Goal: Transaction & Acquisition: Purchase product/service

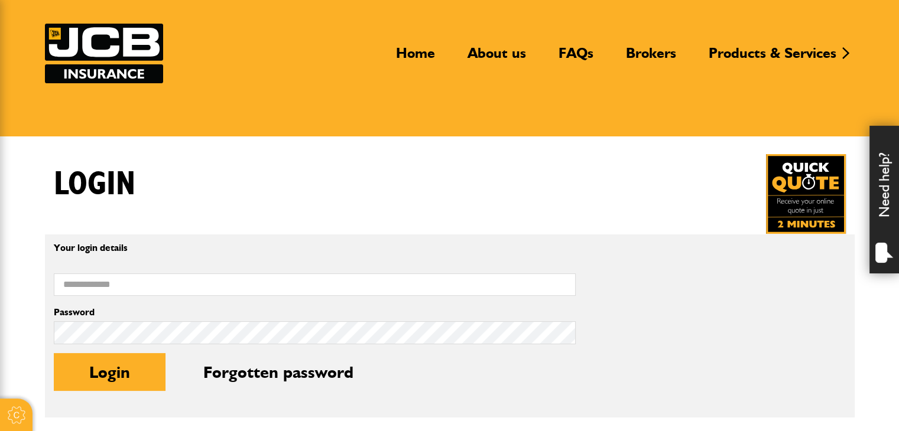
scroll to position [118, 0]
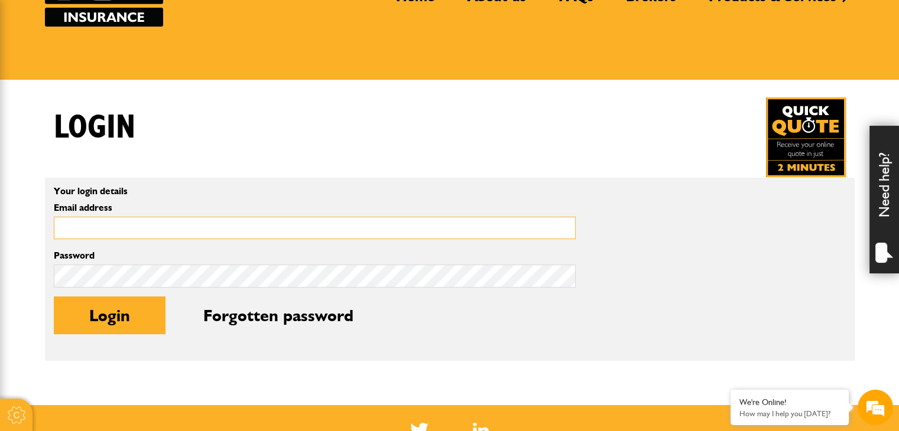
click at [216, 224] on input "Email address" at bounding box center [315, 228] width 522 height 23
type input "**********"
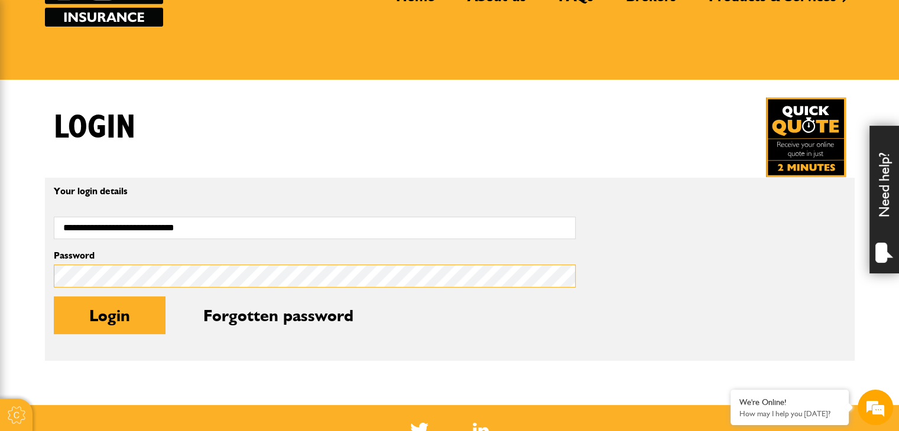
scroll to position [0, 0]
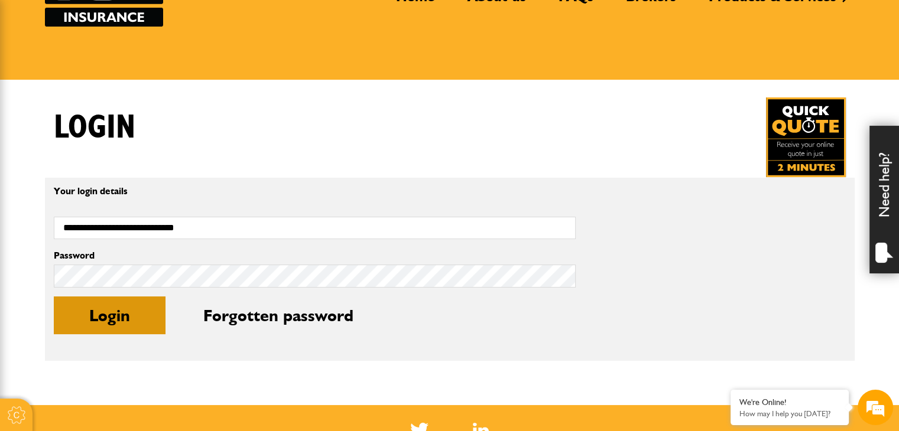
click at [139, 308] on button "Login" at bounding box center [110, 316] width 112 height 38
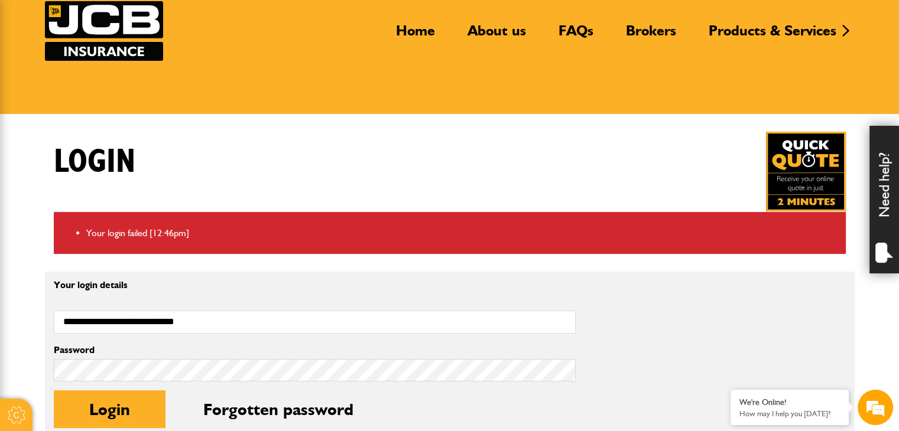
scroll to position [118, 0]
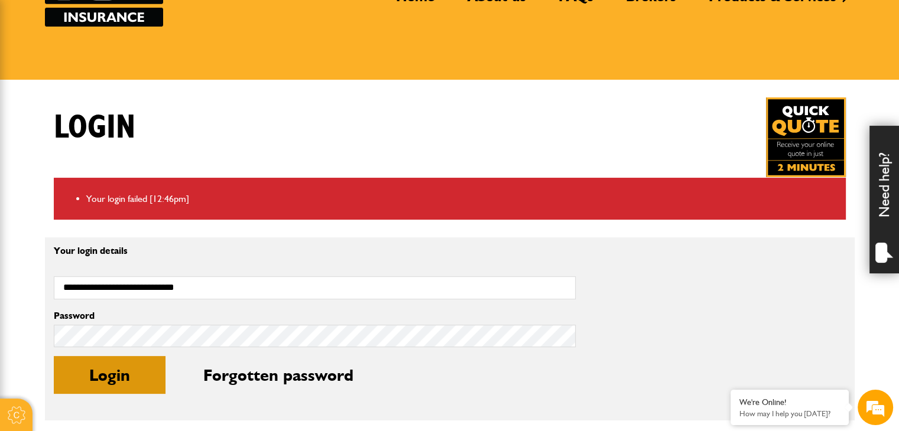
click at [140, 367] on button "Login" at bounding box center [110, 375] width 112 height 38
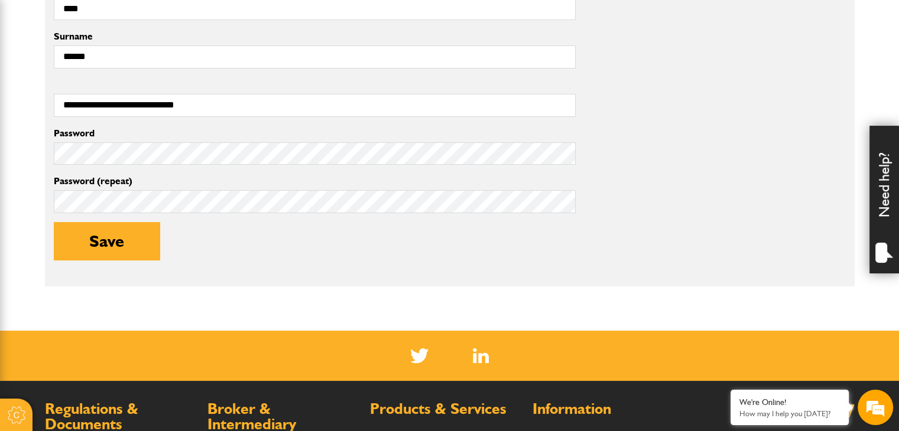
scroll to position [355, 0]
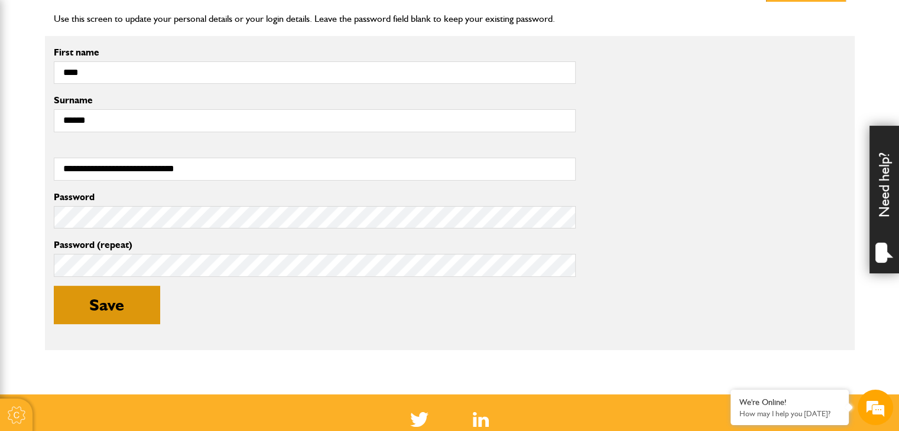
click at [123, 304] on button "Save" at bounding box center [107, 305] width 106 height 38
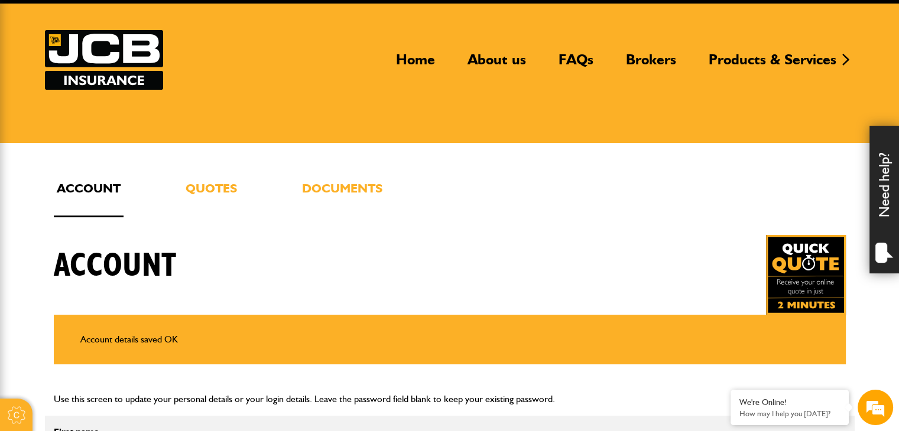
scroll to position [59, 0]
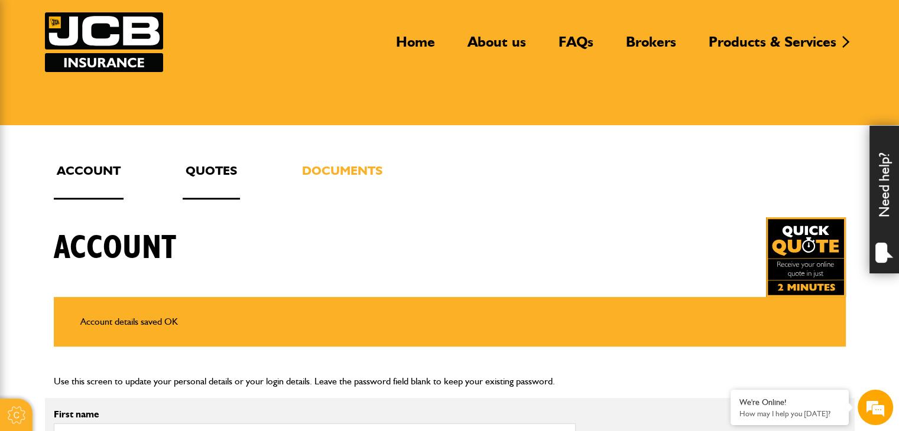
click at [209, 171] on link "Quotes" at bounding box center [211, 180] width 57 height 39
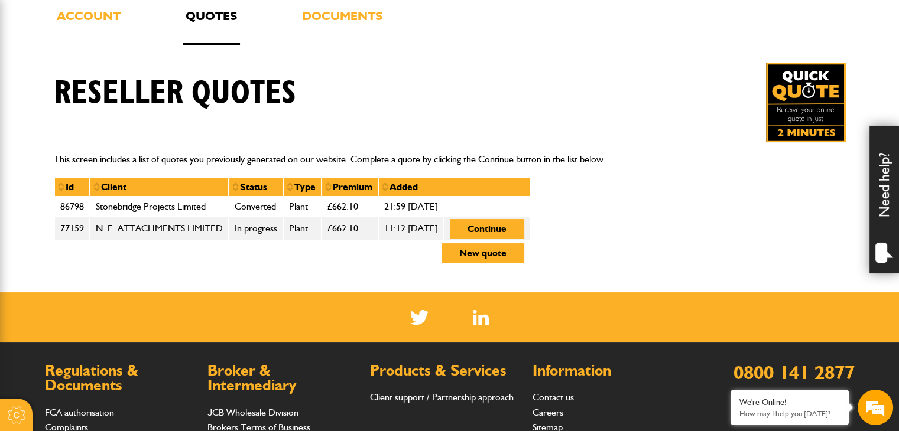
scroll to position [236, 0]
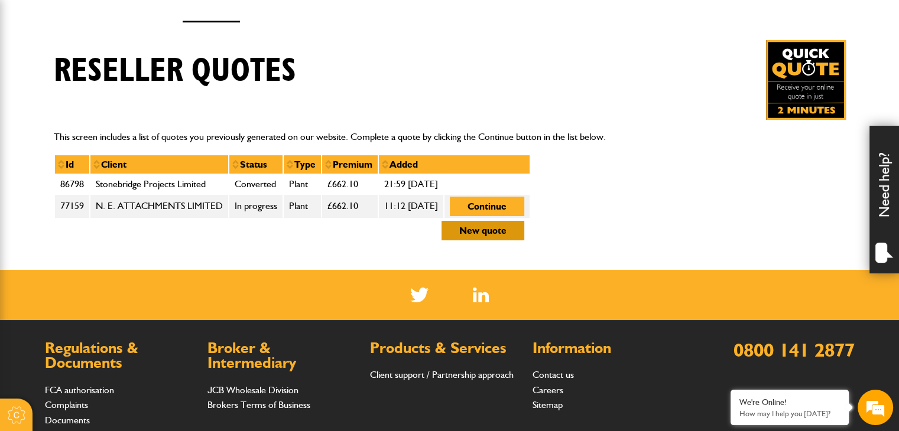
click at [508, 234] on button "New quote" at bounding box center [482, 231] width 83 height 20
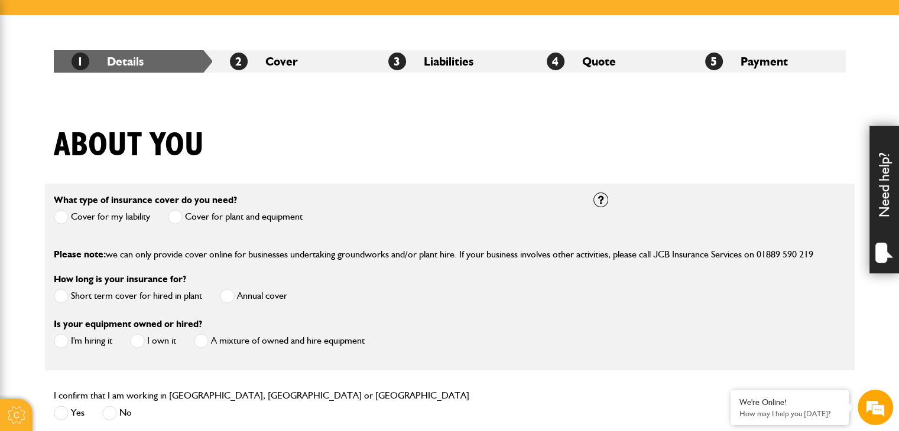
scroll to position [177, 0]
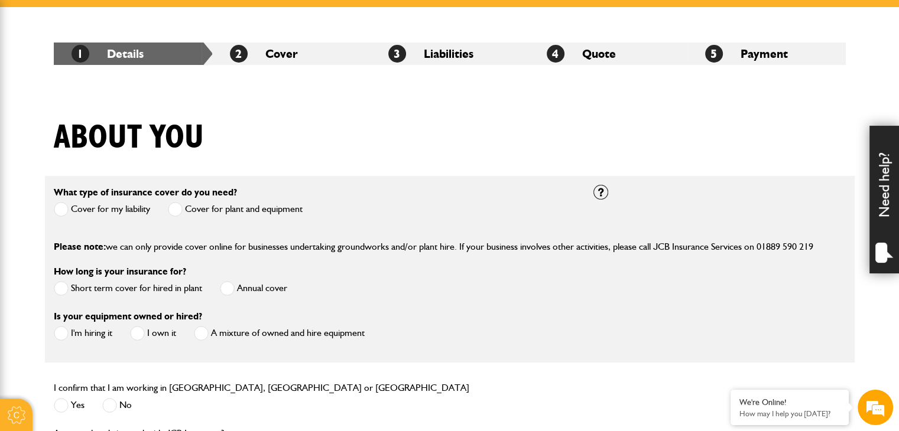
click at [172, 209] on span at bounding box center [175, 209] width 15 height 15
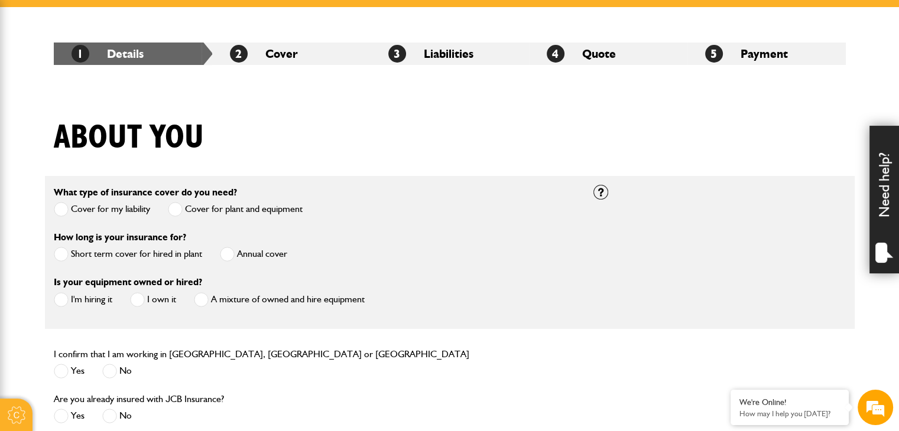
click at [54, 255] on span at bounding box center [61, 254] width 15 height 15
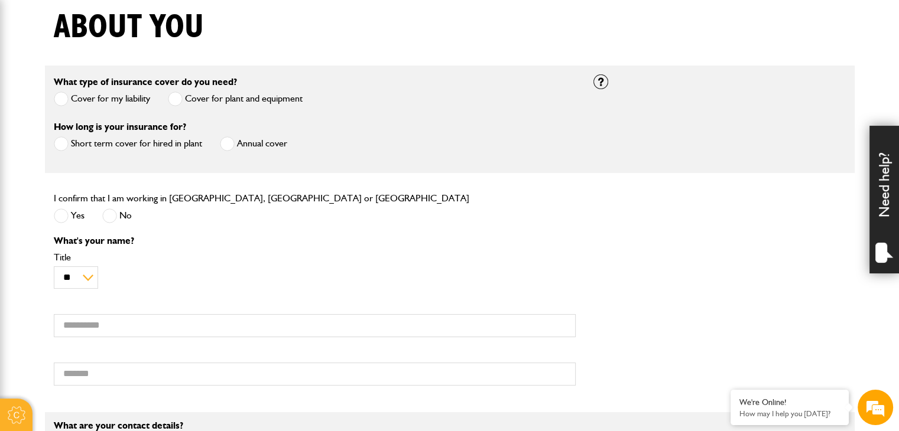
scroll to position [295, 0]
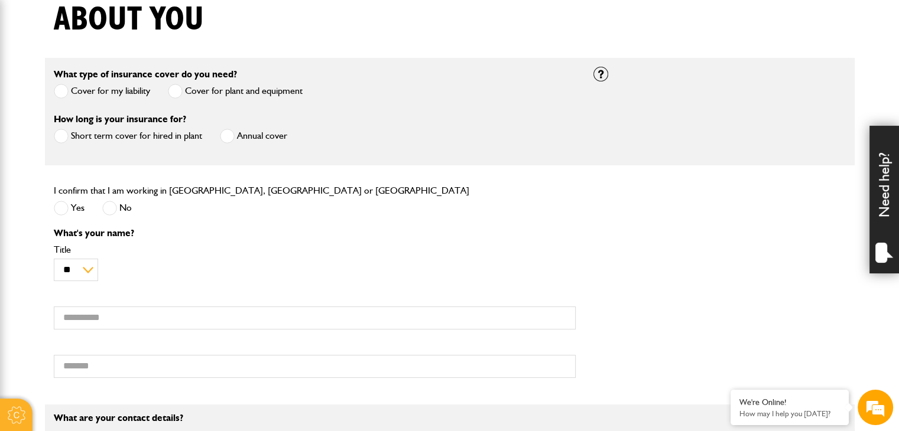
click at [59, 209] on span at bounding box center [61, 208] width 15 height 15
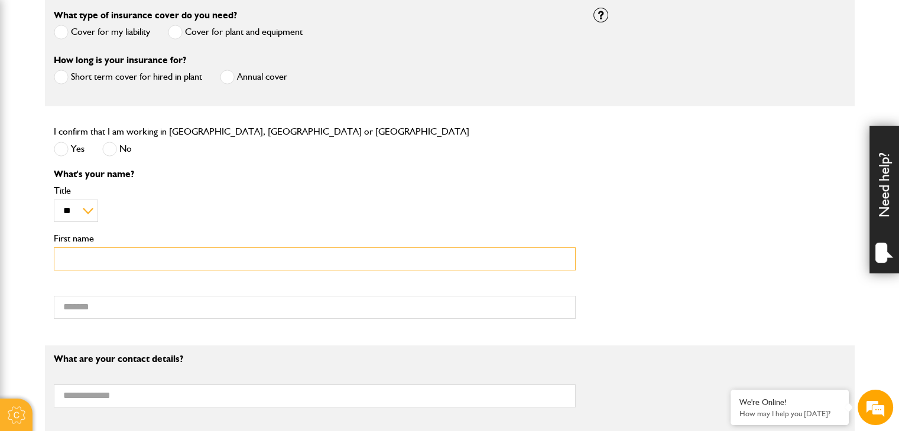
click at [188, 261] on input "First name" at bounding box center [315, 259] width 522 height 23
type input "******"
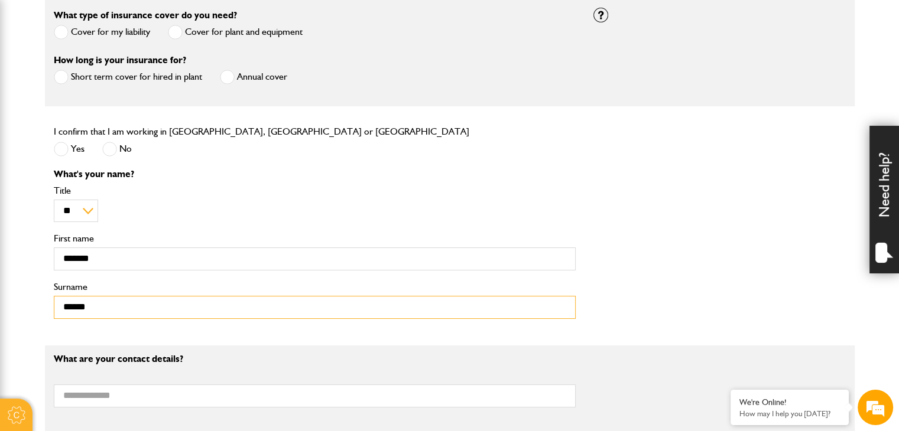
type input "******"
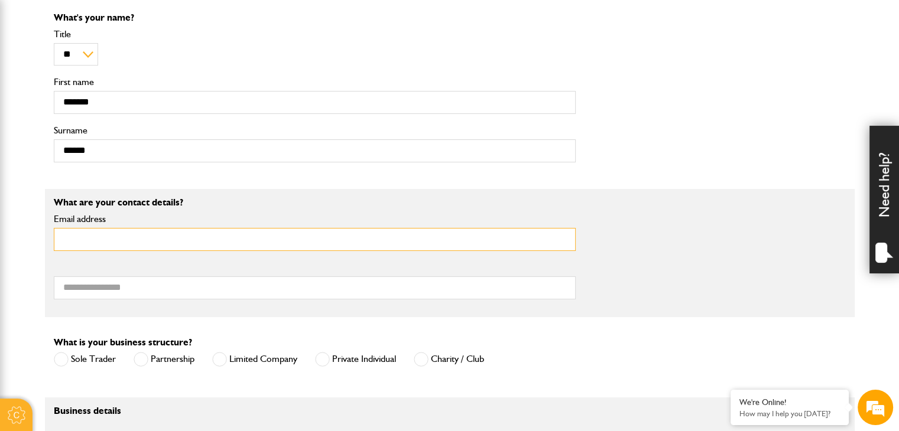
scroll to position [532, 0]
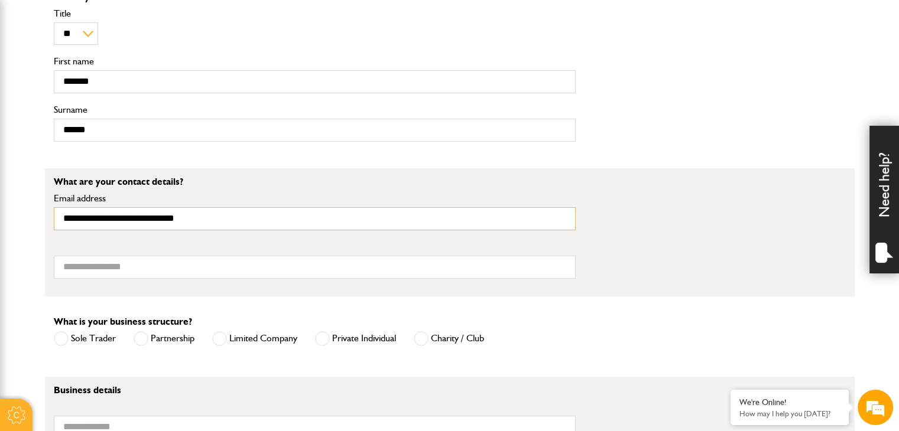
type input "**********"
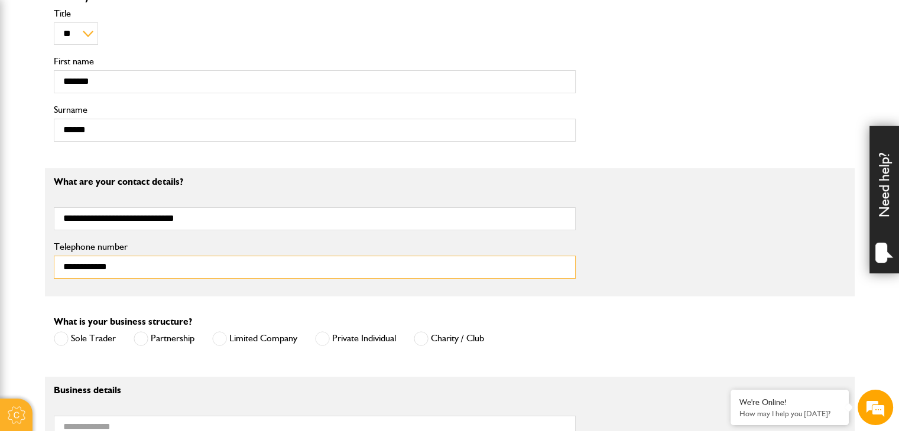
type input "**********"
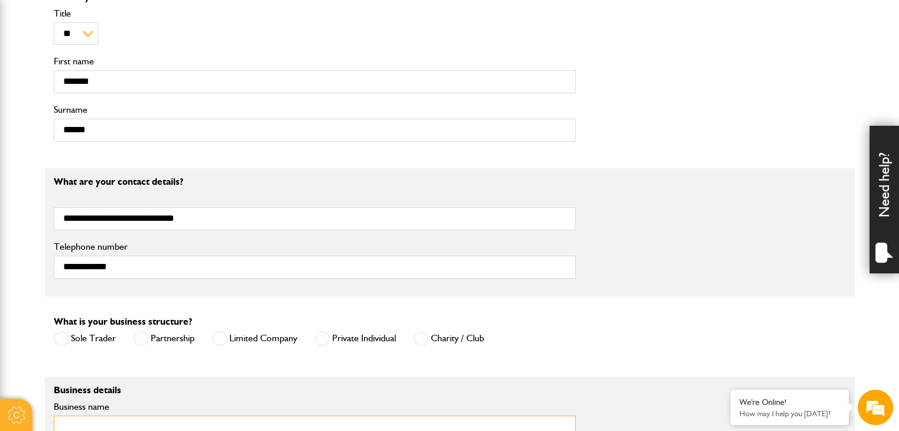
scroll to position [540, 0]
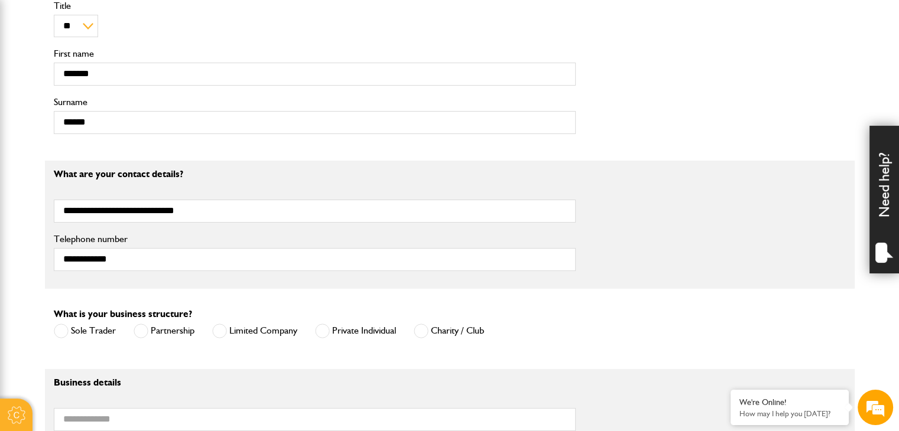
click at [324, 330] on span at bounding box center [322, 331] width 15 height 15
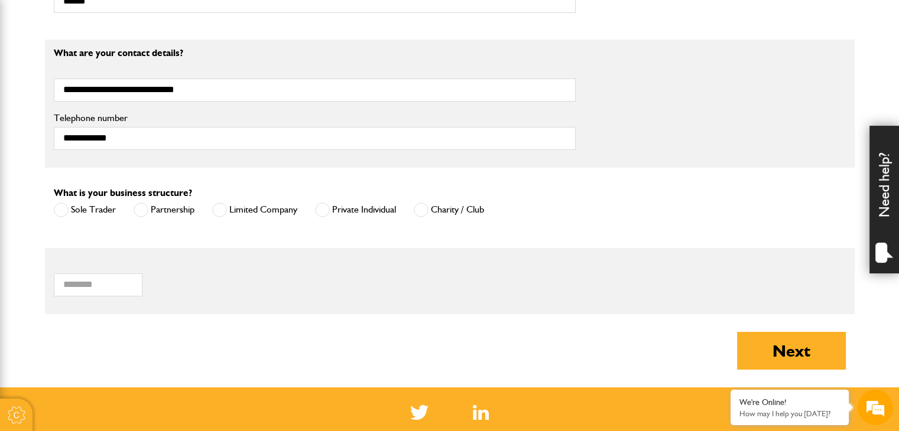
scroll to position [717, 0]
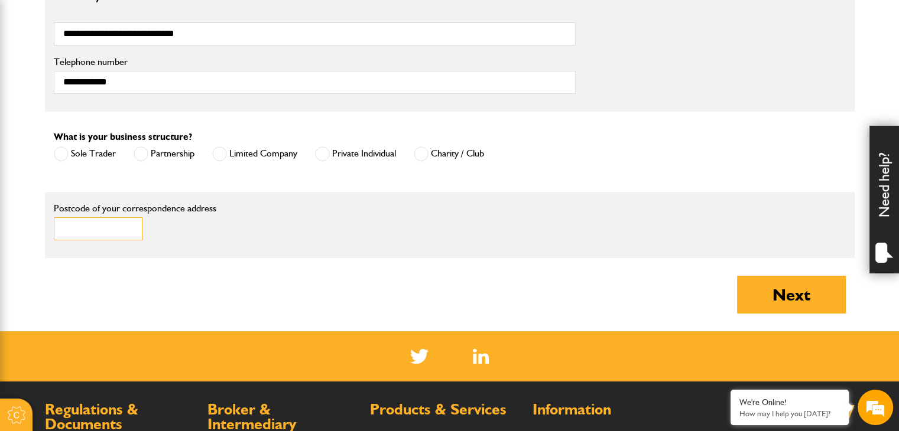
click at [105, 224] on input "Postcode of your correspondence address" at bounding box center [98, 228] width 89 height 23
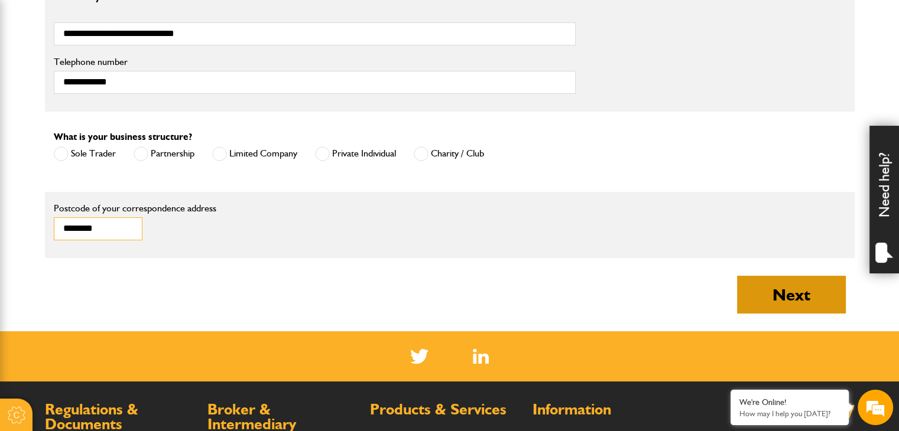
type input "********"
click at [753, 301] on button "Next" at bounding box center [791, 295] width 109 height 38
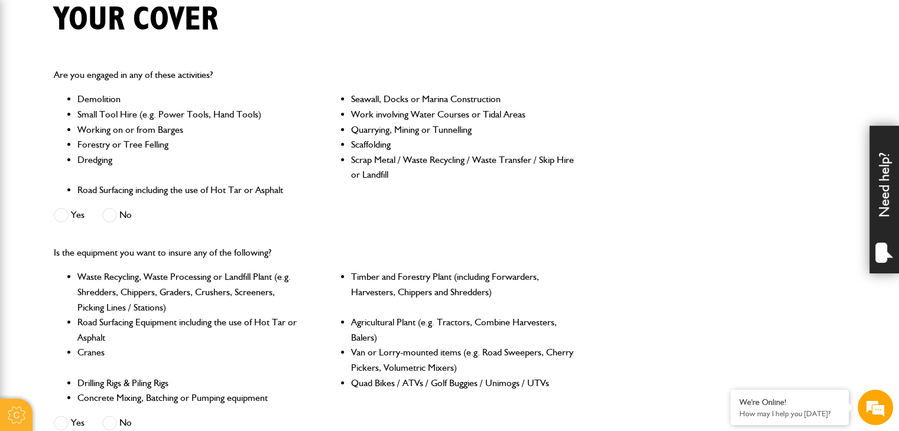
click at [112, 215] on span at bounding box center [109, 215] width 15 height 15
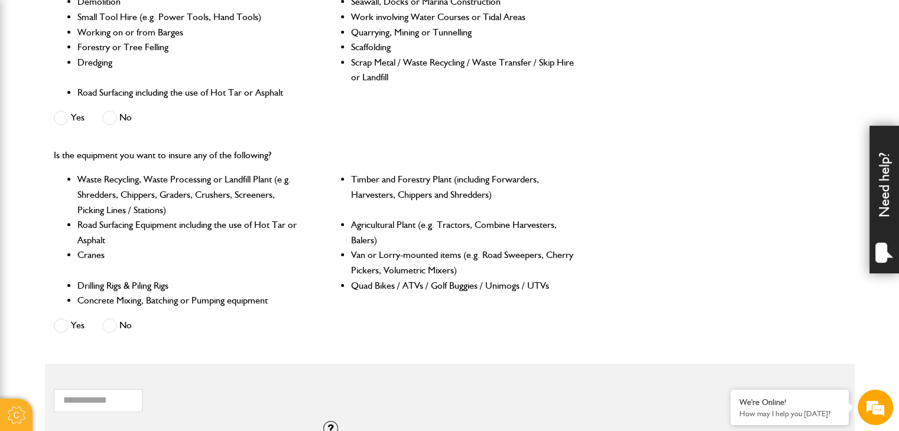
scroll to position [414, 0]
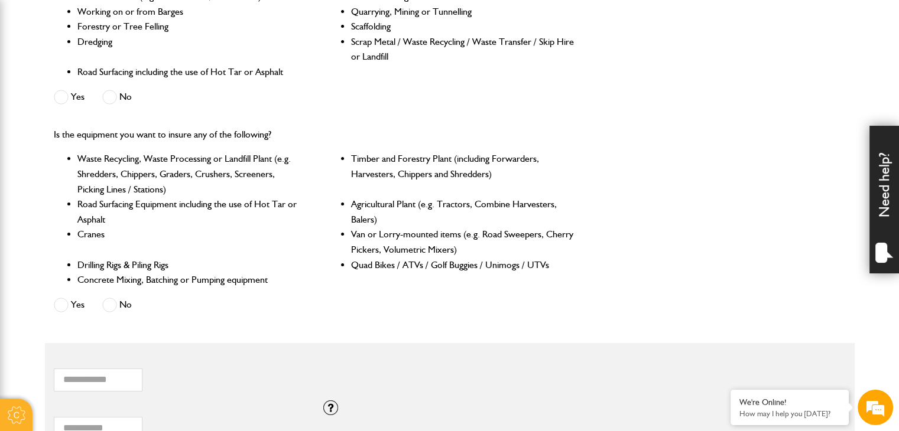
click at [121, 308] on label "No" at bounding box center [117, 305] width 30 height 15
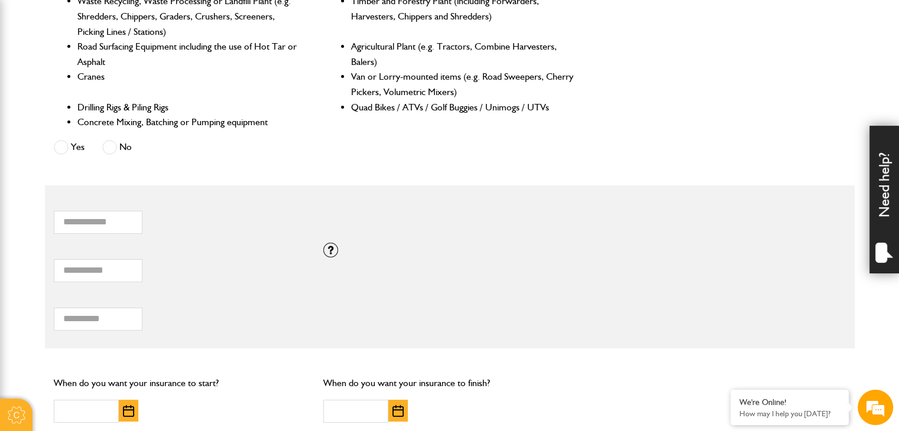
scroll to position [591, 0]
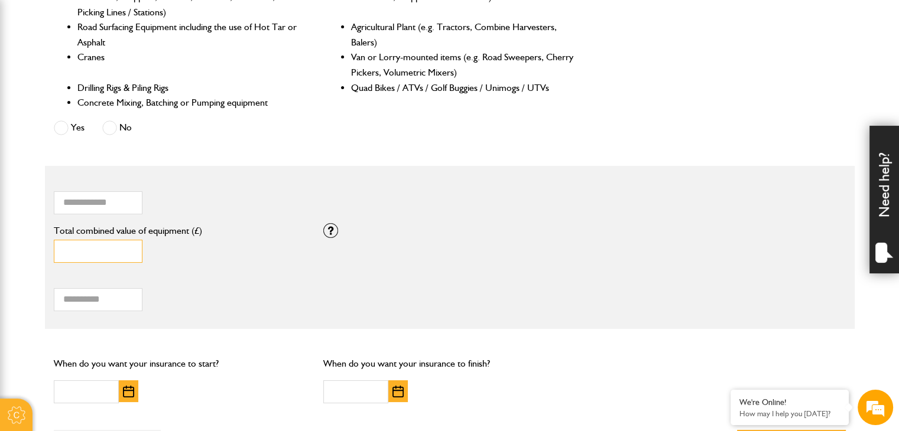
click at [129, 256] on input "*" at bounding box center [98, 251] width 89 height 23
type input "*****"
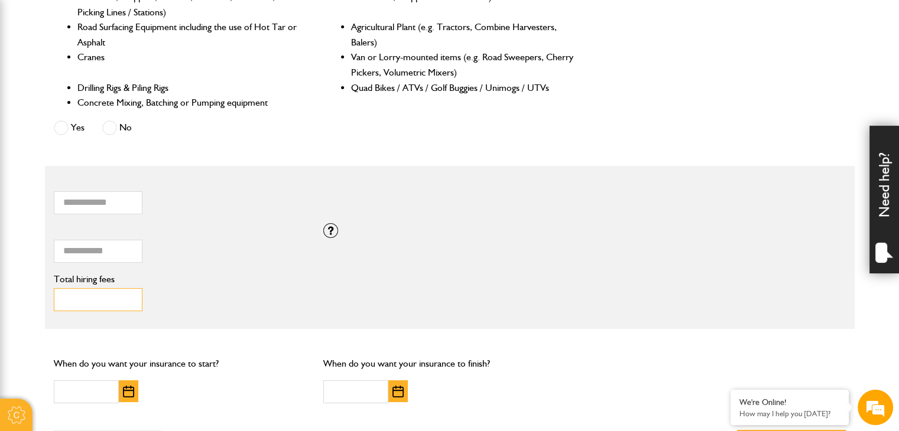
type input "***"
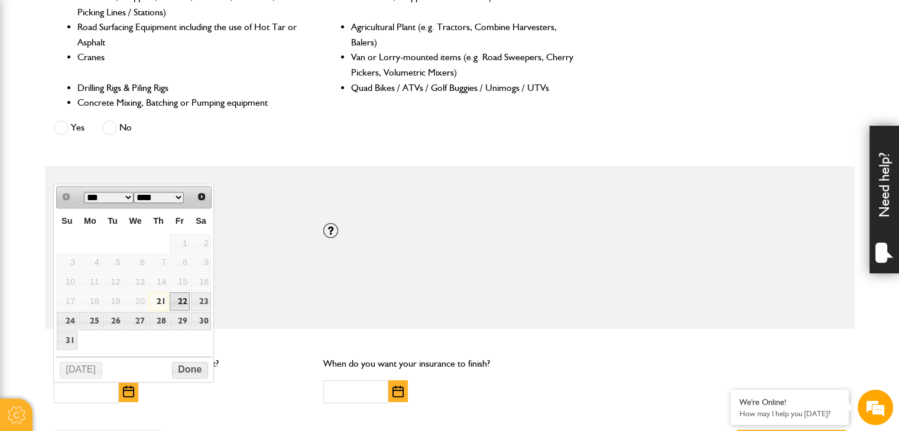
click at [185, 301] on link "22" at bounding box center [180, 302] width 20 height 18
type input "**********"
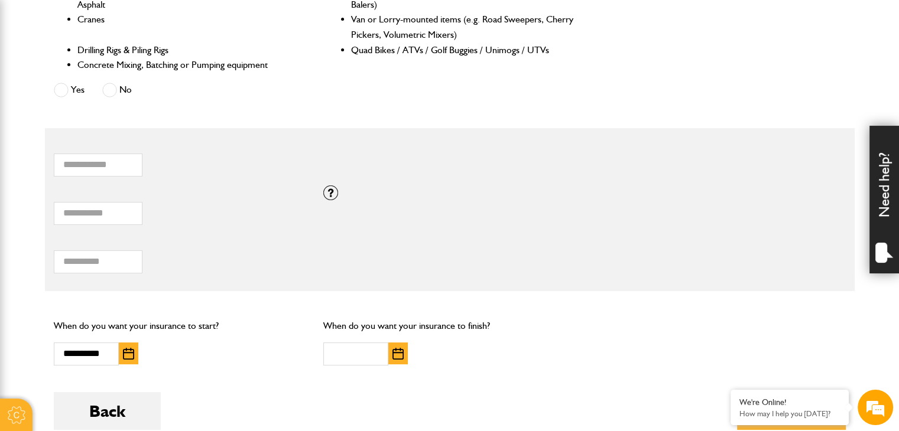
scroll to position [650, 0]
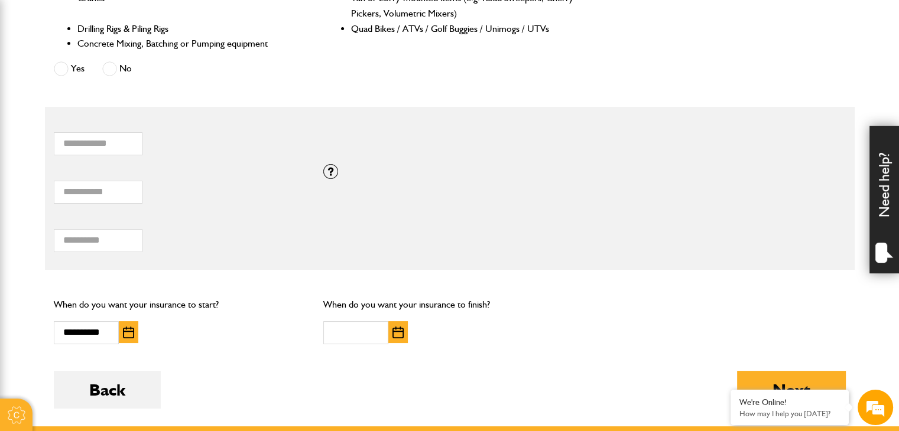
click at [394, 334] on img "button" at bounding box center [397, 333] width 11 height 12
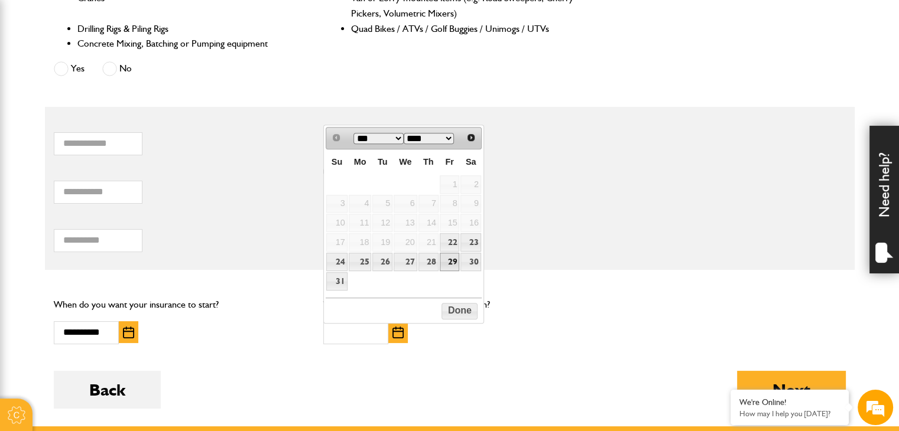
click at [447, 261] on link "29" at bounding box center [450, 262] width 20 height 18
type input "**********"
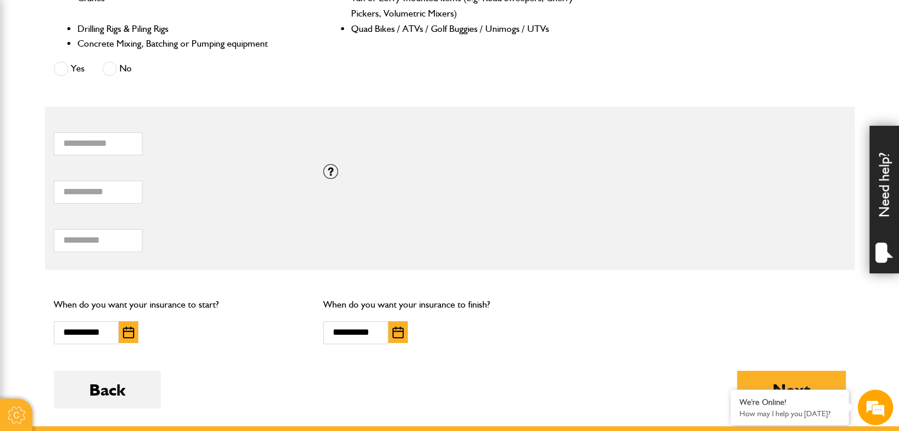
click at [552, 269] on fieldset "* How many items of hired equipment do you want to insure? ***** Total combined…" at bounding box center [450, 188] width 810 height 163
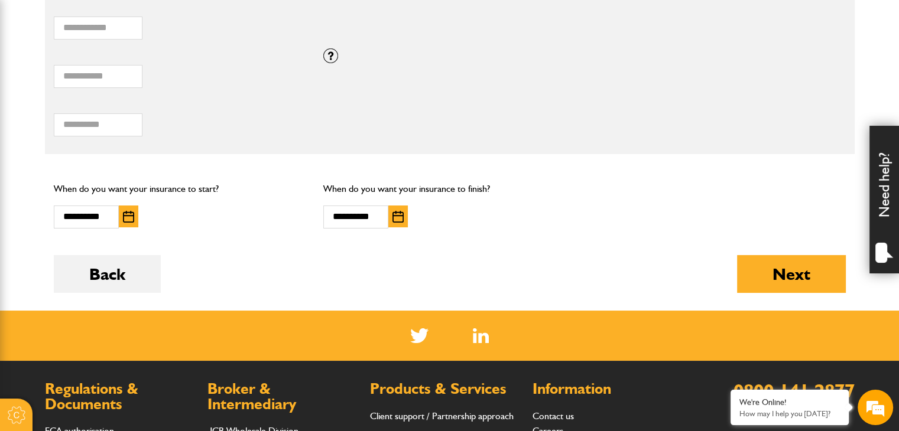
scroll to position [768, 0]
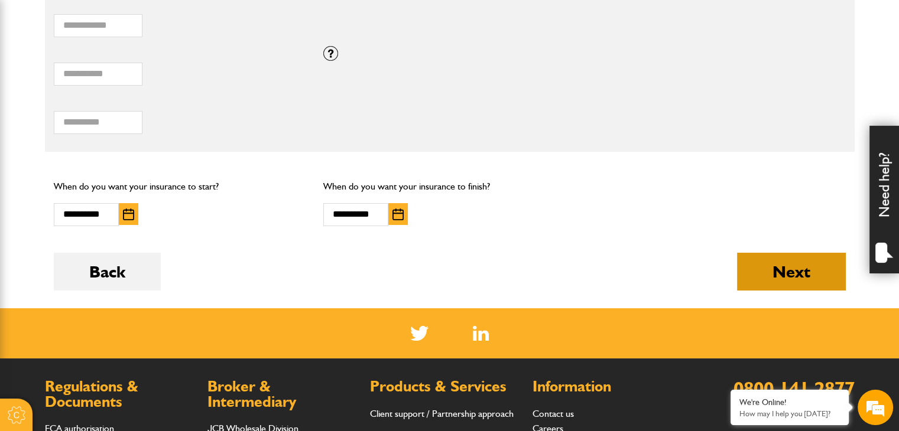
click at [755, 270] on button "Next" at bounding box center [791, 272] width 109 height 38
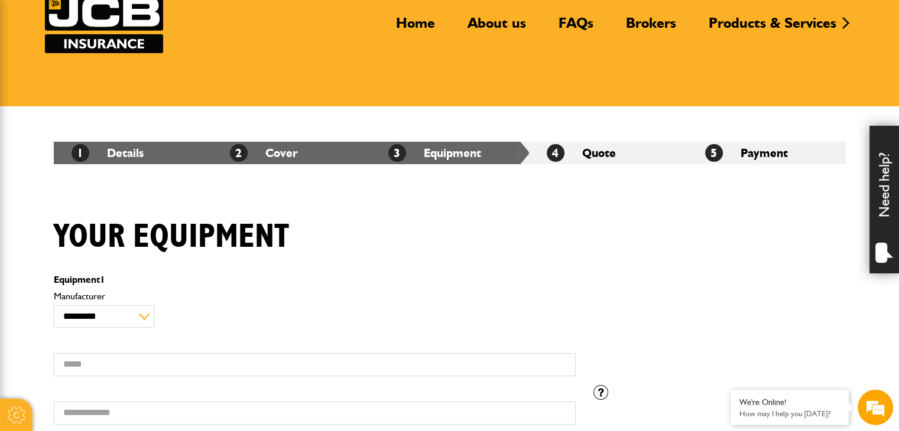
scroll to position [177, 0]
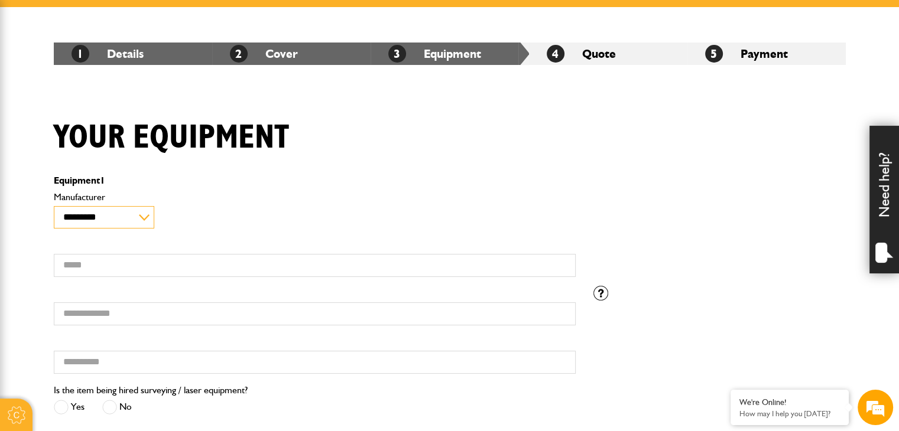
click at [137, 225] on select "**********" at bounding box center [104, 217] width 101 height 22
click at [355, 182] on p "Equipment 1" at bounding box center [315, 180] width 522 height 9
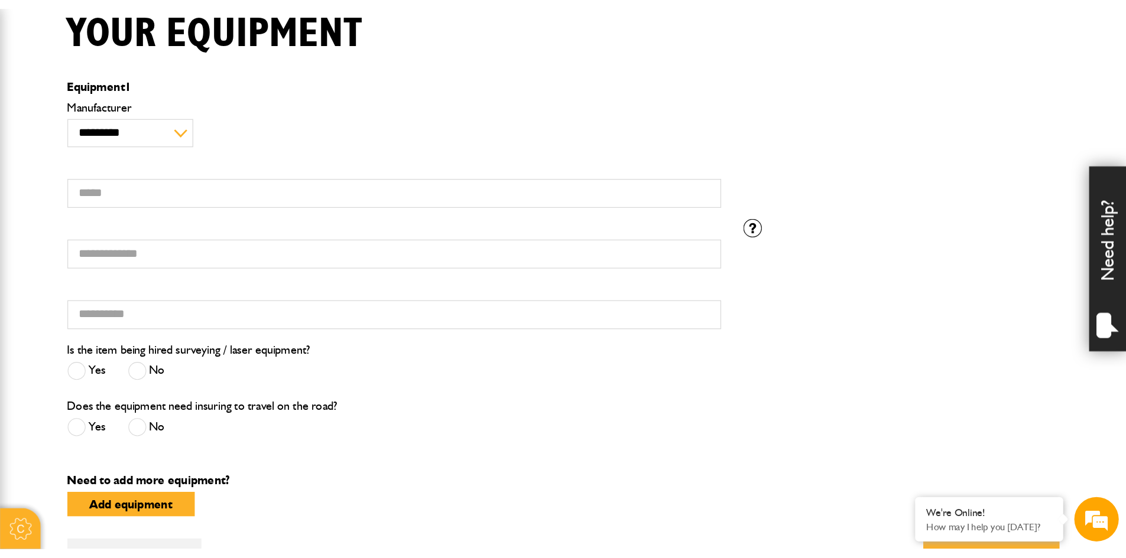
scroll to position [0, 0]
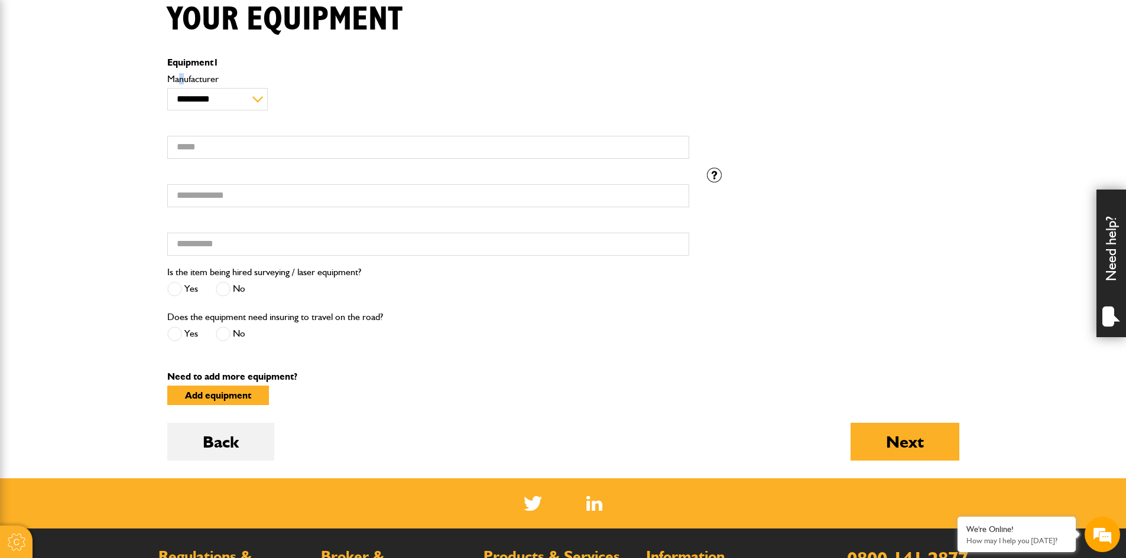
drag, startPoint x: 181, startPoint y: 79, endPoint x: 181, endPoint y: 89, distance: 9.5
click at [181, 82] on label "Manufacturer" at bounding box center [428, 78] width 522 height 9
click at [187, 94] on select "**********" at bounding box center [217, 99] width 101 height 22
select select "**"
click at [167, 88] on select "**********" at bounding box center [217, 99] width 101 height 22
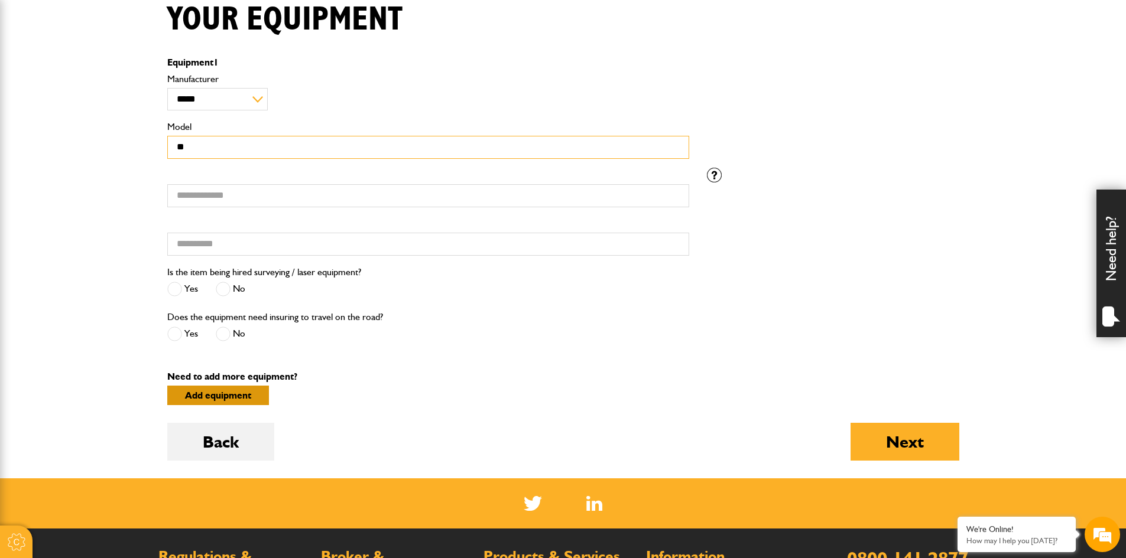
type input "*"
type input "**********"
type input "***"
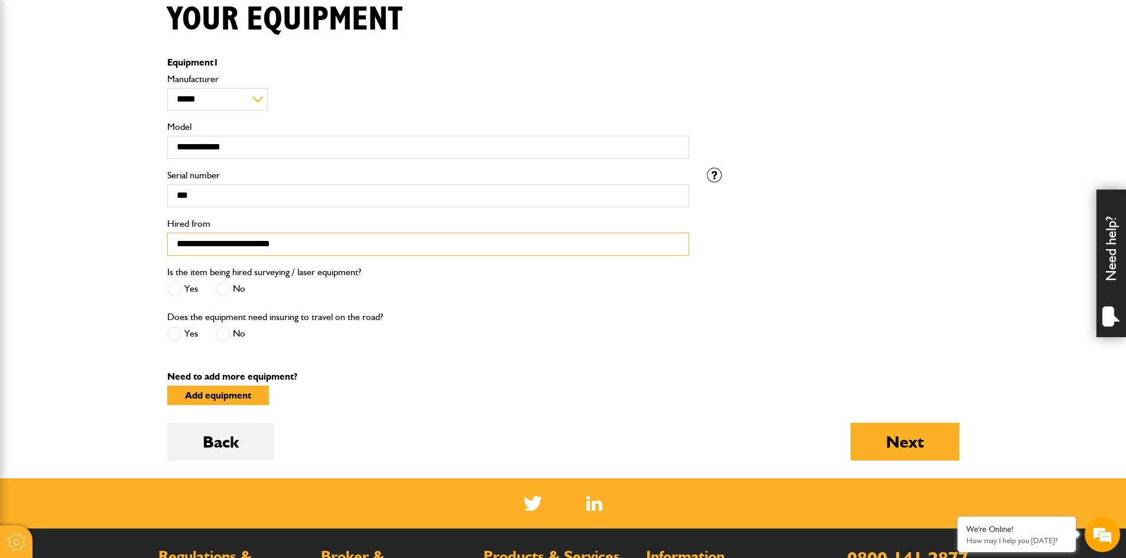
type input "**********"
click at [340, 294] on div "Yes No" at bounding box center [264, 291] width 194 height 20
click at [217, 289] on span at bounding box center [223, 289] width 15 height 15
click at [228, 338] on span at bounding box center [223, 334] width 15 height 15
click at [879, 431] on button "Next" at bounding box center [904, 442] width 109 height 38
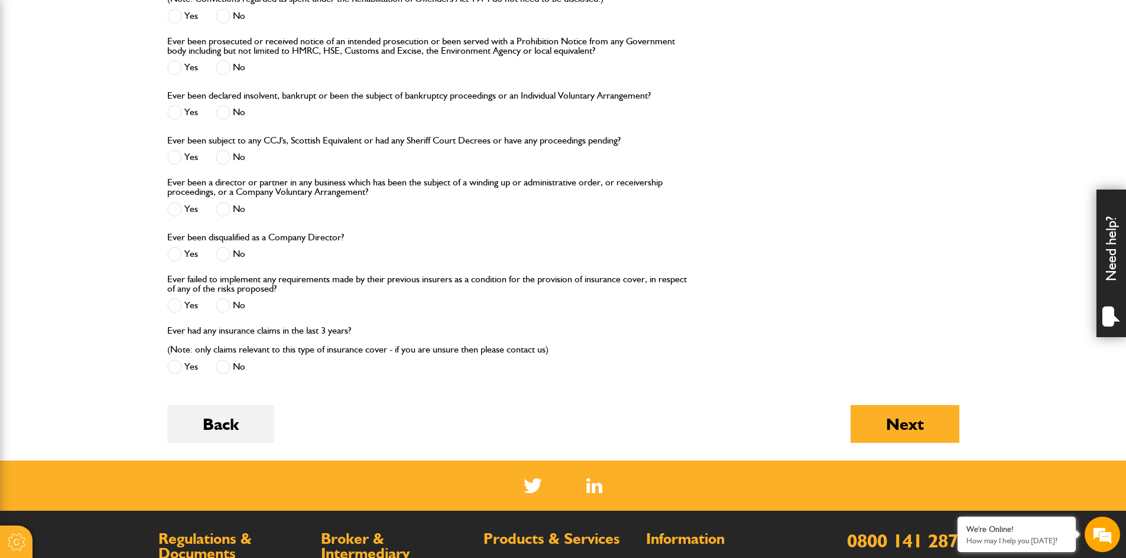
scroll to position [1477, 0]
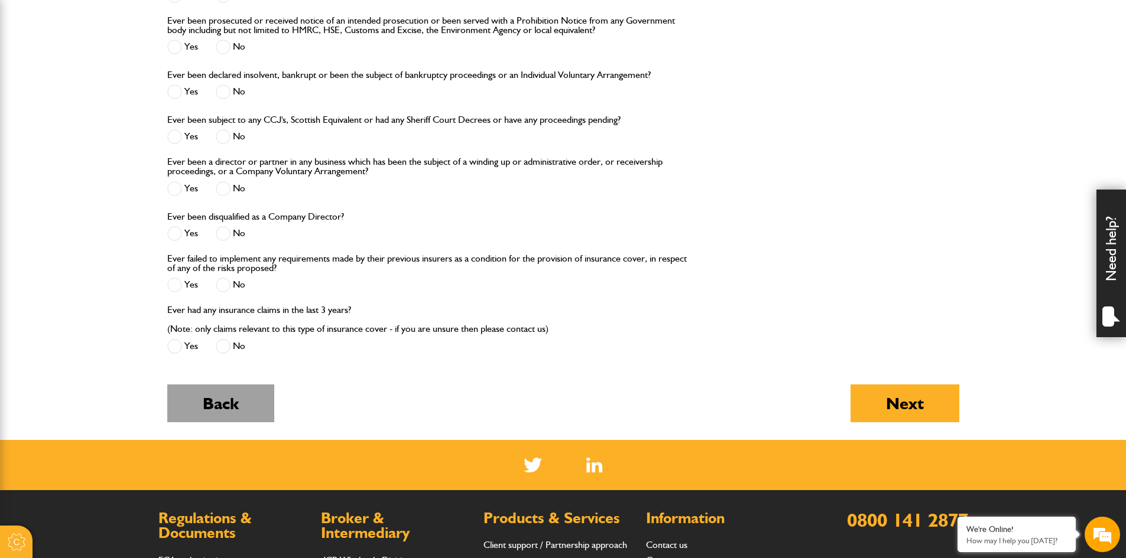
click at [214, 401] on button "Back" at bounding box center [220, 404] width 107 height 38
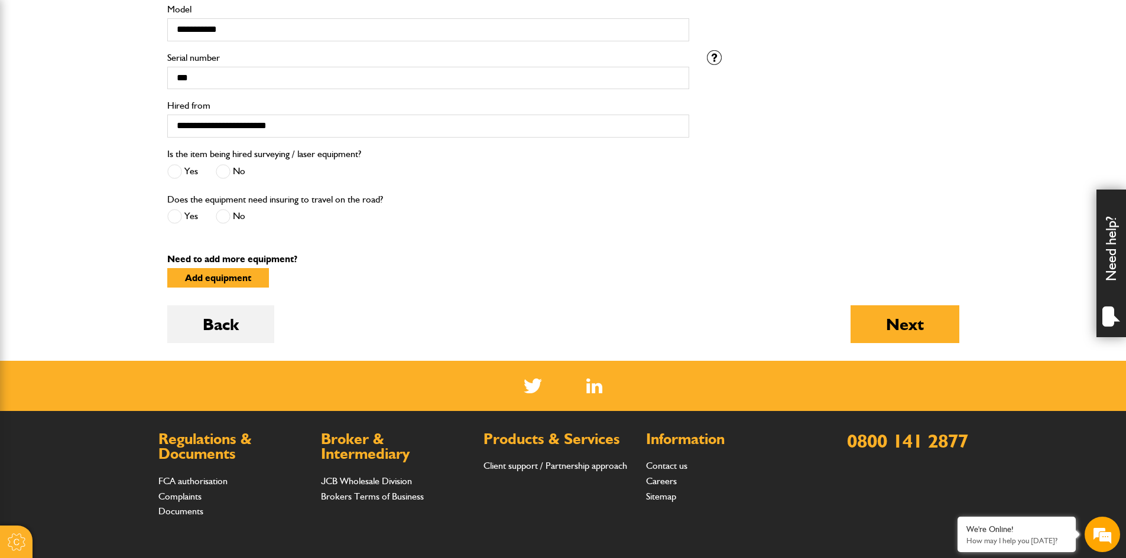
scroll to position [553, 0]
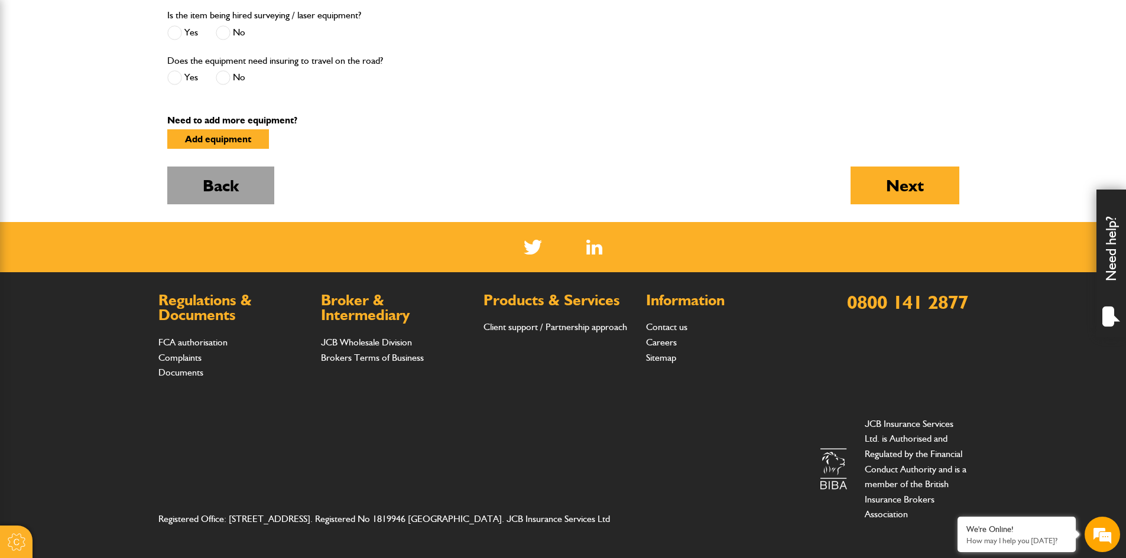
click at [242, 194] on button "Back" at bounding box center [220, 186] width 107 height 38
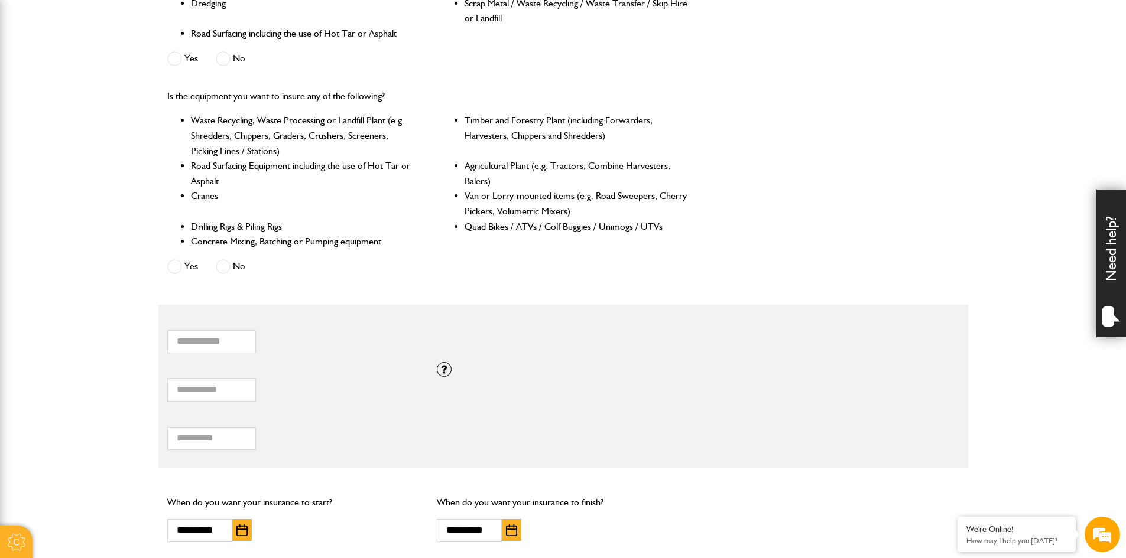
scroll to position [532, 0]
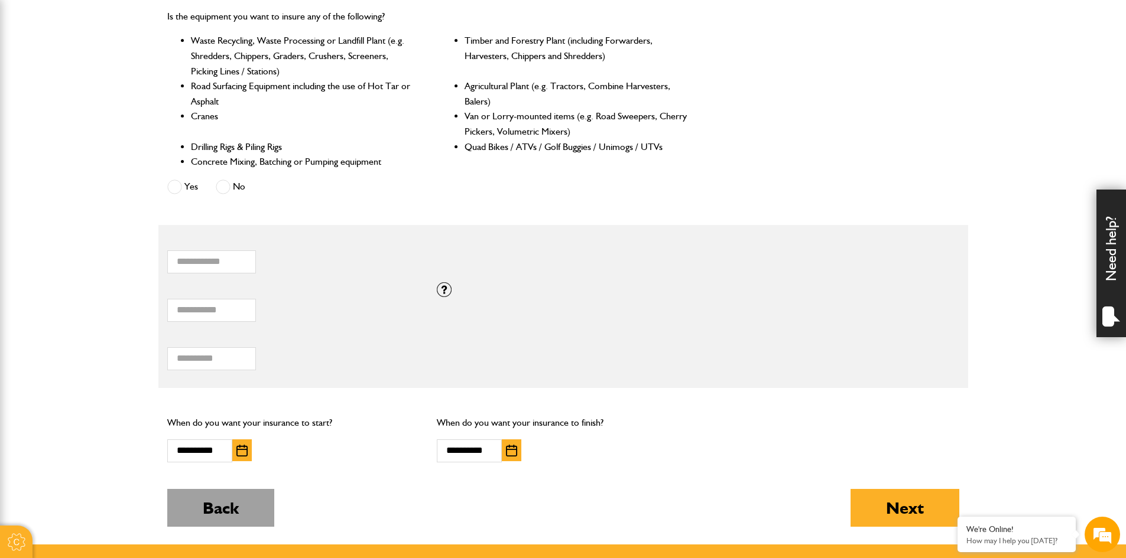
click at [199, 498] on button "Back" at bounding box center [220, 508] width 107 height 38
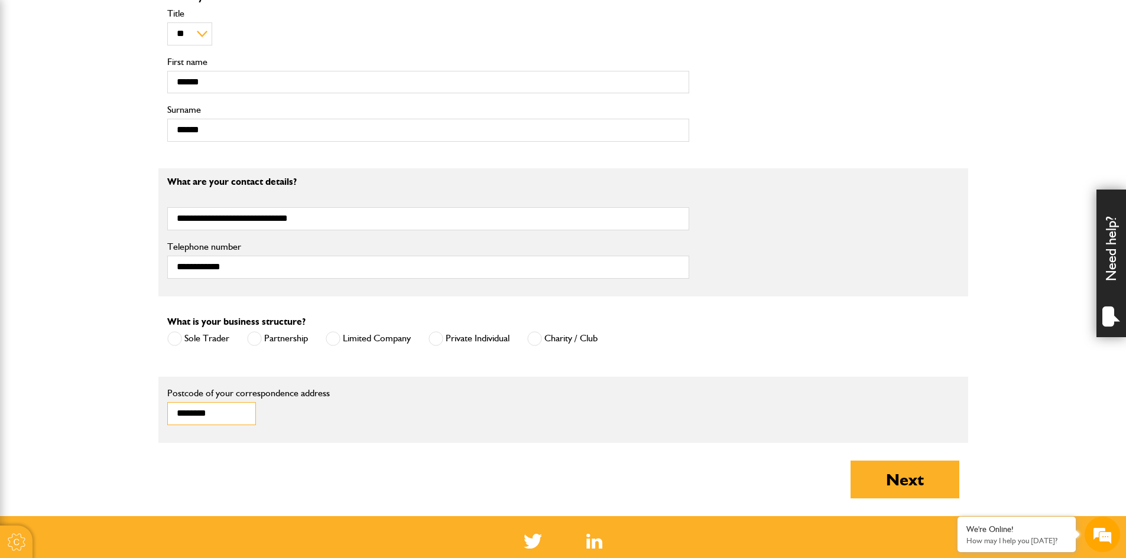
click at [226, 408] on input "********" at bounding box center [211, 413] width 89 height 23
type input "*"
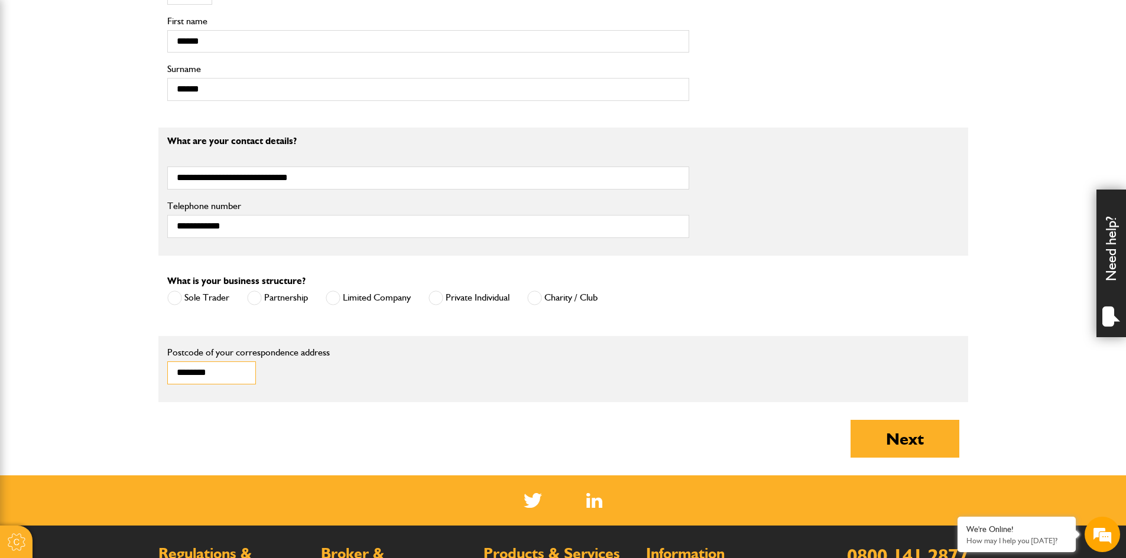
scroll to position [591, 0]
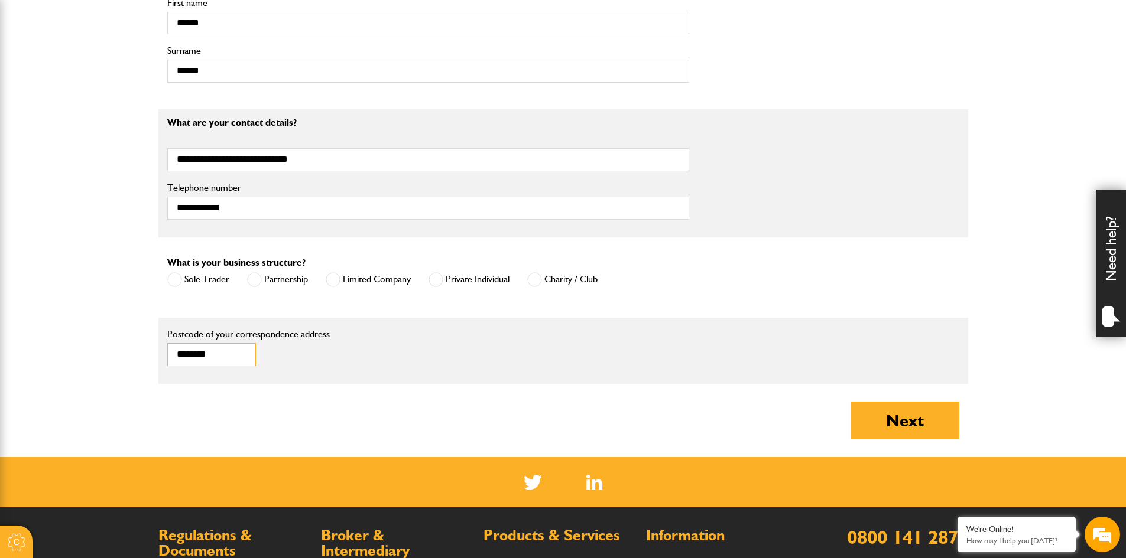
type input "********"
drag, startPoint x: 967, startPoint y: 431, endPoint x: 833, endPoint y: 433, distance: 134.1
click at [642, 441] on div "About you What type of insurance cover do you need? Cover for my liability Cove…" at bounding box center [563, 81] width 810 height 753
click at [967, 427] on body "Cookie Options You can control which cookies we use with the form below. Please…" at bounding box center [563, 101] width 1126 height 1385
click at [951, 428] on button "Next" at bounding box center [904, 421] width 109 height 38
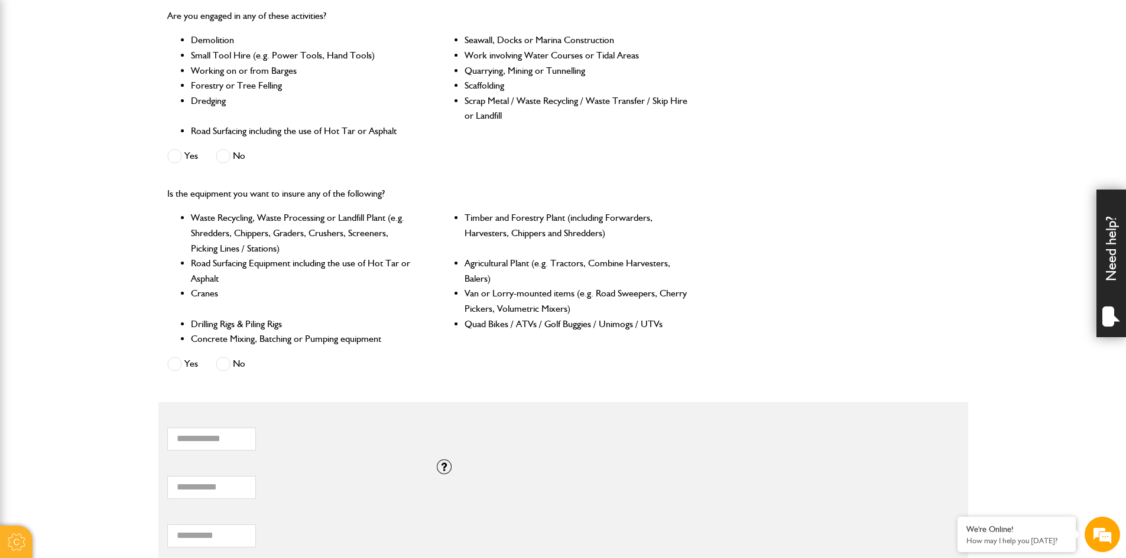
scroll to position [591, 0]
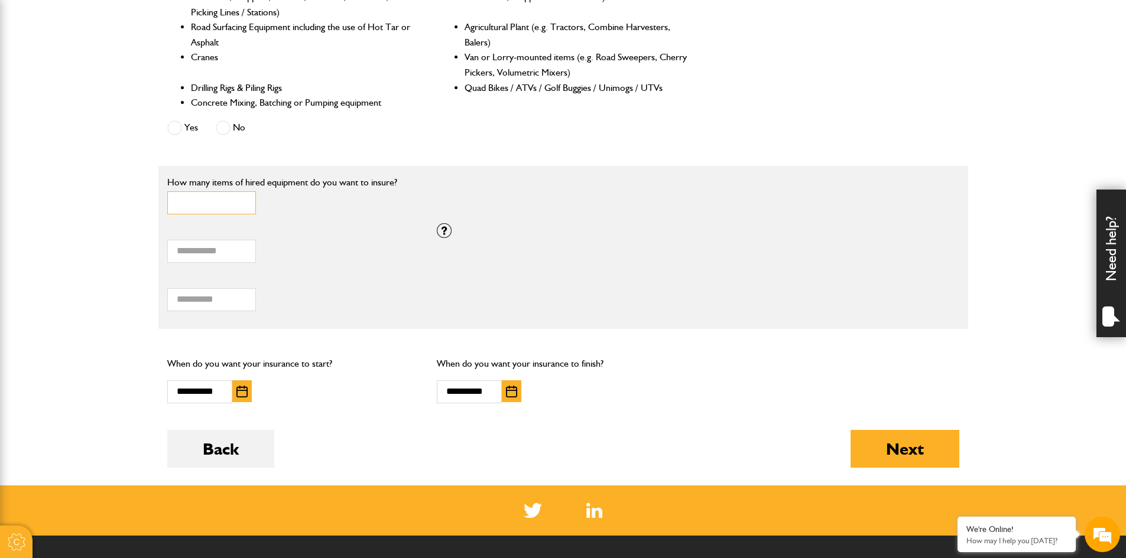
click at [197, 202] on input "*" at bounding box center [211, 202] width 89 height 23
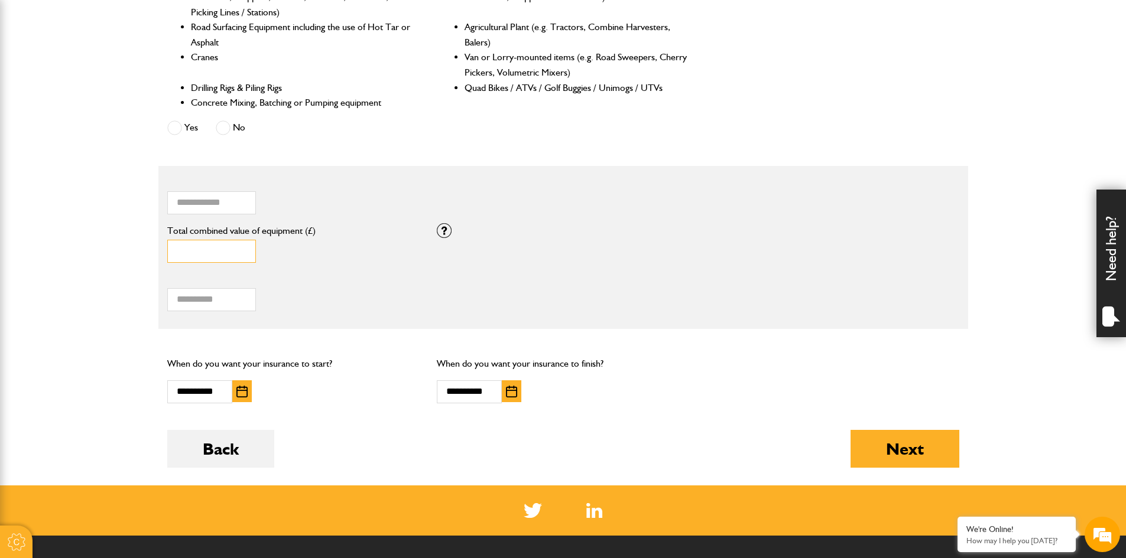
click at [205, 250] on input "*****" at bounding box center [211, 251] width 89 height 23
click at [210, 299] on input "***" at bounding box center [211, 299] width 89 height 23
click at [251, 389] on button "button" at bounding box center [242, 392] width 20 height 22
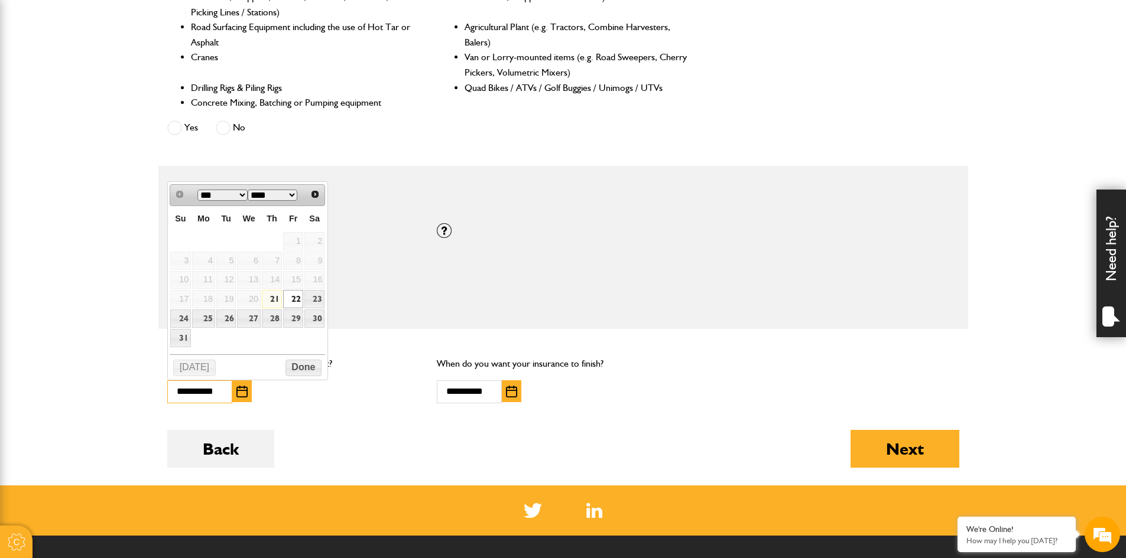
scroll to position [0, 0]
click at [290, 319] on link "29" at bounding box center [293, 319] width 20 height 18
type input "**********"
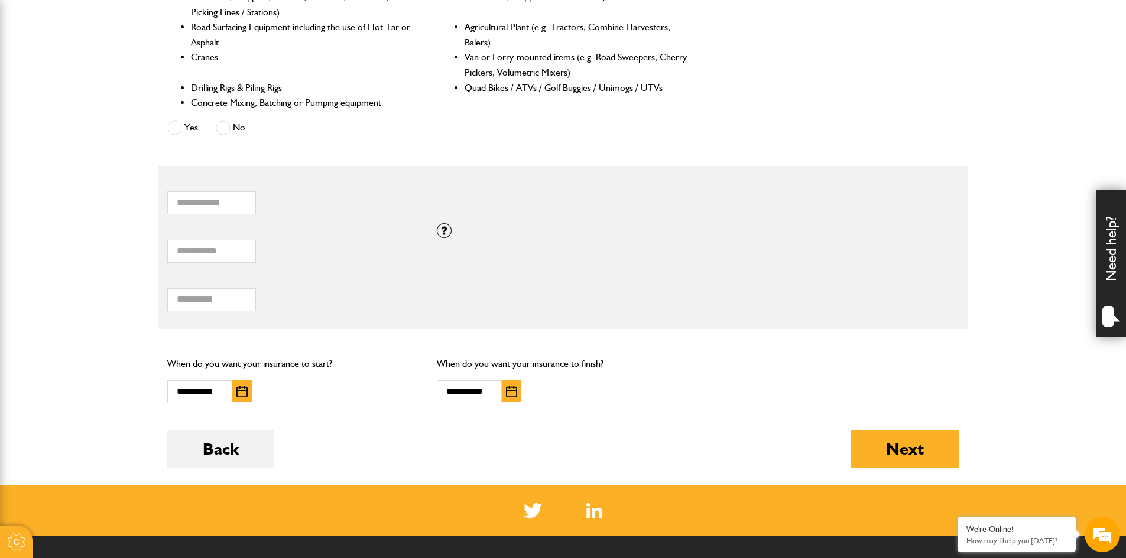
click at [508, 390] on img "button" at bounding box center [511, 392] width 11 height 12
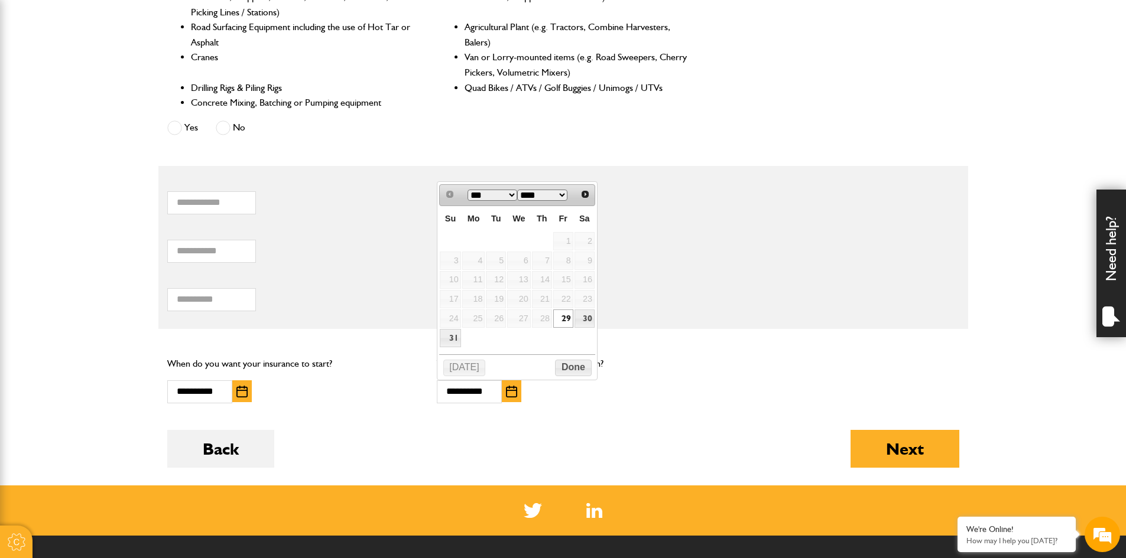
click at [512, 196] on select "*** ***" at bounding box center [492, 195] width 50 height 11
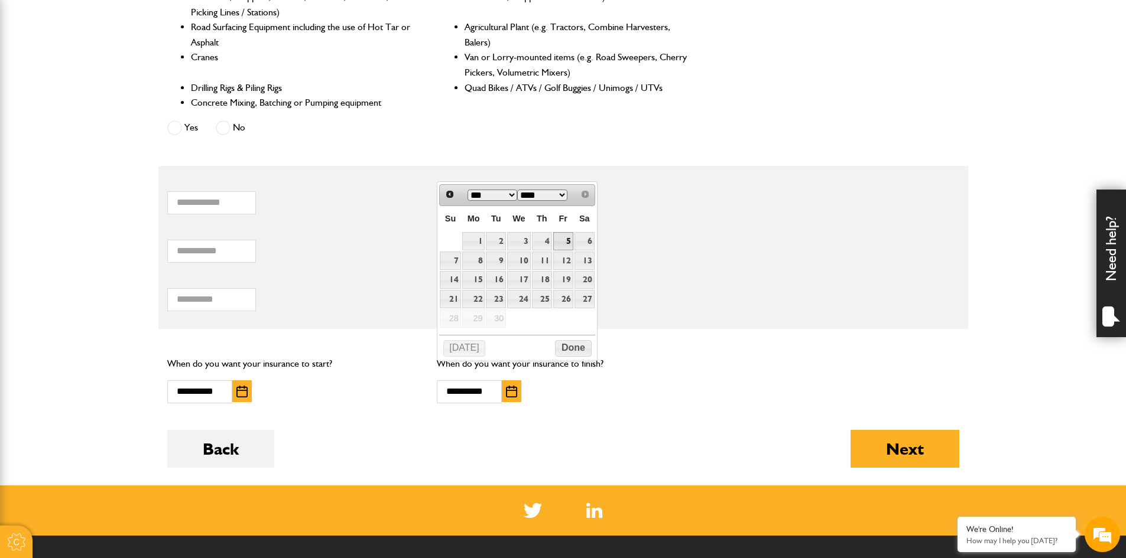
click at [563, 243] on link "5" at bounding box center [563, 241] width 20 height 18
type input "**********"
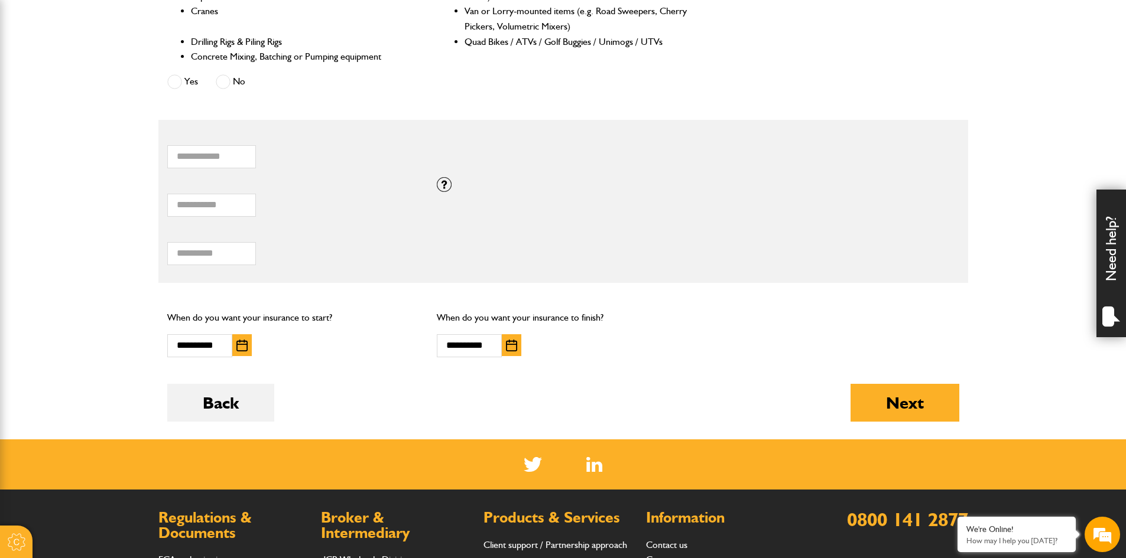
scroll to position [650, 0]
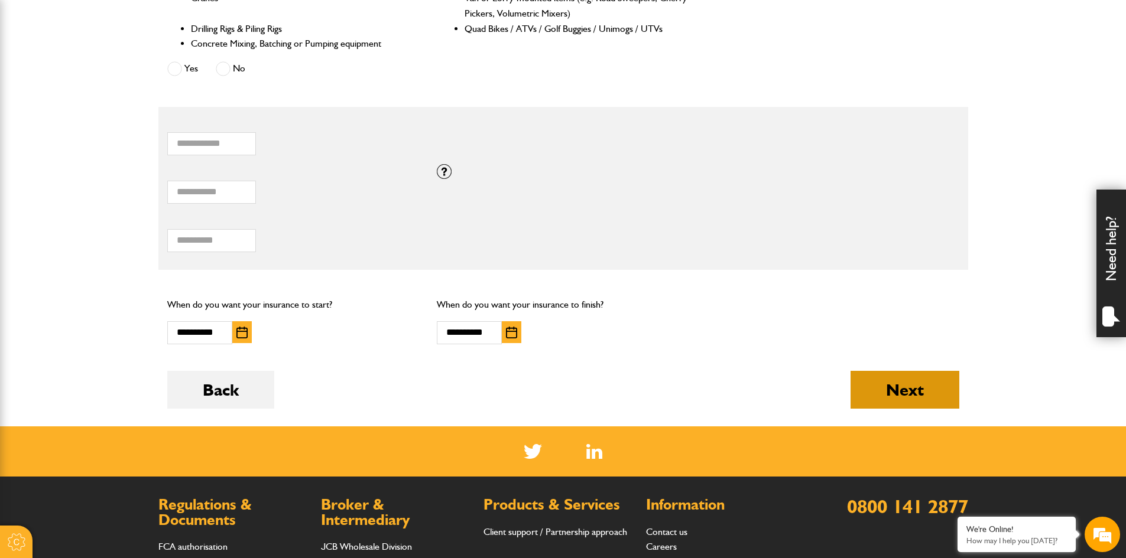
click at [875, 385] on button "Next" at bounding box center [904, 390] width 109 height 38
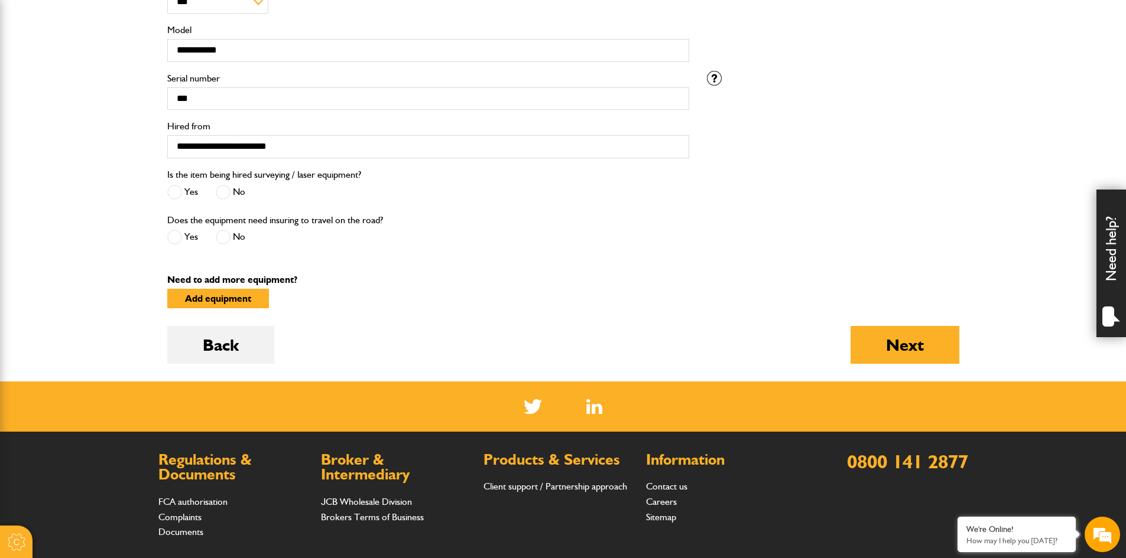
scroll to position [414, 0]
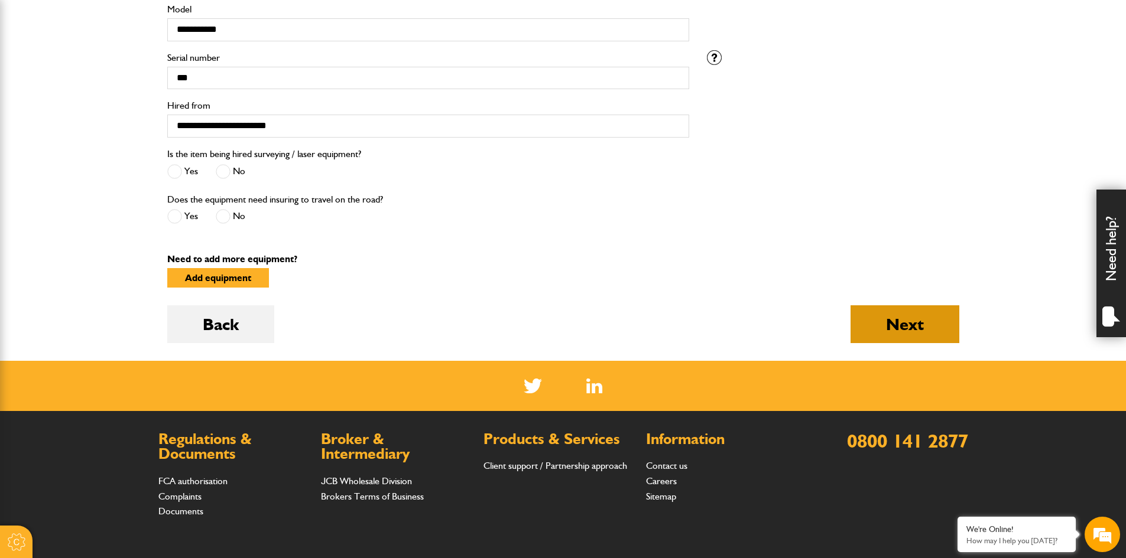
click at [899, 327] on button "Next" at bounding box center [904, 325] width 109 height 38
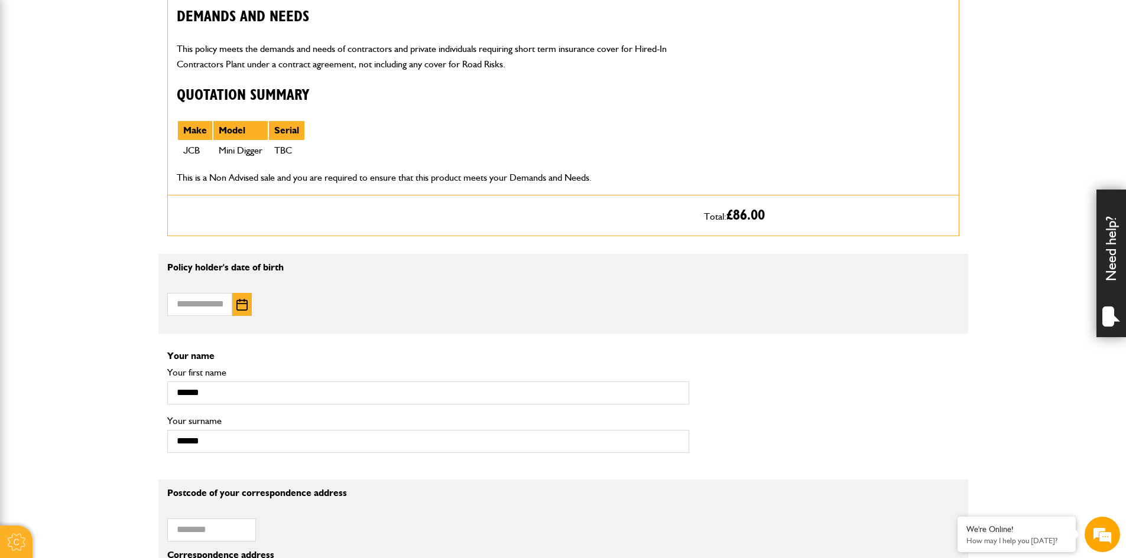
scroll to position [532, 0]
click at [193, 305] on input "Date of birth" at bounding box center [199, 304] width 65 height 23
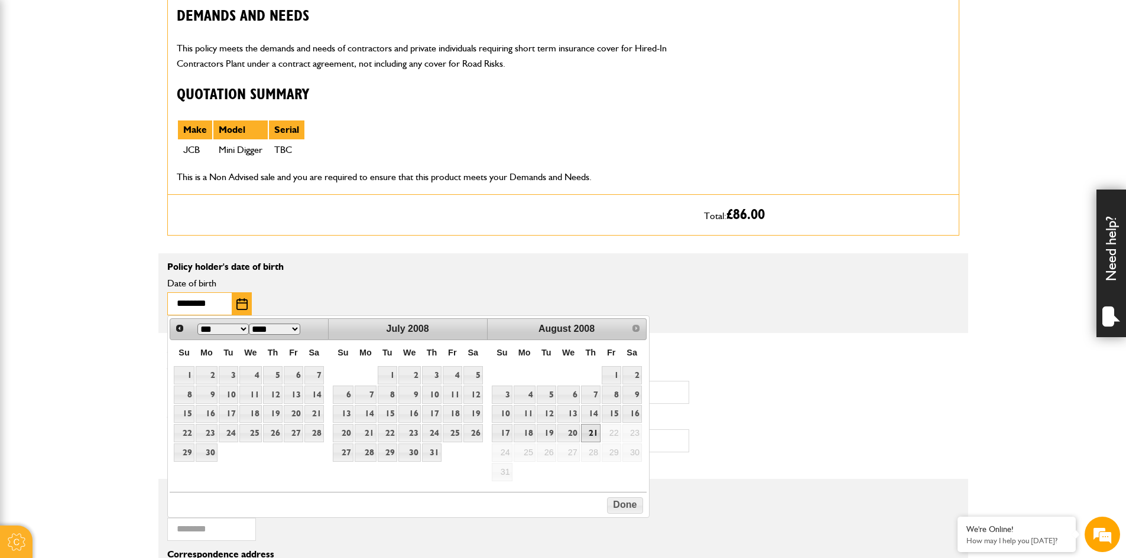
type input "********"
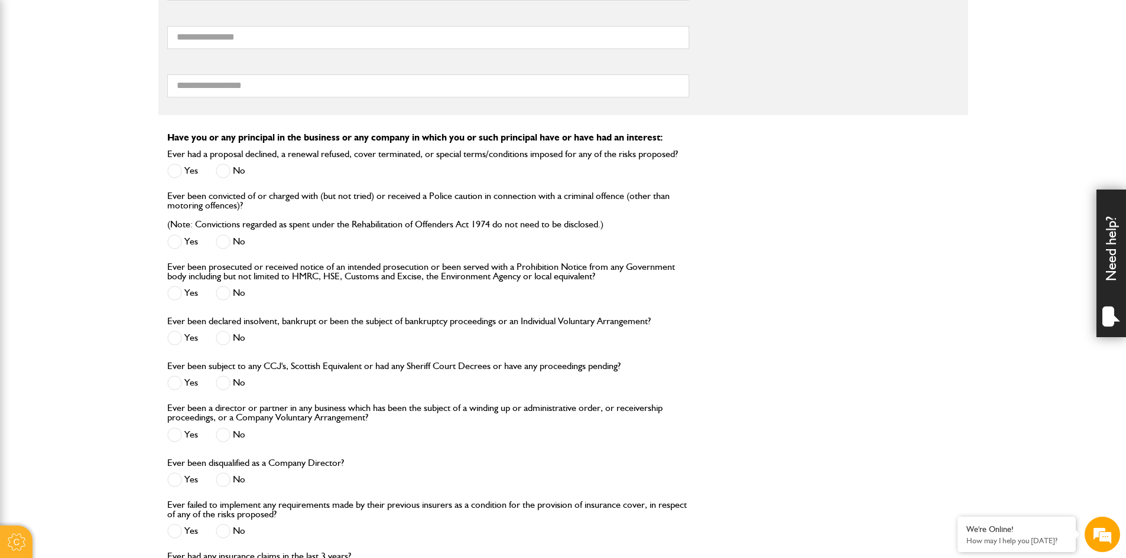
scroll to position [1167, 0]
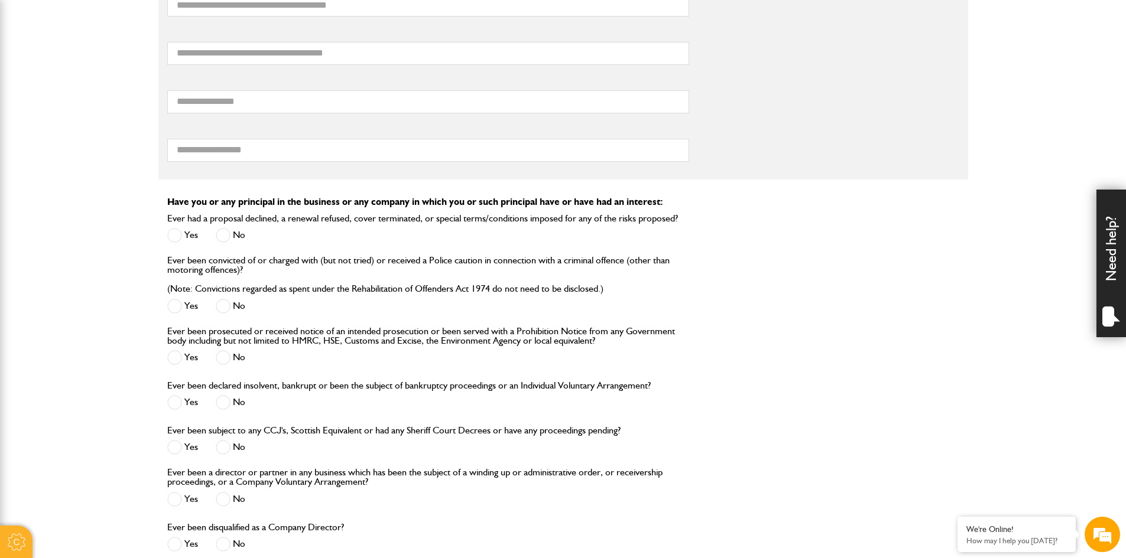
click at [224, 238] on span at bounding box center [223, 235] width 15 height 15
click at [222, 306] on span at bounding box center [223, 306] width 15 height 15
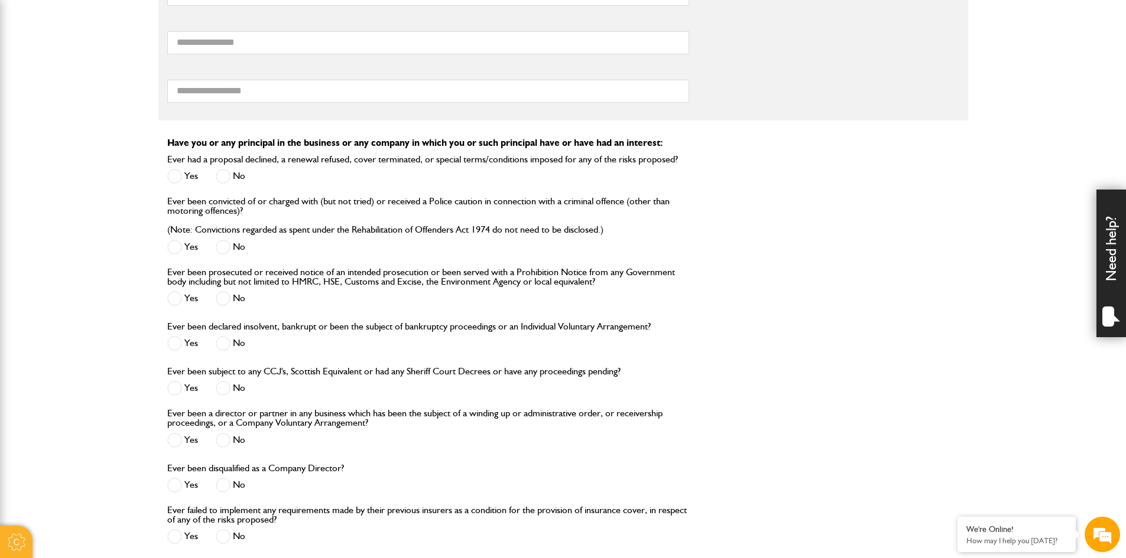
click at [226, 304] on span at bounding box center [223, 298] width 15 height 15
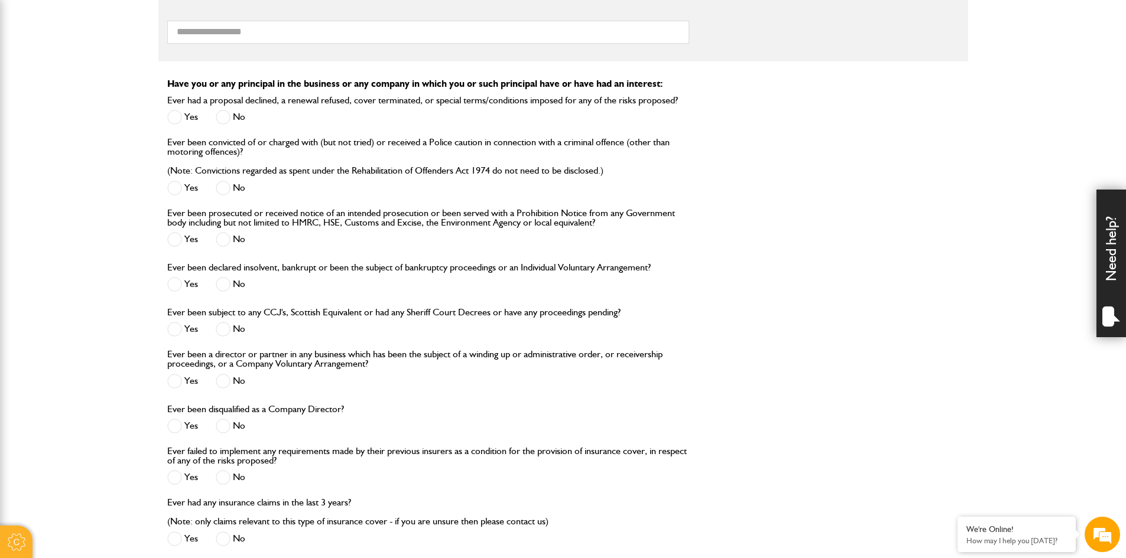
click at [219, 284] on span at bounding box center [223, 284] width 15 height 15
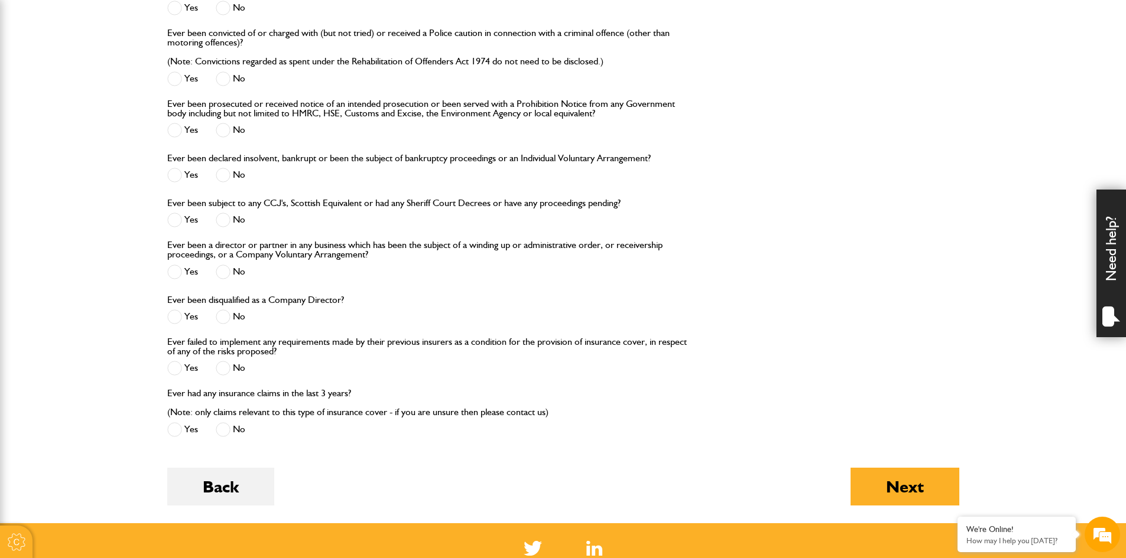
scroll to position [1403, 0]
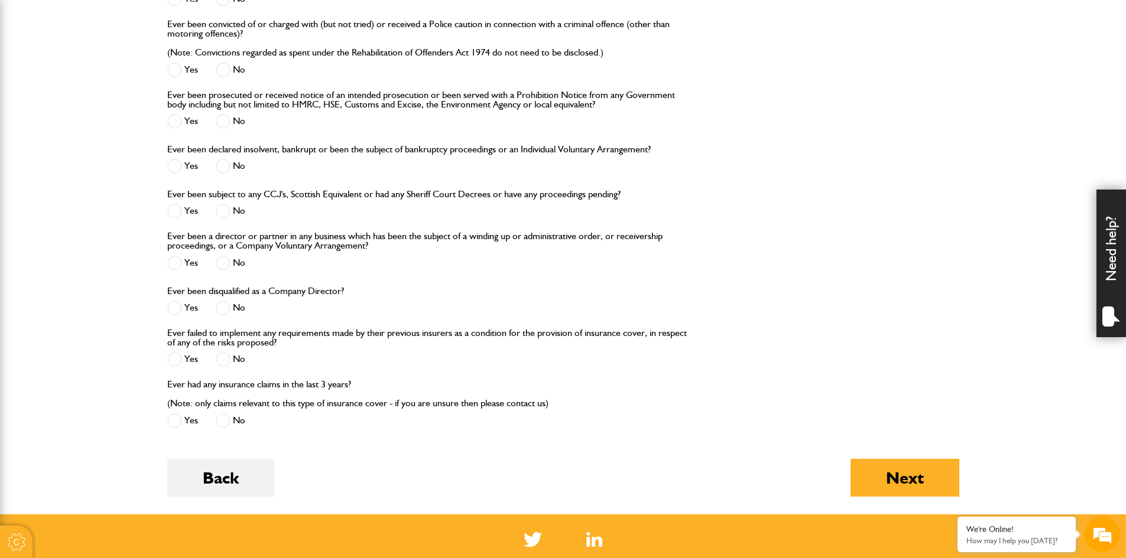
click at [225, 222] on div "No" at bounding box center [231, 213] width 30 height 20
click at [225, 217] on span at bounding box center [223, 211] width 15 height 15
click at [220, 257] on div "No" at bounding box center [231, 265] width 30 height 20
click at [220, 265] on span at bounding box center [223, 263] width 15 height 15
click at [225, 311] on span at bounding box center [223, 308] width 15 height 15
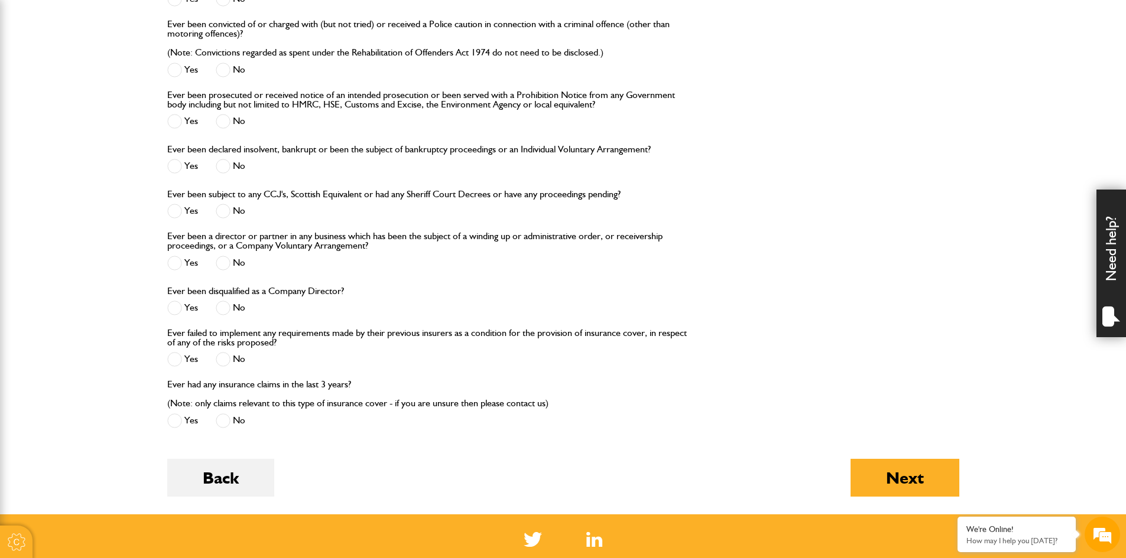
click at [222, 358] on span at bounding box center [223, 359] width 15 height 15
click at [232, 424] on label "No" at bounding box center [231, 421] width 30 height 15
click at [898, 477] on button "Next" at bounding box center [904, 478] width 109 height 38
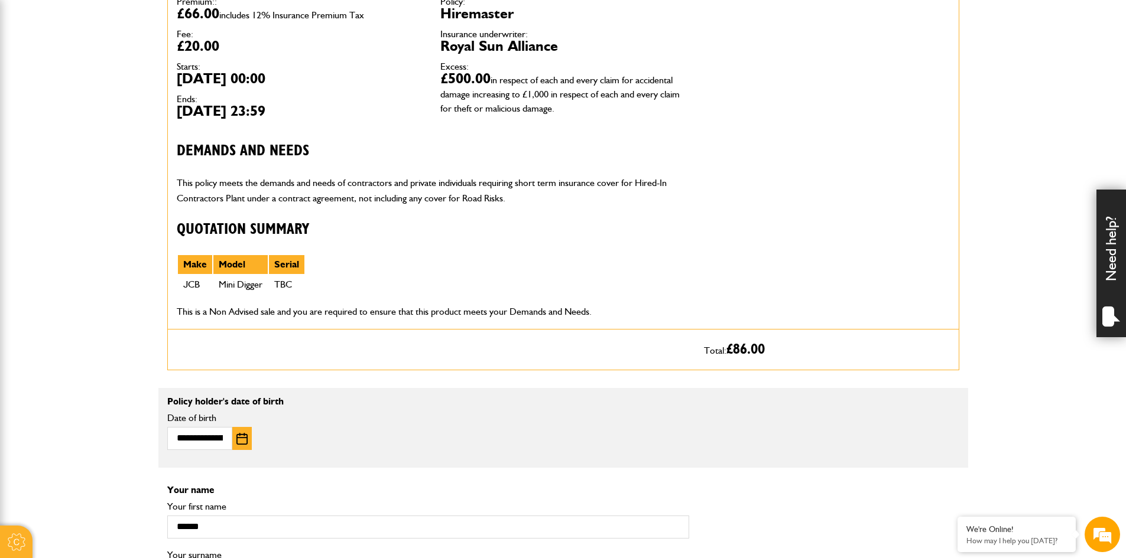
scroll to position [591, 0]
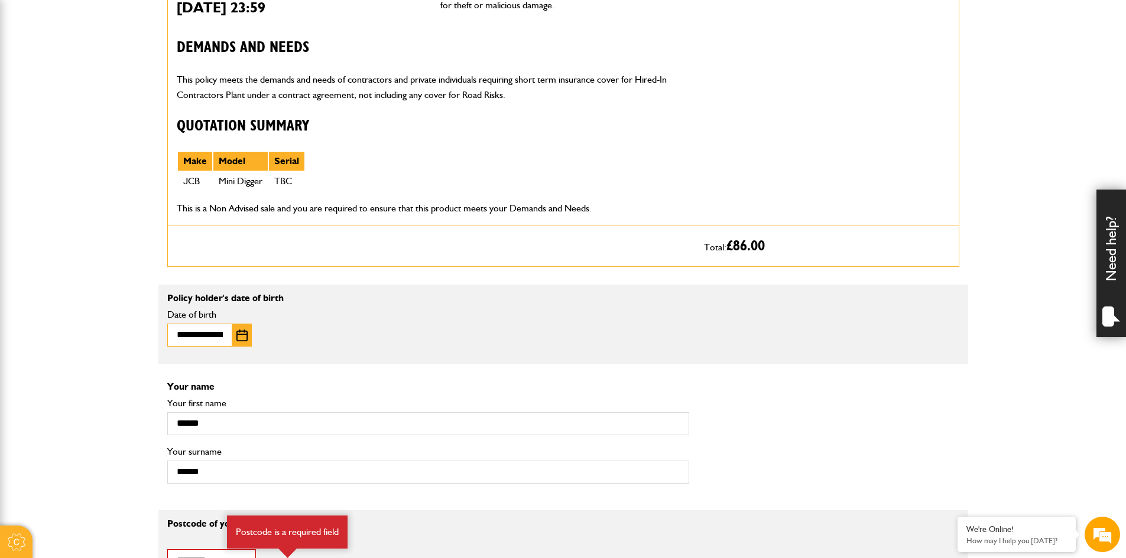
click at [212, 340] on input "**********" at bounding box center [199, 335] width 65 height 23
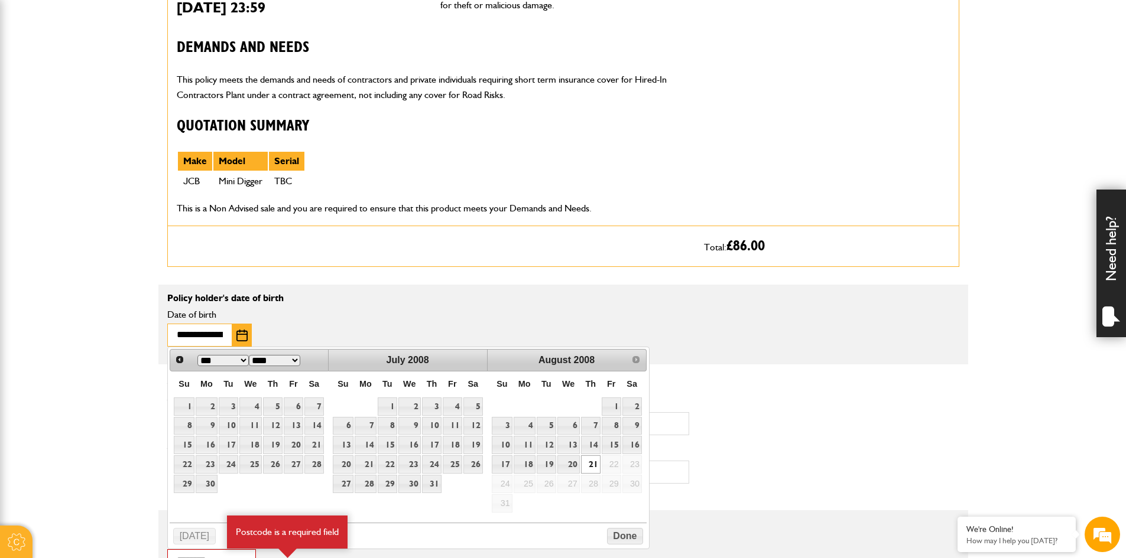
click at [229, 339] on input "**********" at bounding box center [199, 335] width 65 height 23
click at [220, 338] on input "***" at bounding box center [199, 335] width 65 height 23
type input "*"
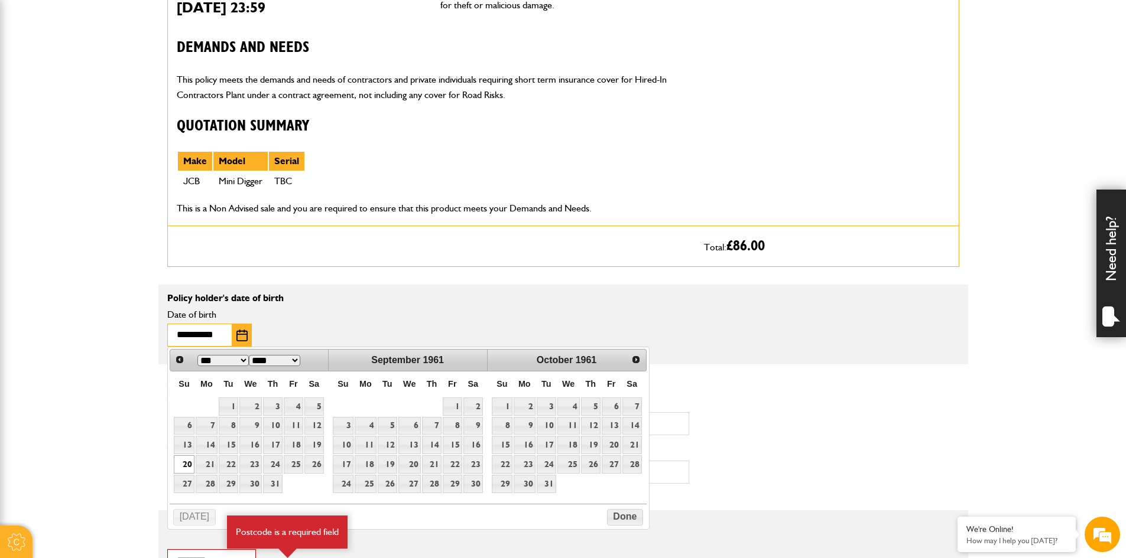
type input "**********"
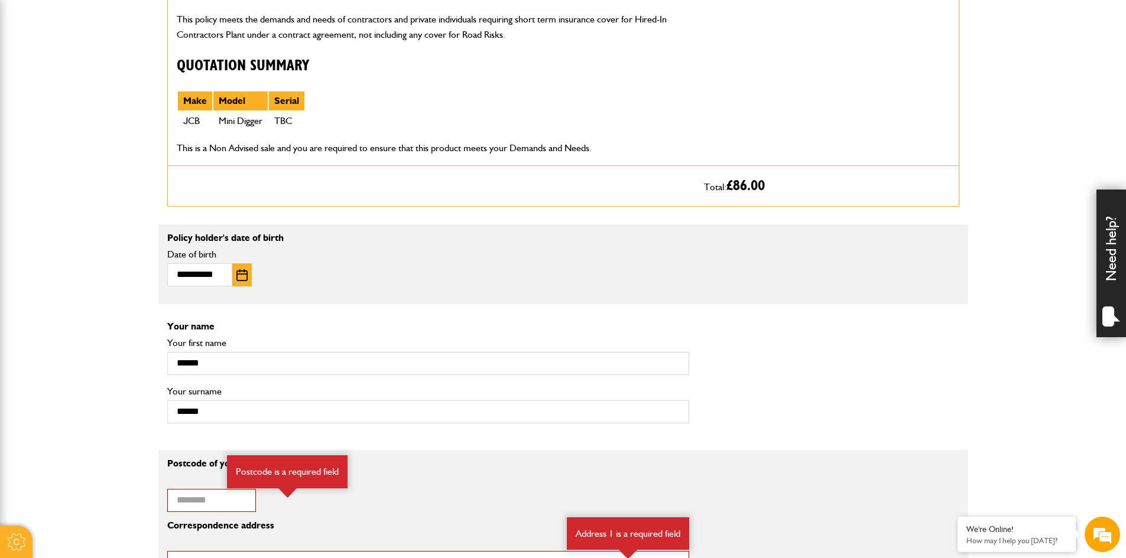
scroll to position [768, 0]
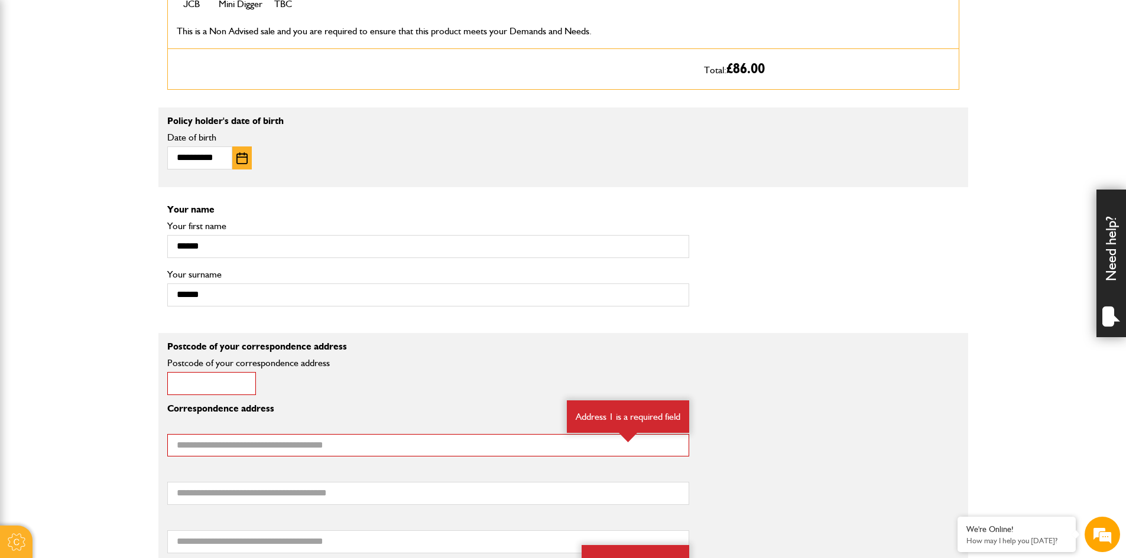
click at [228, 382] on input "Postcode of your correspondence address" at bounding box center [211, 383] width 89 height 23
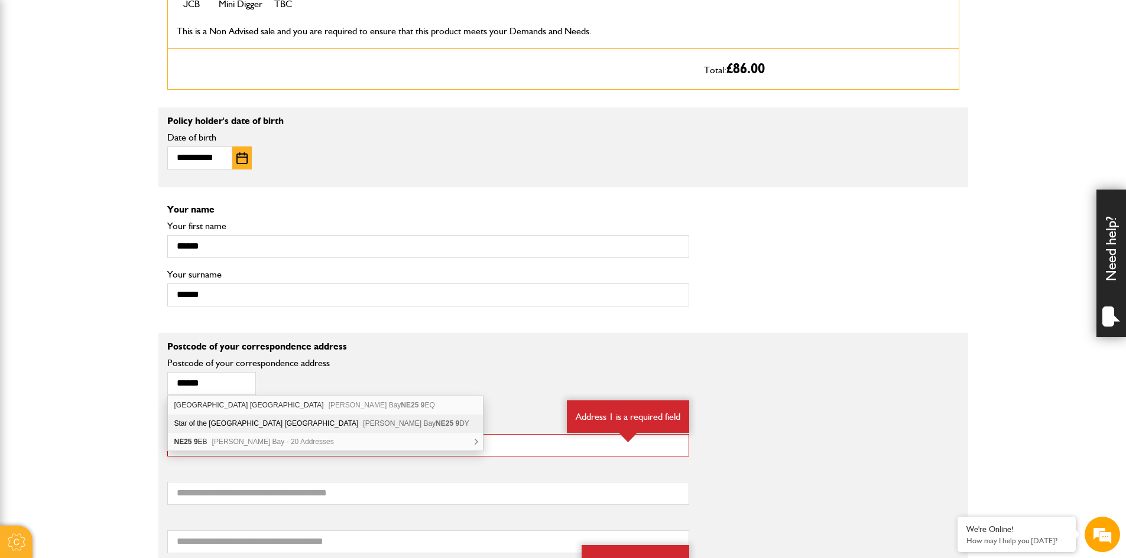
click at [254, 431] on div "Star of the Sea Primary School House Arcot Avenue Whitley Bay NE25 9 DY" at bounding box center [325, 424] width 315 height 18
type input "********"
type input "**********"
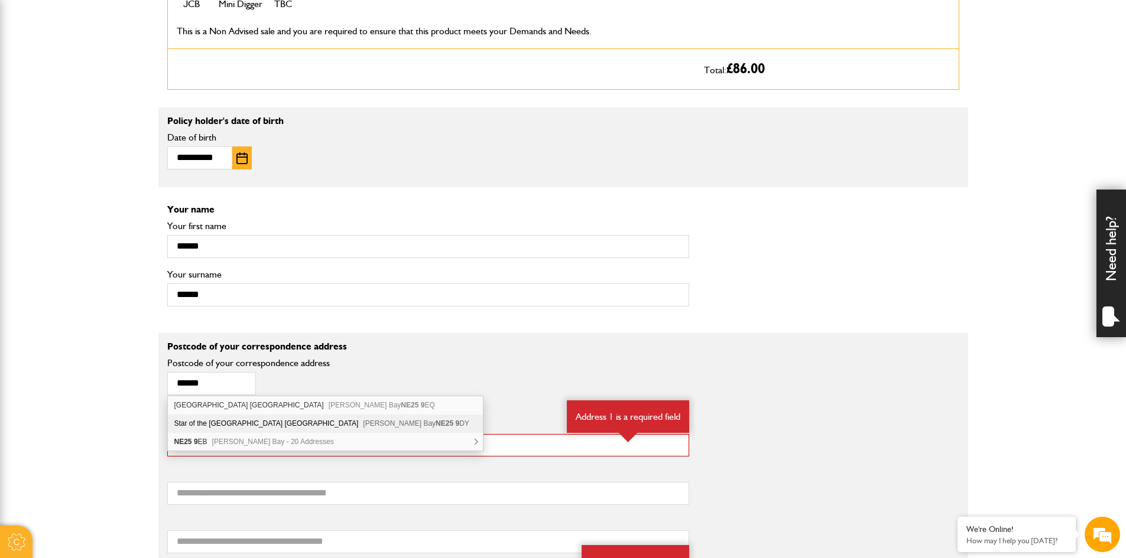
type input "**********"
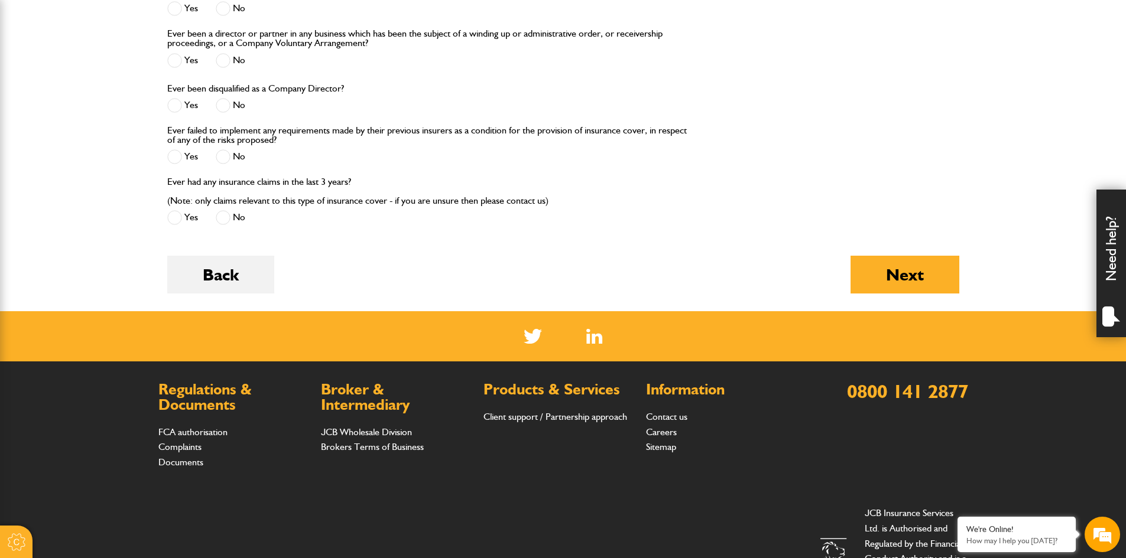
scroll to position [1714, 0]
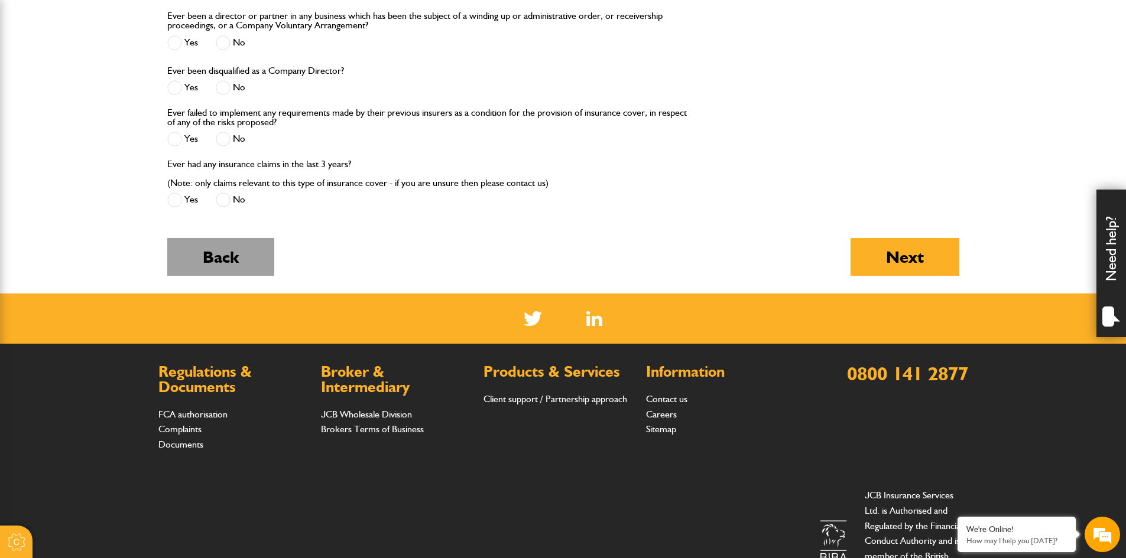
click at [201, 255] on button "Back" at bounding box center [220, 257] width 107 height 38
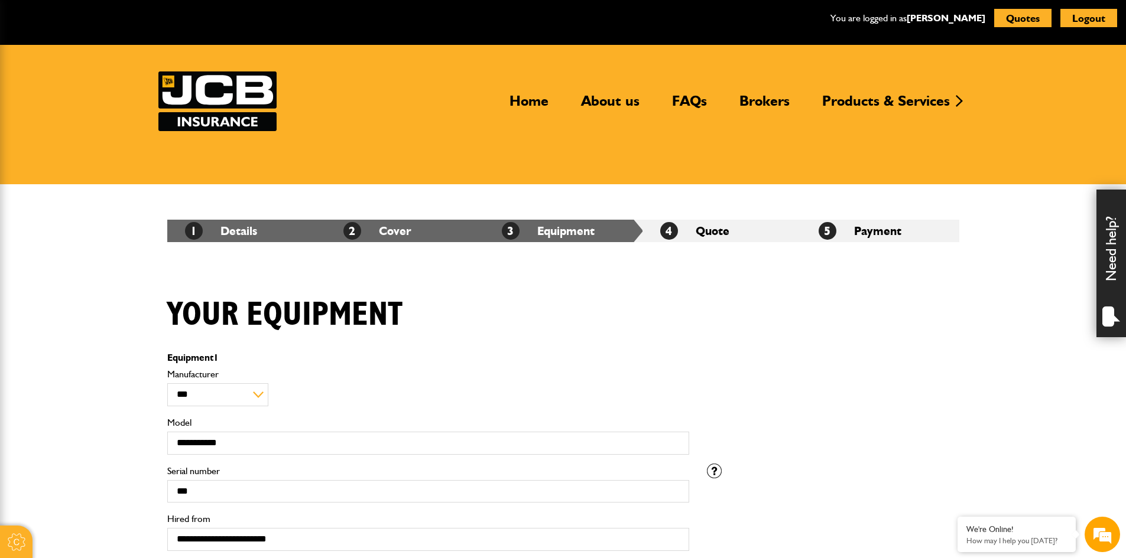
scroll to position [295, 0]
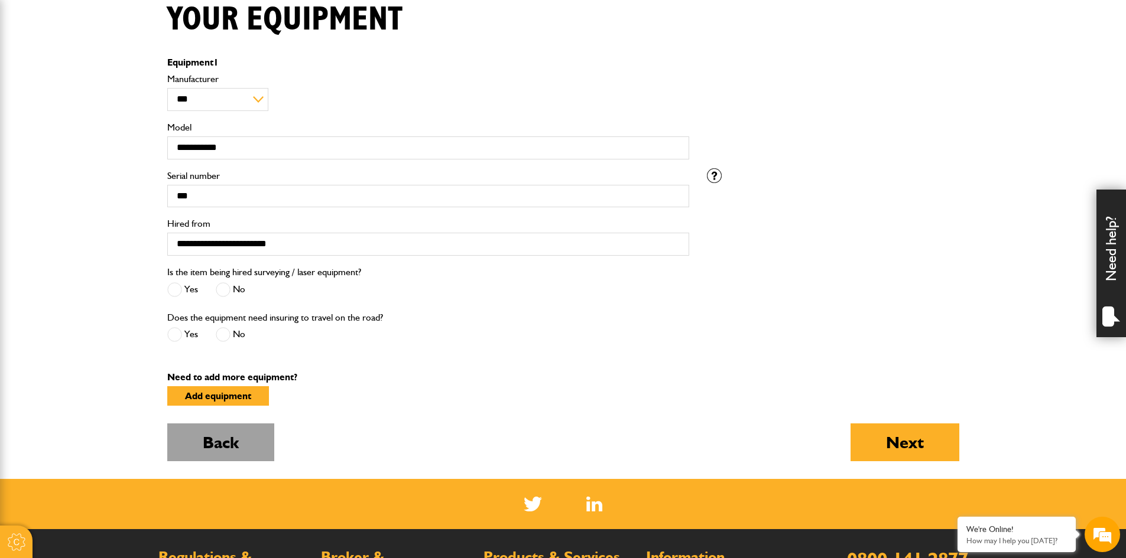
click at [250, 457] on button "Back" at bounding box center [220, 443] width 107 height 38
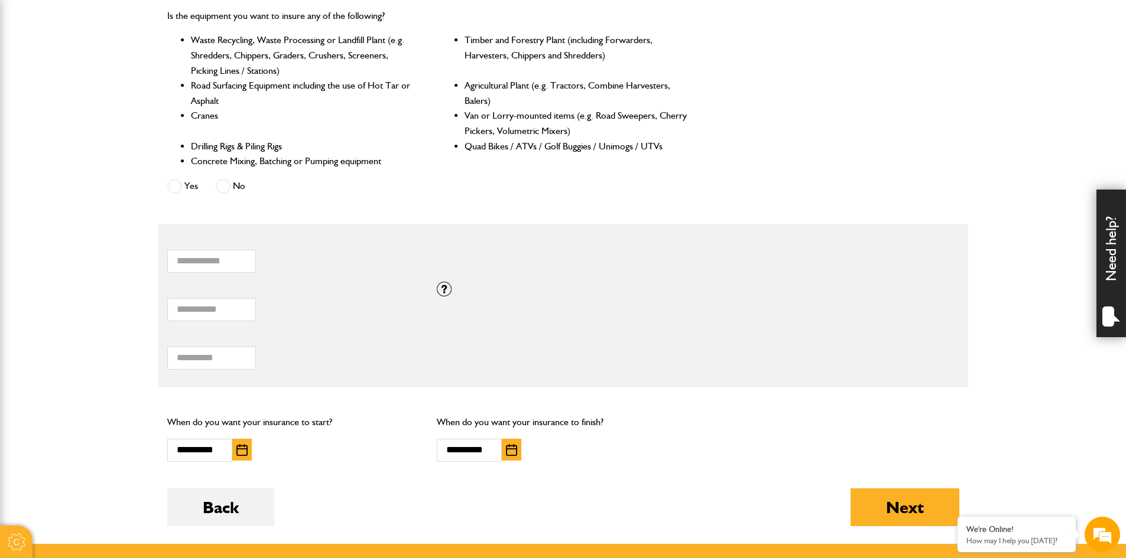
scroll to position [532, 0]
click at [218, 489] on form "Do you need more than £5,000,000 of liability cover? Yes No Which of these acti…" at bounding box center [563, 183] width 792 height 723
click at [218, 505] on button "Back" at bounding box center [220, 508] width 107 height 38
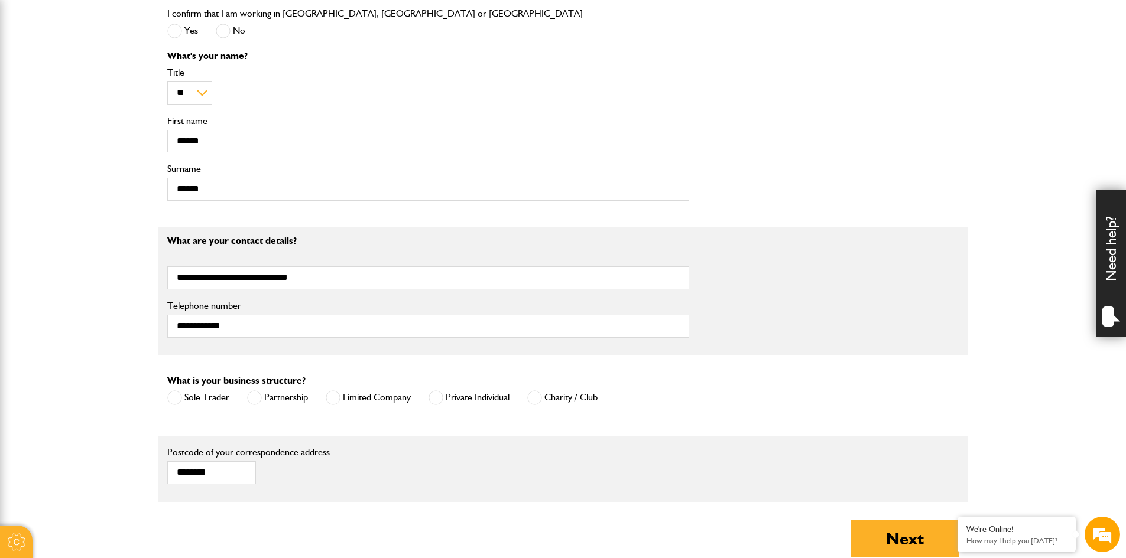
scroll to position [532, 0]
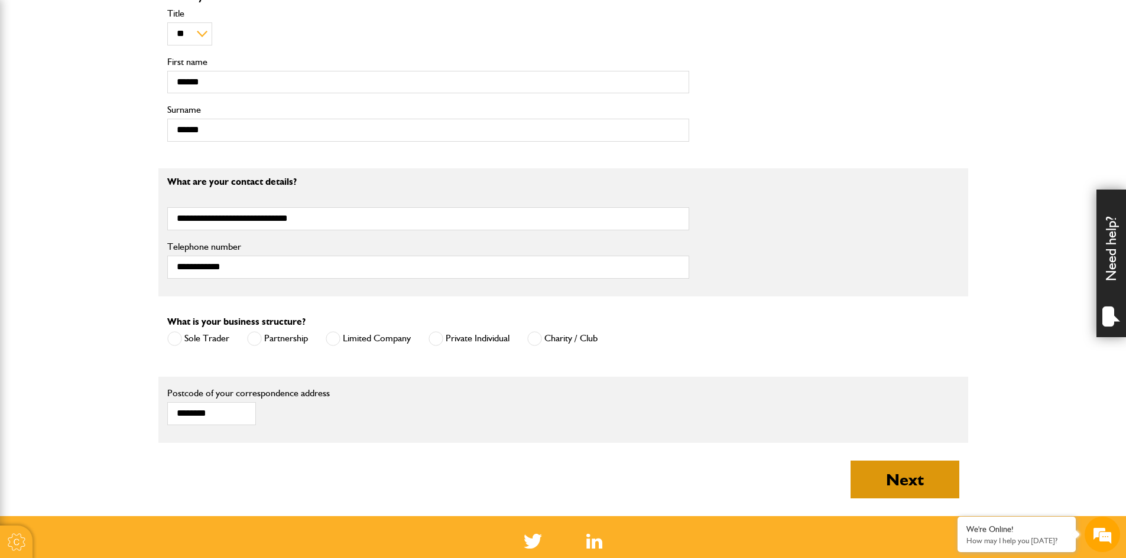
click at [868, 469] on button "Next" at bounding box center [904, 480] width 109 height 38
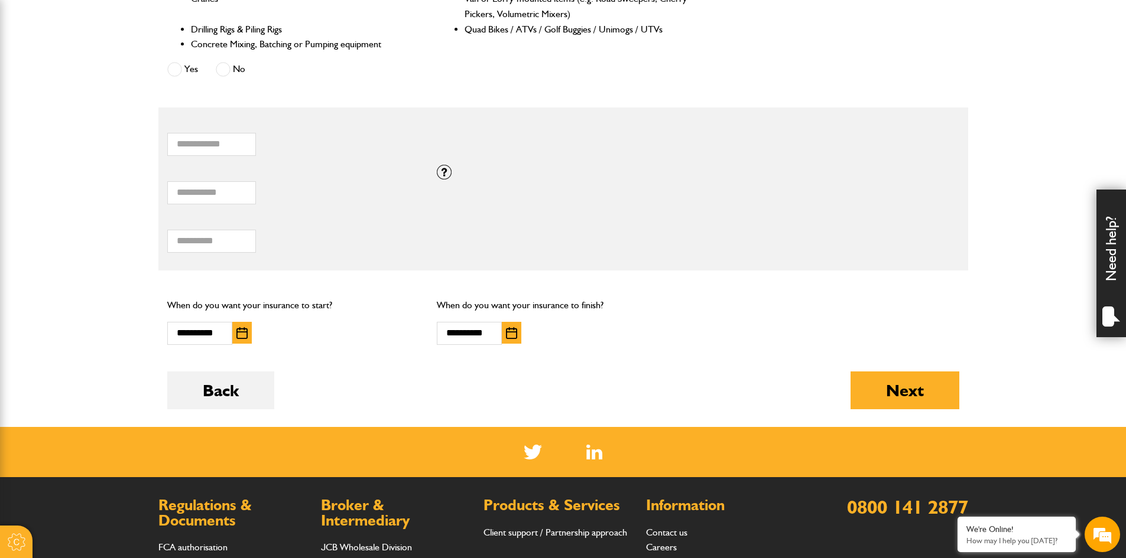
scroll to position [650, 0]
click at [878, 400] on button "Next" at bounding box center [904, 390] width 109 height 38
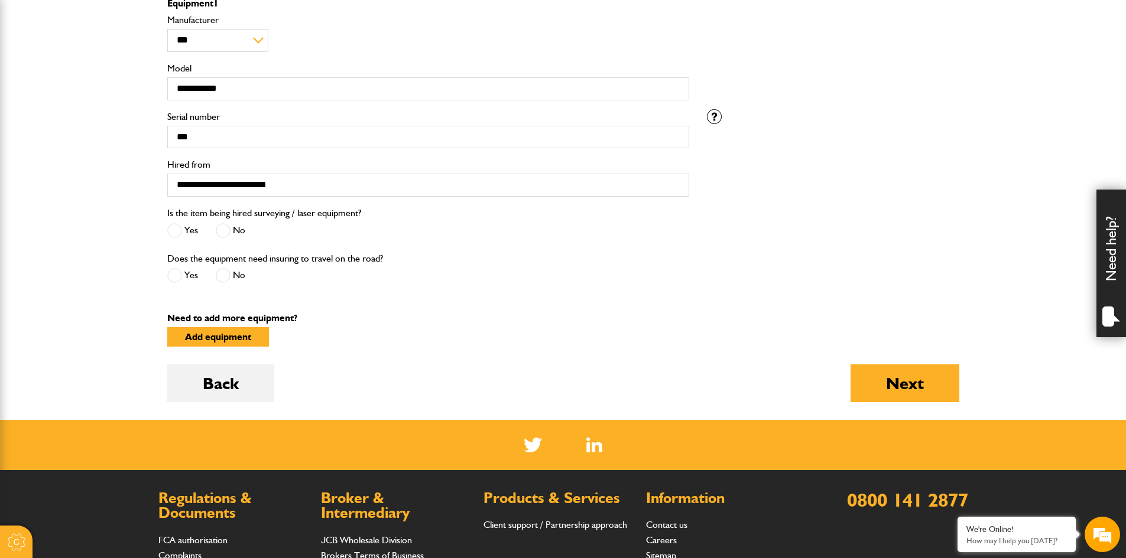
scroll to position [473, 0]
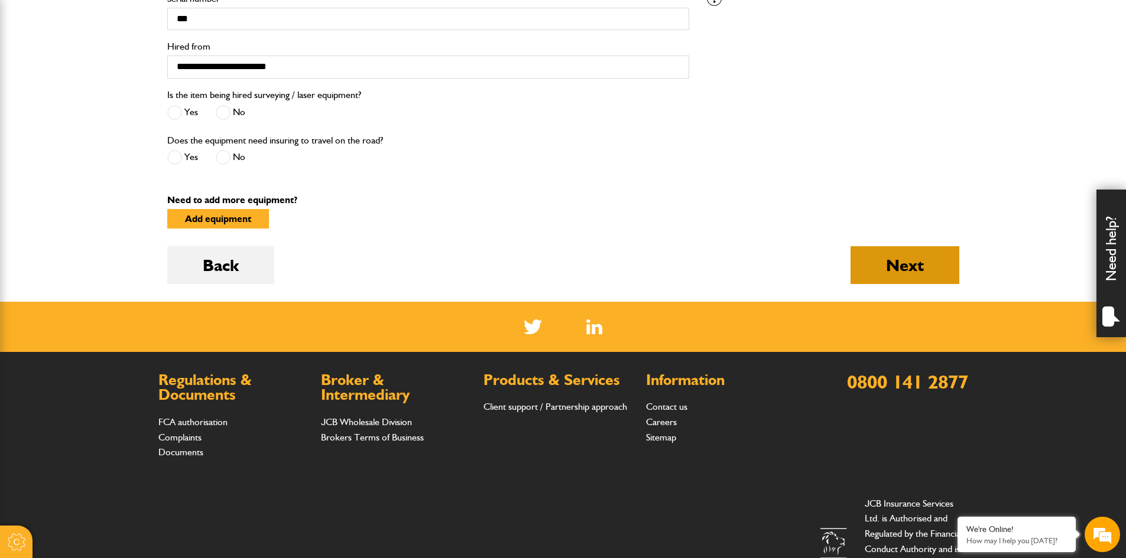
click at [923, 261] on button "Next" at bounding box center [904, 265] width 109 height 38
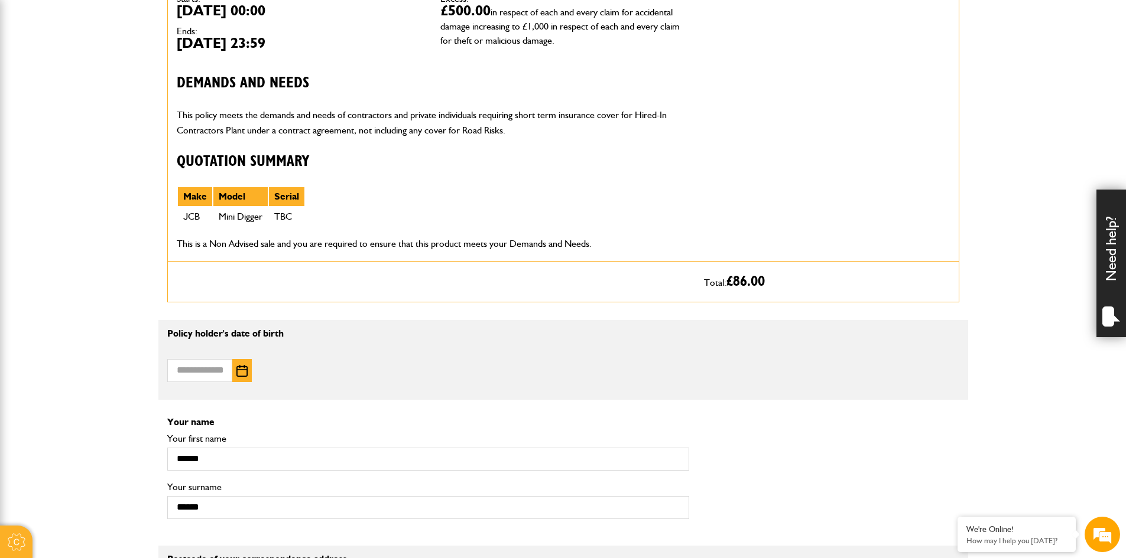
scroll to position [532, 0]
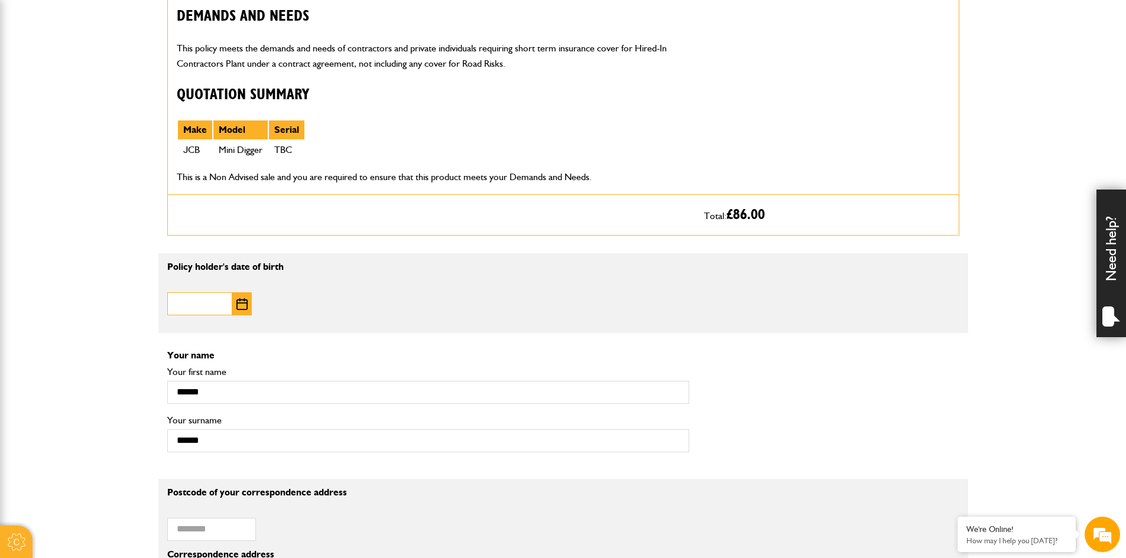
click at [212, 307] on input "Date of birth" at bounding box center [199, 304] width 65 height 23
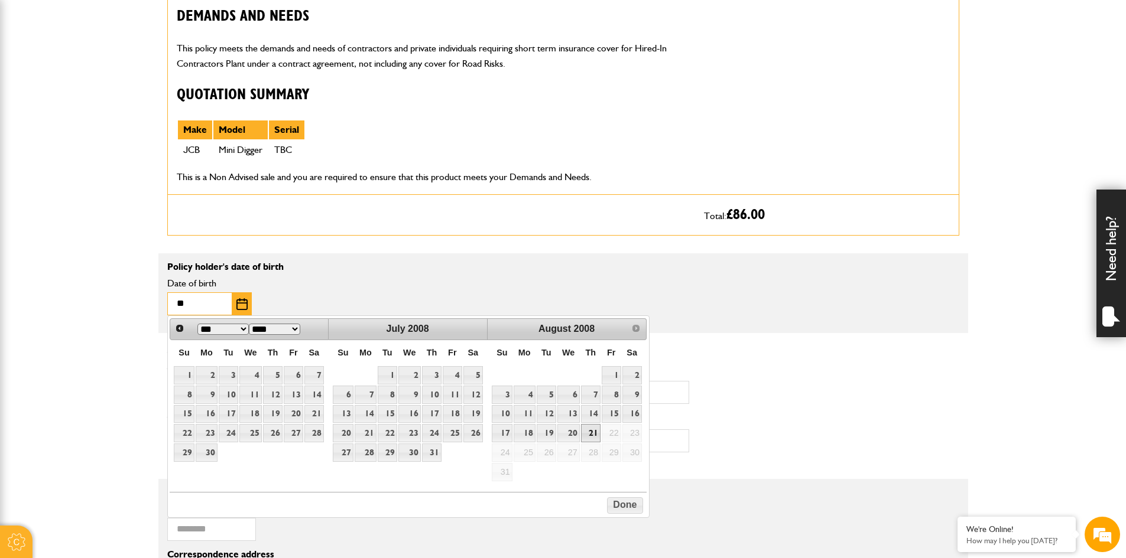
type input "*"
type input "**********"
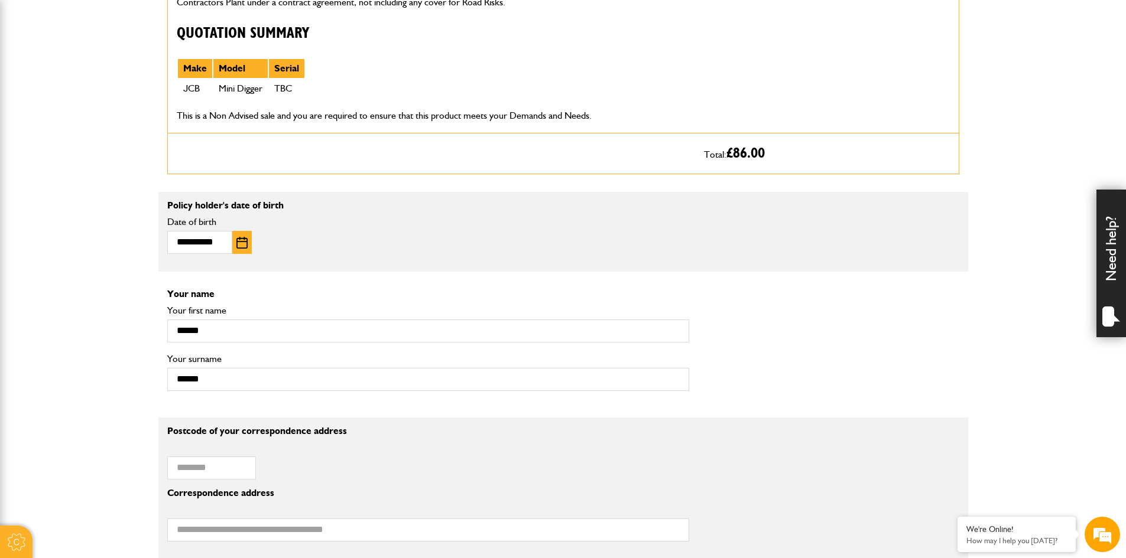
scroll to position [650, 0]
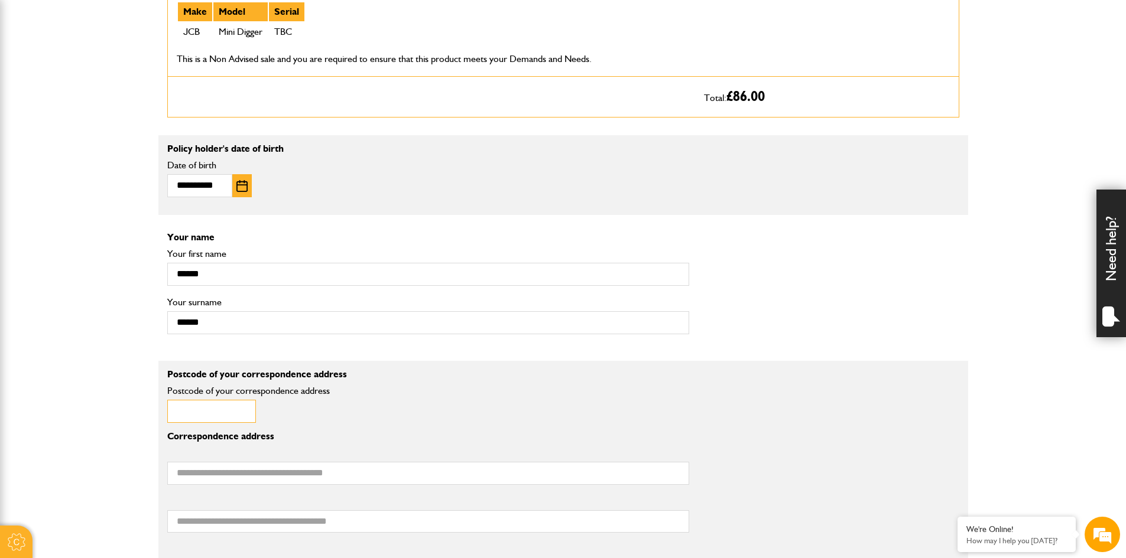
click at [220, 418] on input "Postcode of your correspondence address" at bounding box center [211, 411] width 89 height 23
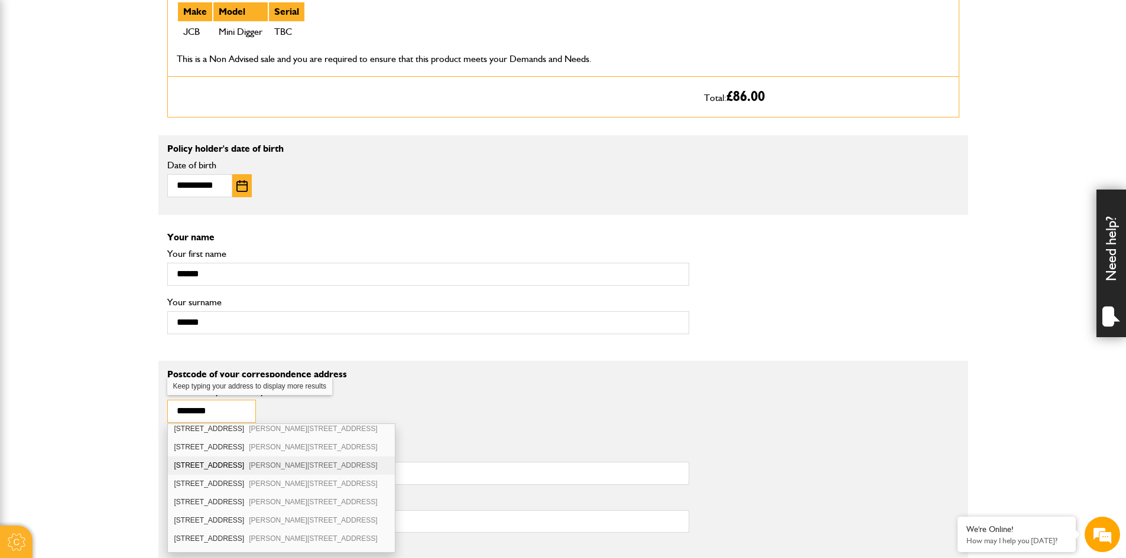
scroll to position [177, 0]
type input "********"
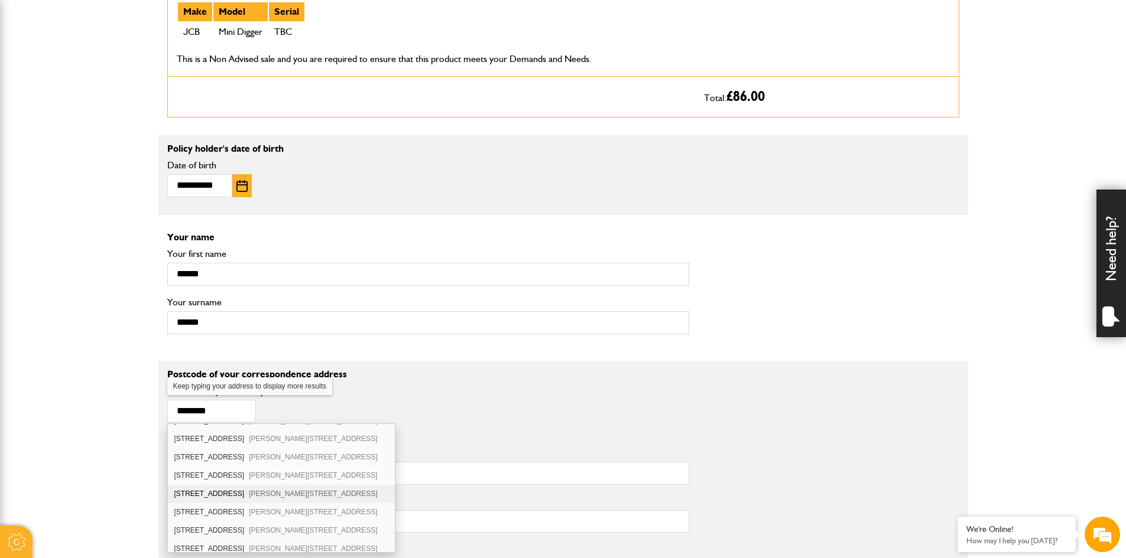
click at [207, 492] on div "14 Frankland Drive Whitley Bay NE25 9DS" at bounding box center [281, 494] width 227 height 18
type input "**********"
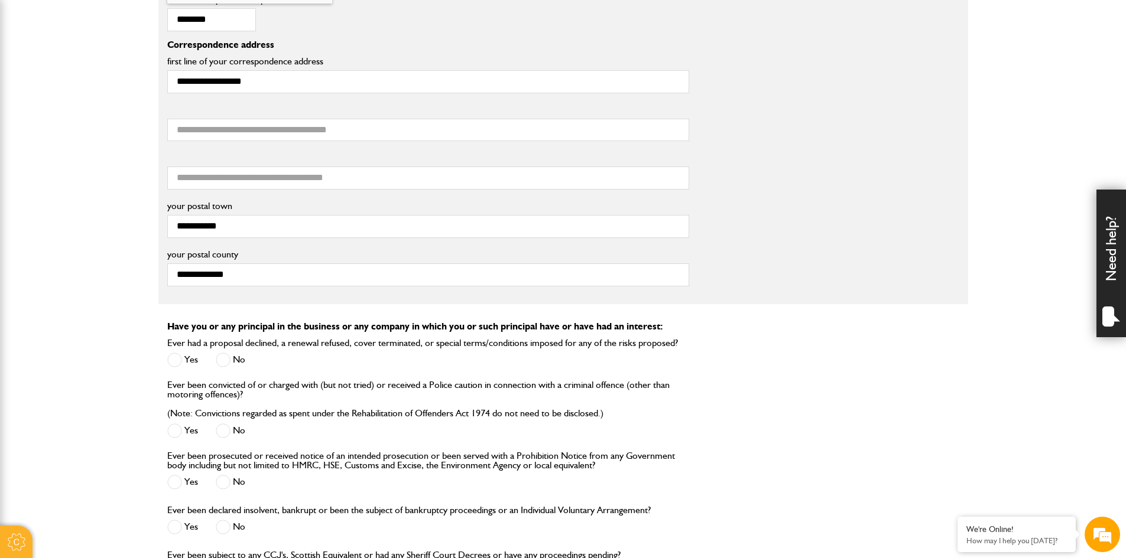
scroll to position [1064, 0]
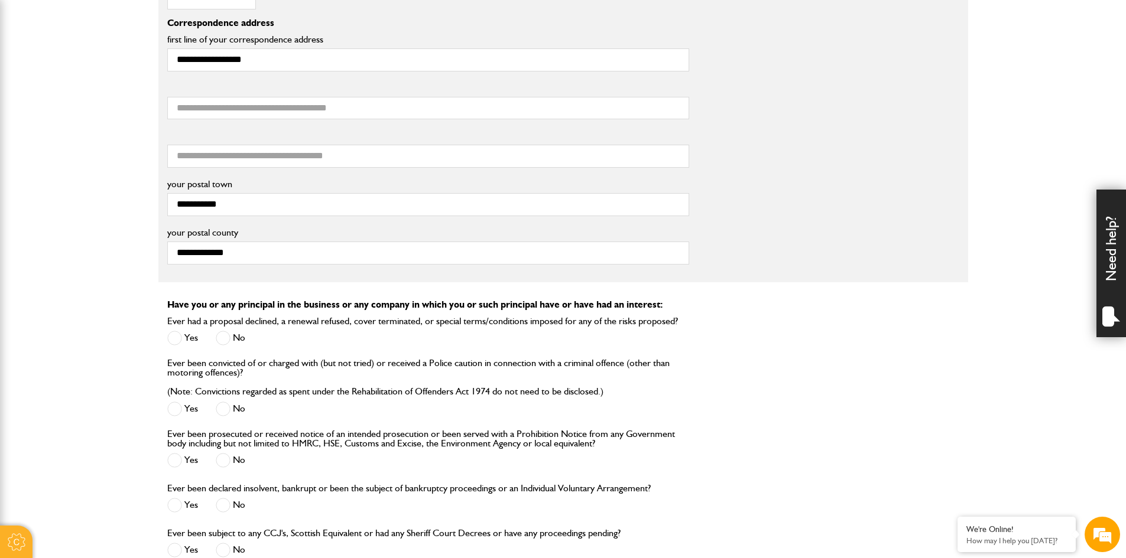
click at [221, 340] on span at bounding box center [223, 338] width 15 height 15
click at [223, 398] on div "Ever been convicted of or charged with (but not tried) or received a Police cau…" at bounding box center [428, 389] width 522 height 61
click at [223, 408] on span at bounding box center [223, 409] width 15 height 15
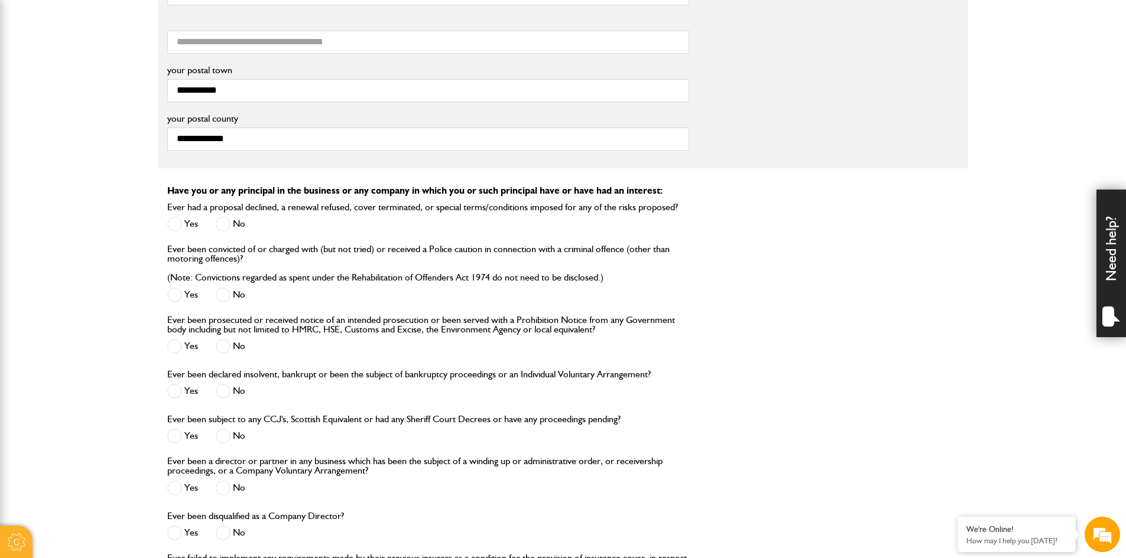
scroll to position [1182, 0]
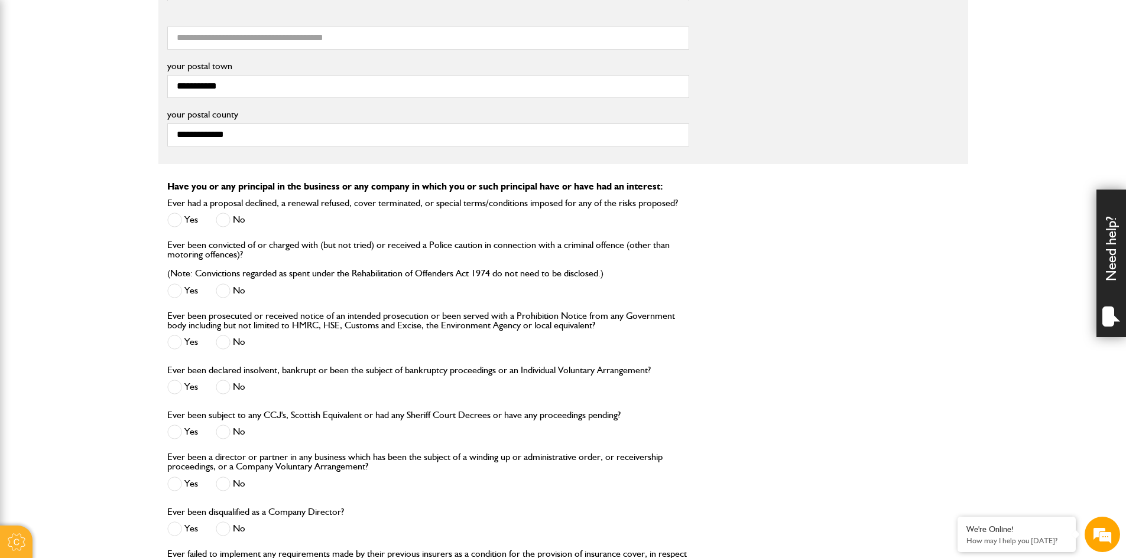
click at [219, 343] on span at bounding box center [223, 342] width 15 height 15
click at [219, 391] on span at bounding box center [223, 387] width 15 height 15
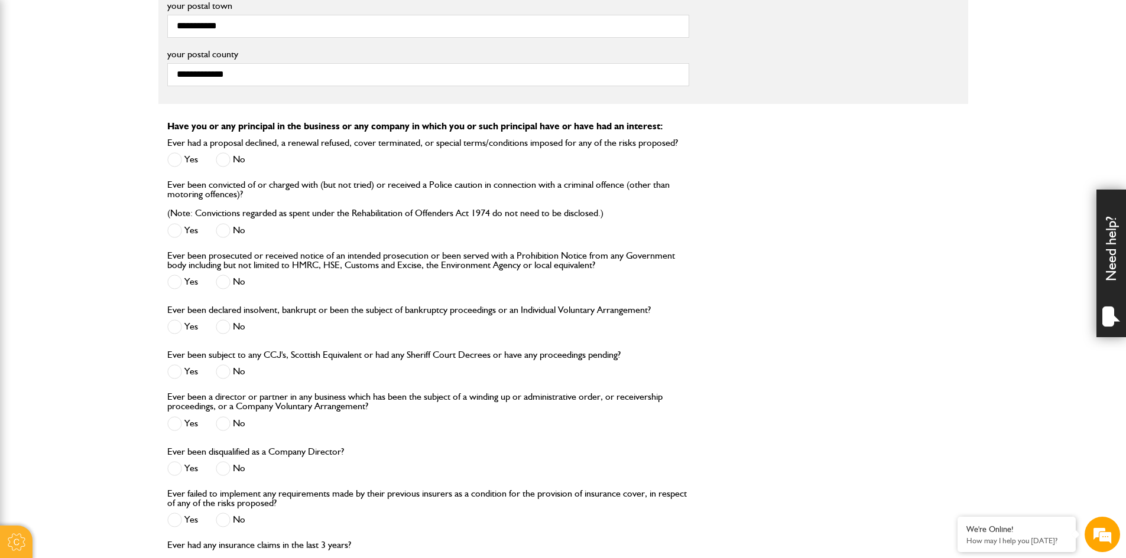
scroll to position [1300, 0]
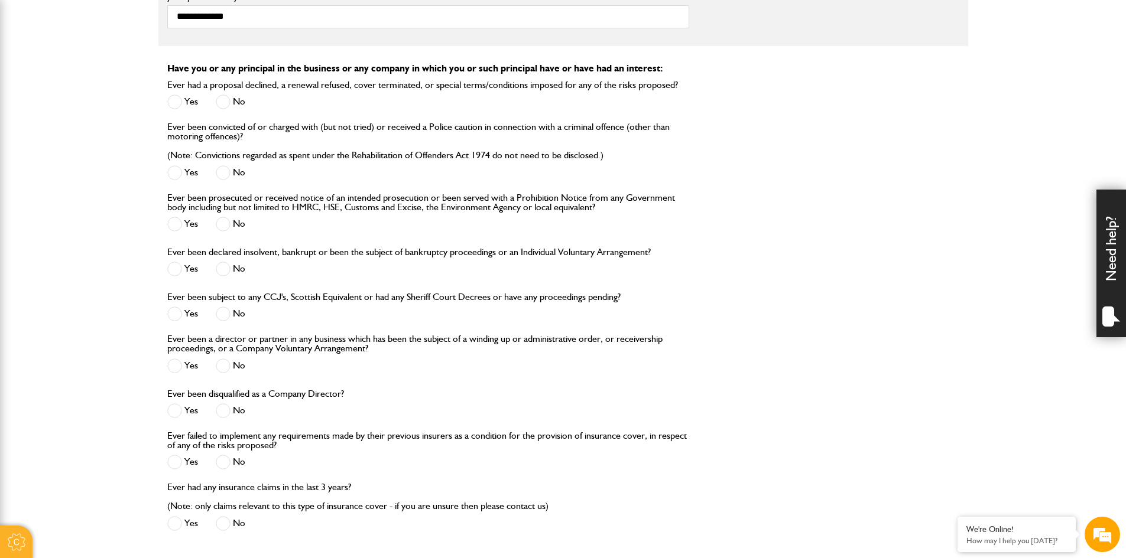
click at [225, 315] on span at bounding box center [223, 314] width 15 height 15
click at [223, 369] on span at bounding box center [223, 366] width 15 height 15
click at [222, 409] on span at bounding box center [223, 411] width 15 height 15
drag, startPoint x: 228, startPoint y: 464, endPoint x: 228, endPoint y: 470, distance: 6.5
click at [228, 466] on span at bounding box center [223, 462] width 15 height 15
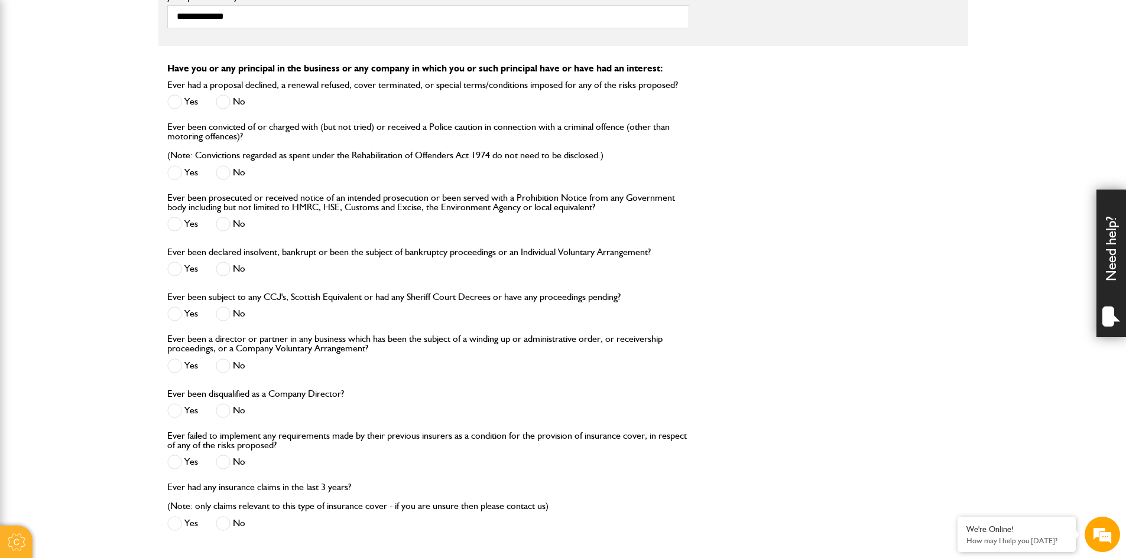
drag, startPoint x: 222, startPoint y: 523, endPoint x: 301, endPoint y: 489, distance: 86.6
click at [223, 523] on span at bounding box center [223, 523] width 15 height 15
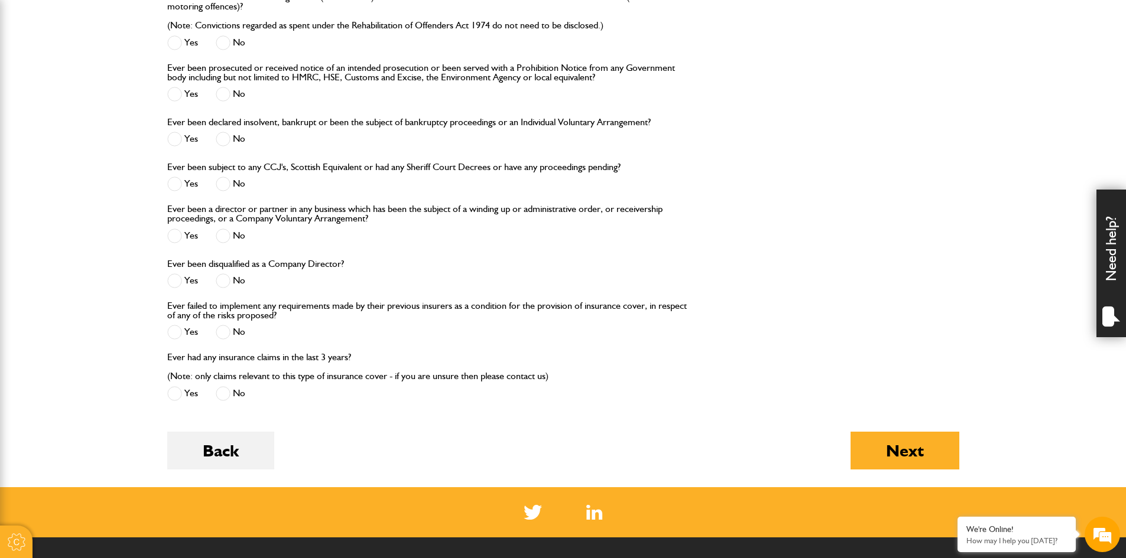
scroll to position [1596, 0]
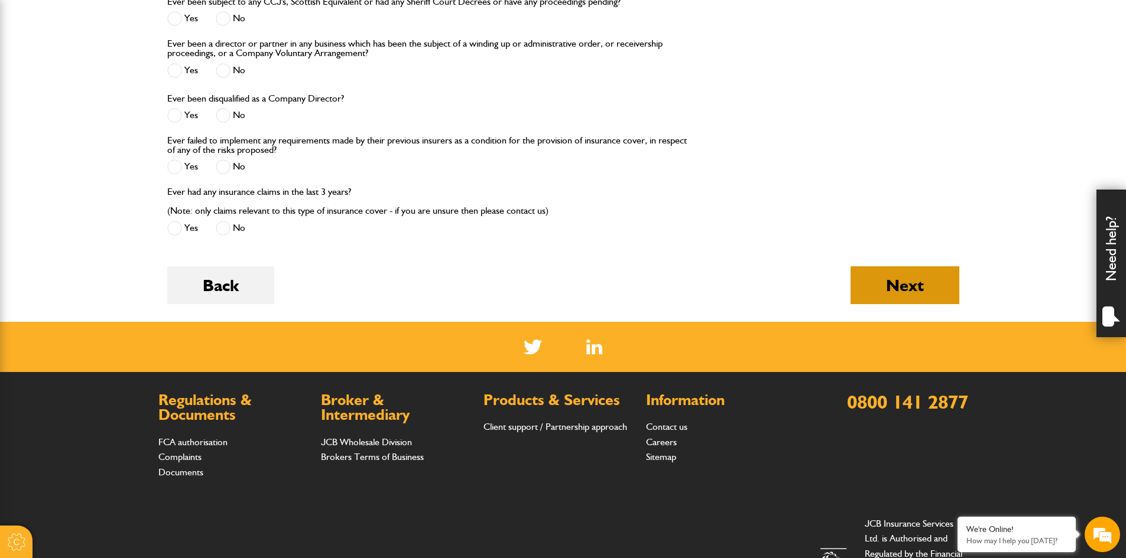
click at [909, 282] on button "Next" at bounding box center [904, 286] width 109 height 38
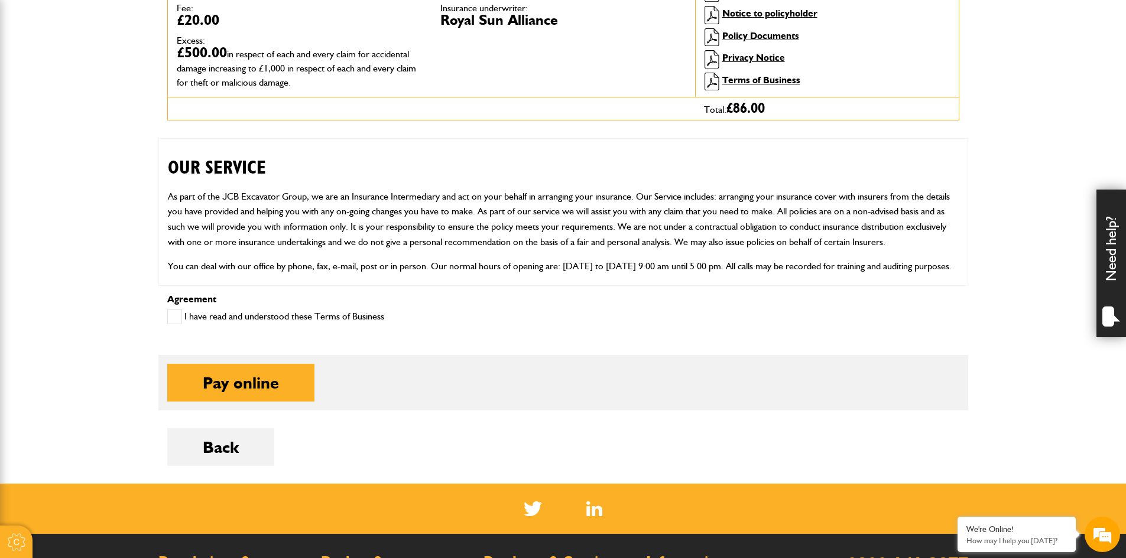
scroll to position [473, 0]
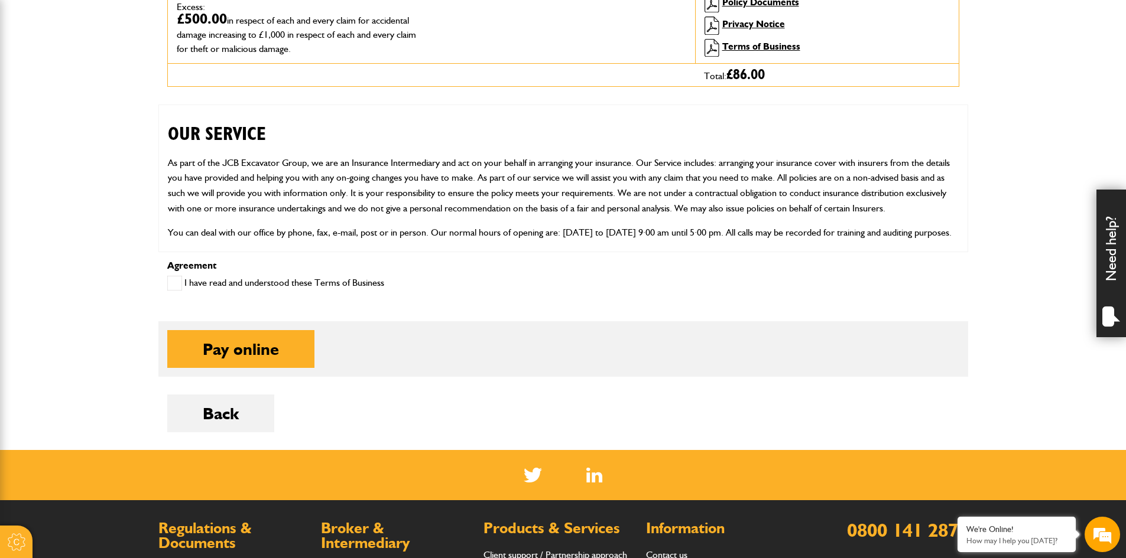
click at [174, 285] on span at bounding box center [174, 283] width 15 height 15
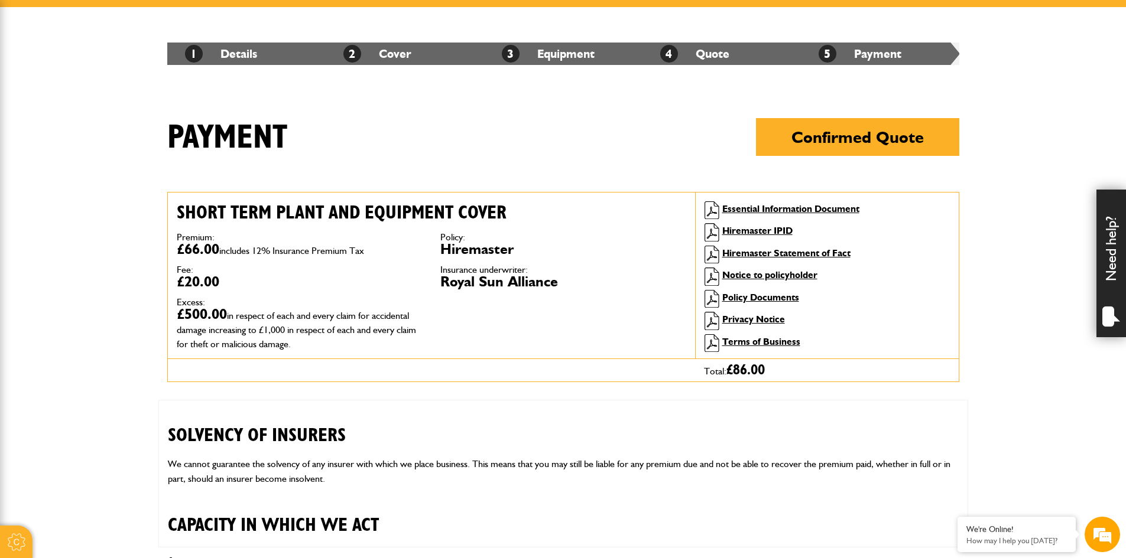
scroll to position [0, 0]
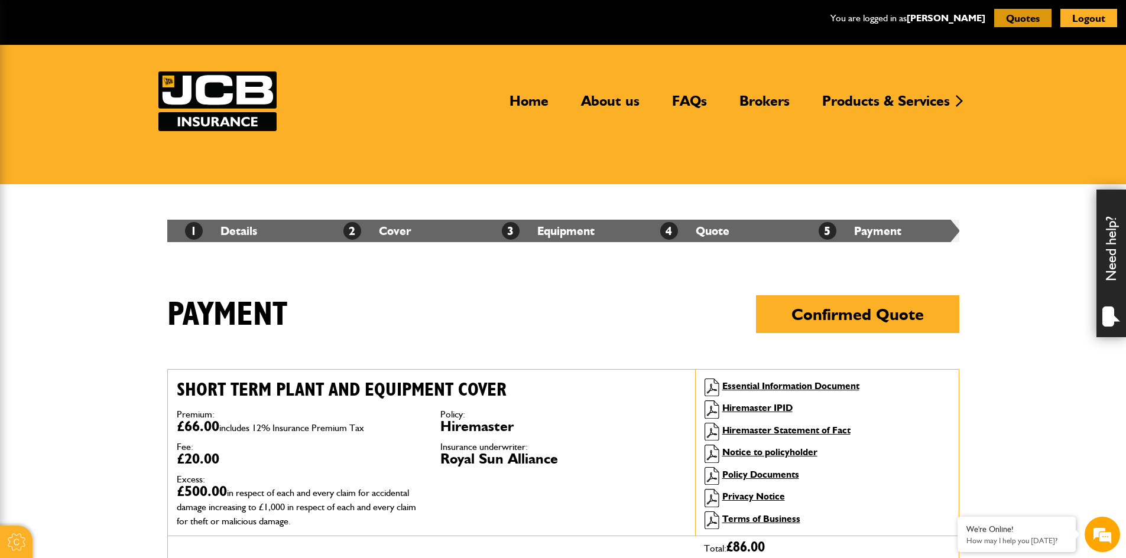
click at [1009, 20] on button "Quotes" at bounding box center [1022, 18] width 57 height 18
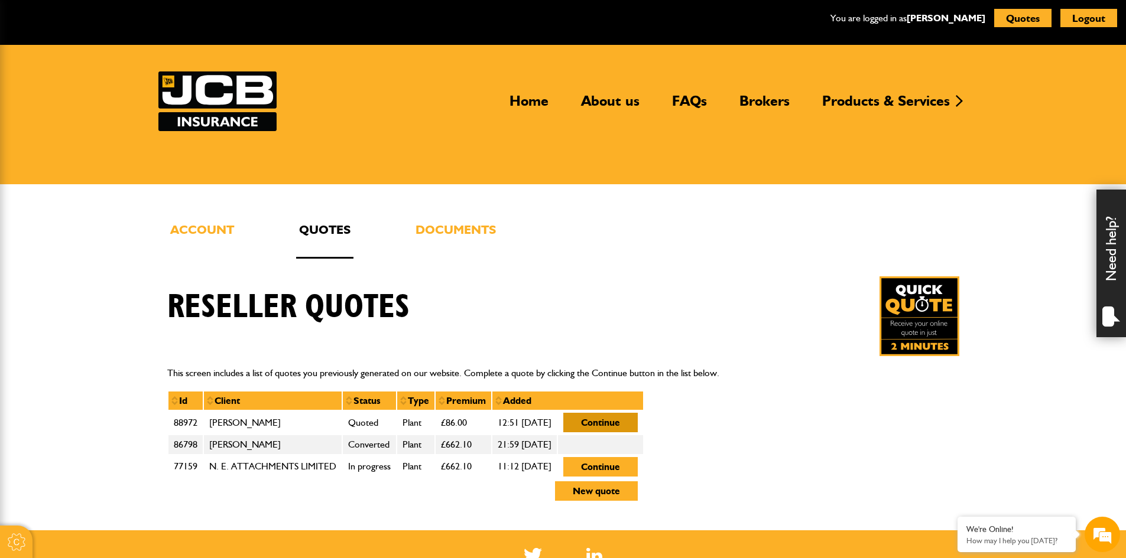
click at [638, 425] on button "Continue" at bounding box center [600, 423] width 74 height 20
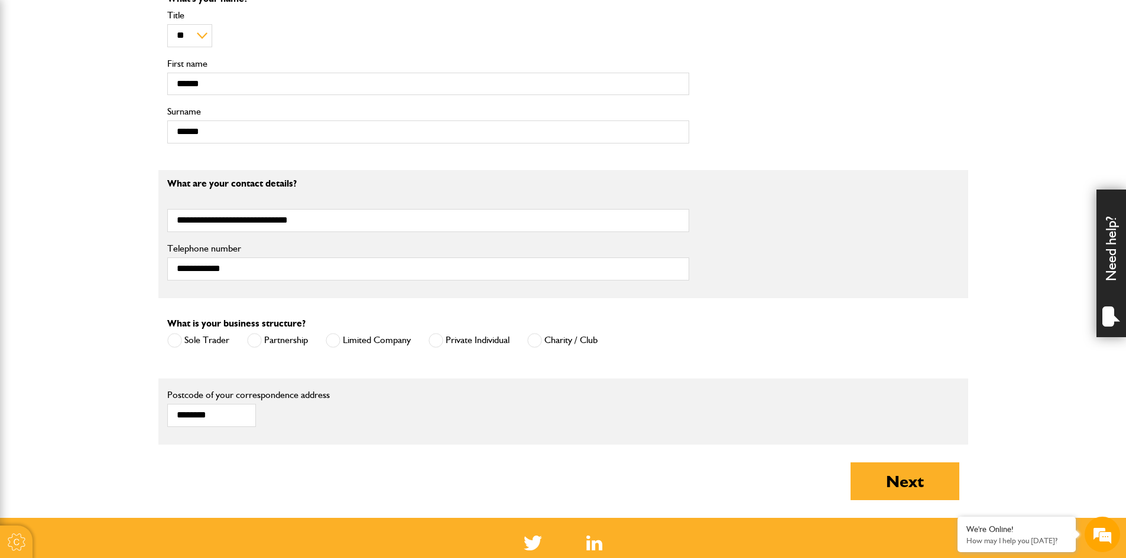
scroll to position [532, 0]
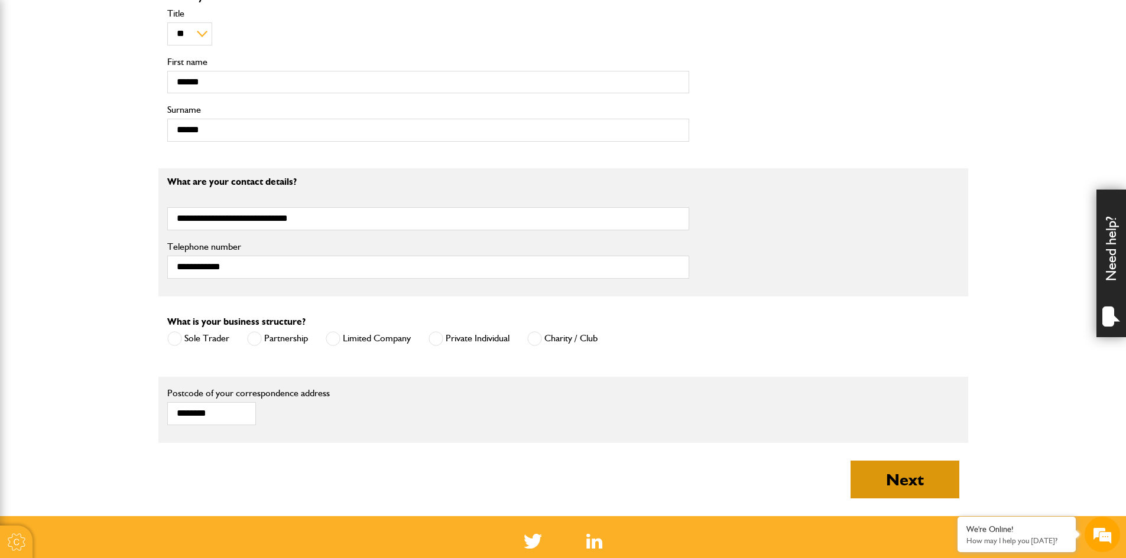
click at [883, 482] on button "Next" at bounding box center [904, 480] width 109 height 38
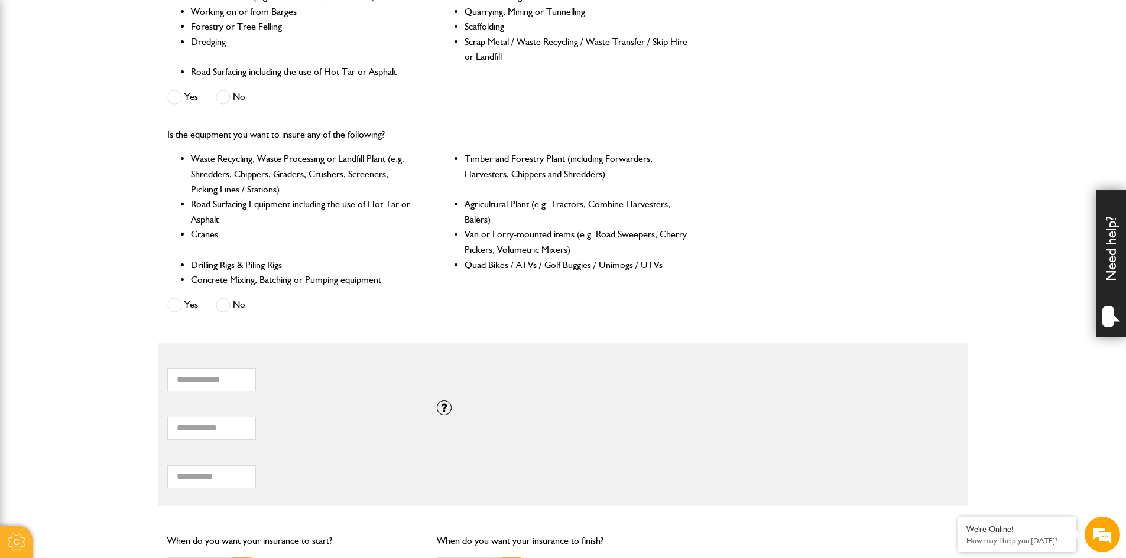
scroll to position [473, 0]
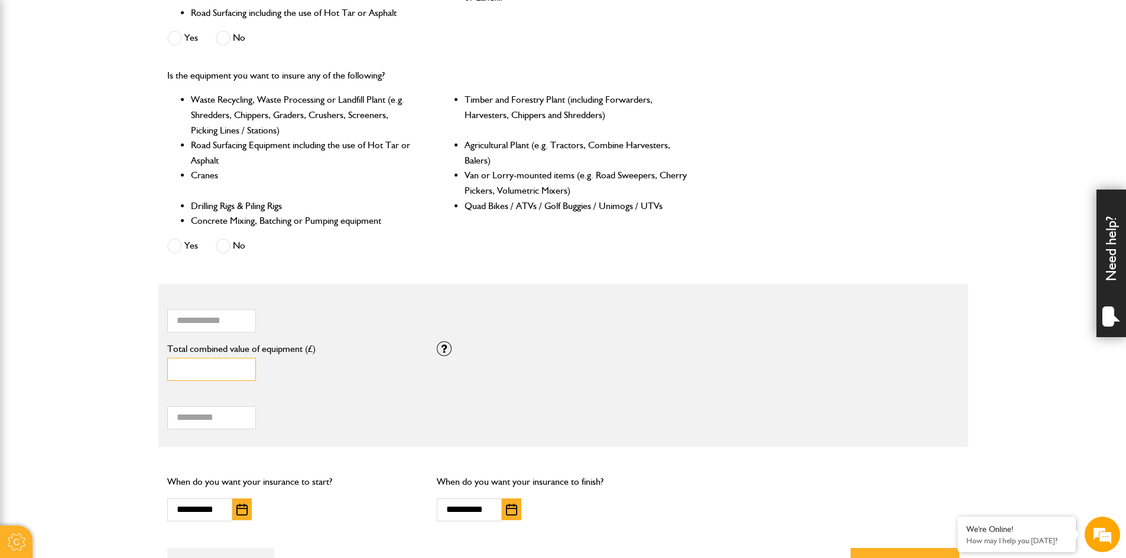
click at [213, 368] on input "*****" at bounding box center [211, 369] width 89 height 23
type input "*"
type input "*****"
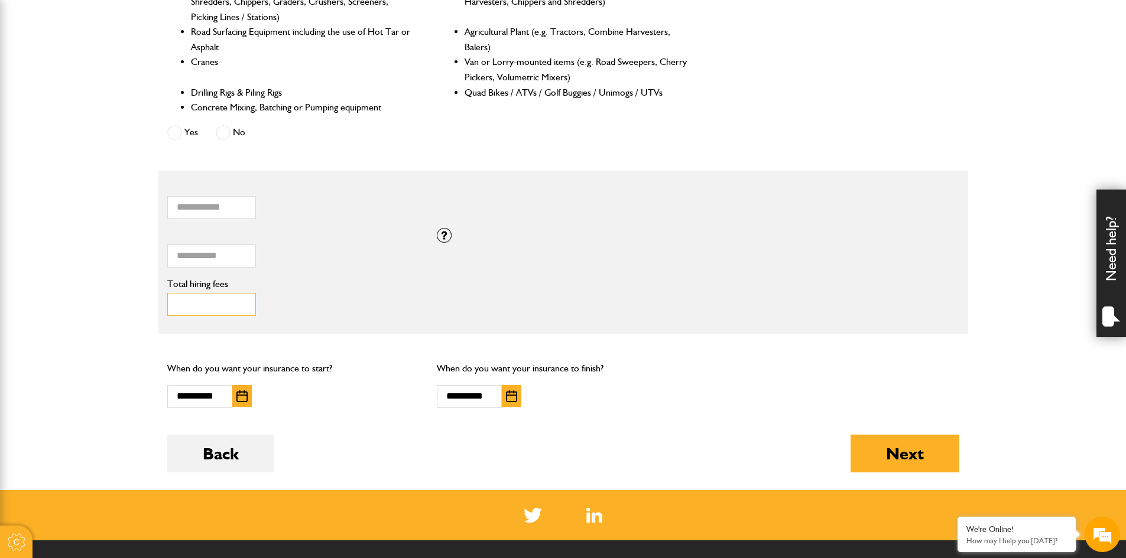
scroll to position [591, 0]
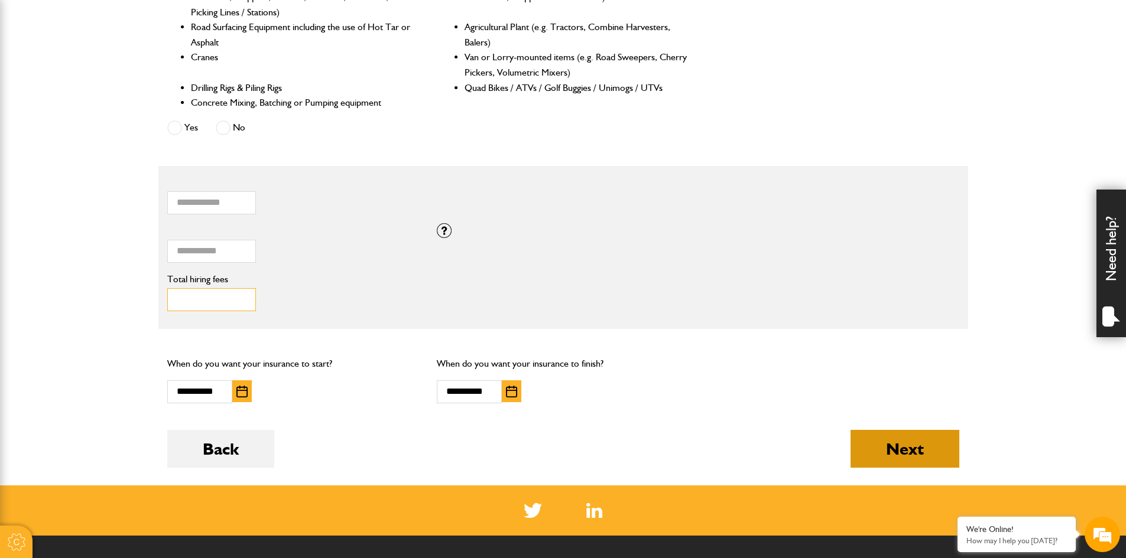
type input "***"
click at [864, 450] on button "Next" at bounding box center [904, 449] width 109 height 38
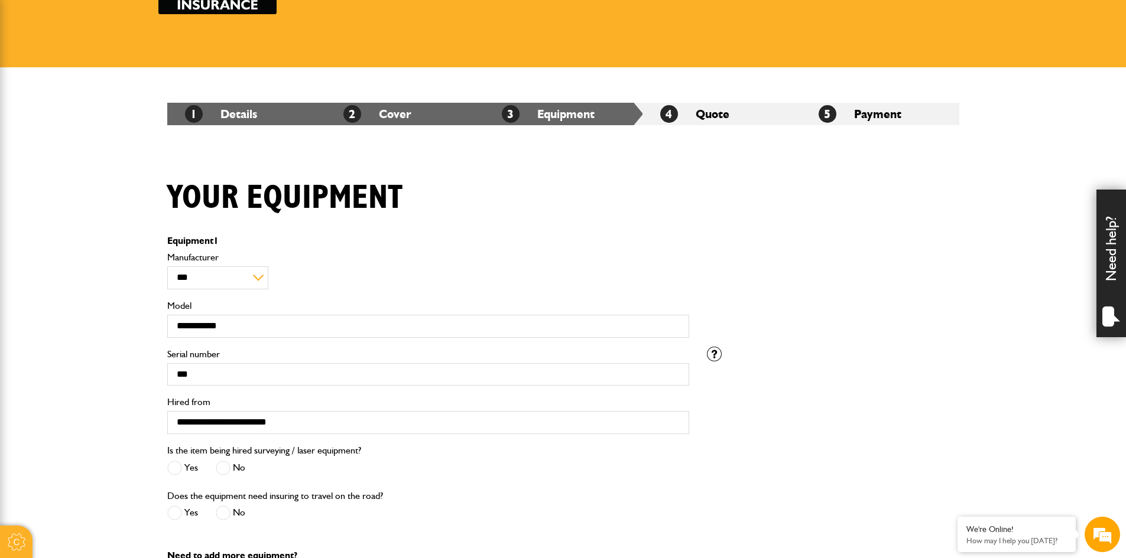
scroll to position [118, 0]
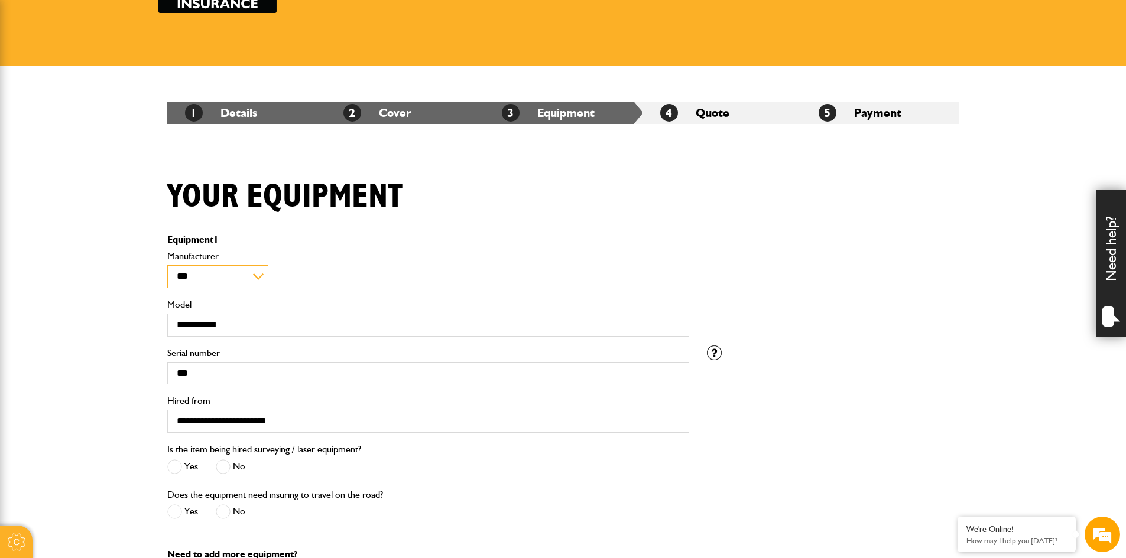
click at [206, 278] on select "**********" at bounding box center [217, 276] width 101 height 23
select select "*"
click at [167, 265] on select "**********" at bounding box center [217, 276] width 101 height 23
click at [238, 327] on input "**********" at bounding box center [428, 325] width 522 height 23
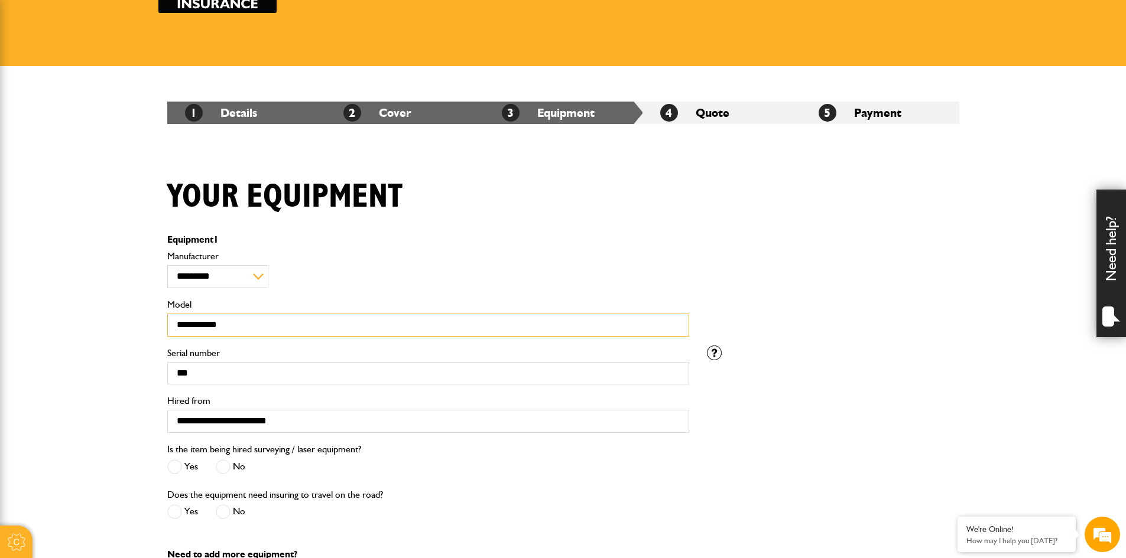
click at [177, 320] on input "**********" at bounding box center [428, 325] width 522 height 23
type input "**********"
click at [223, 367] on input "***" at bounding box center [428, 373] width 522 height 23
type input "*"
type input "*********"
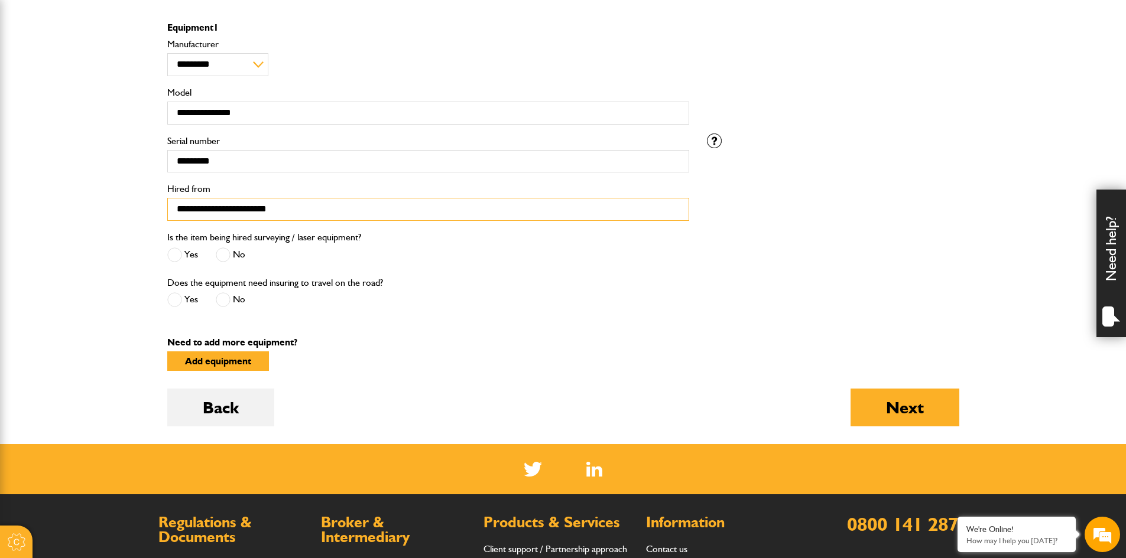
scroll to position [355, 0]
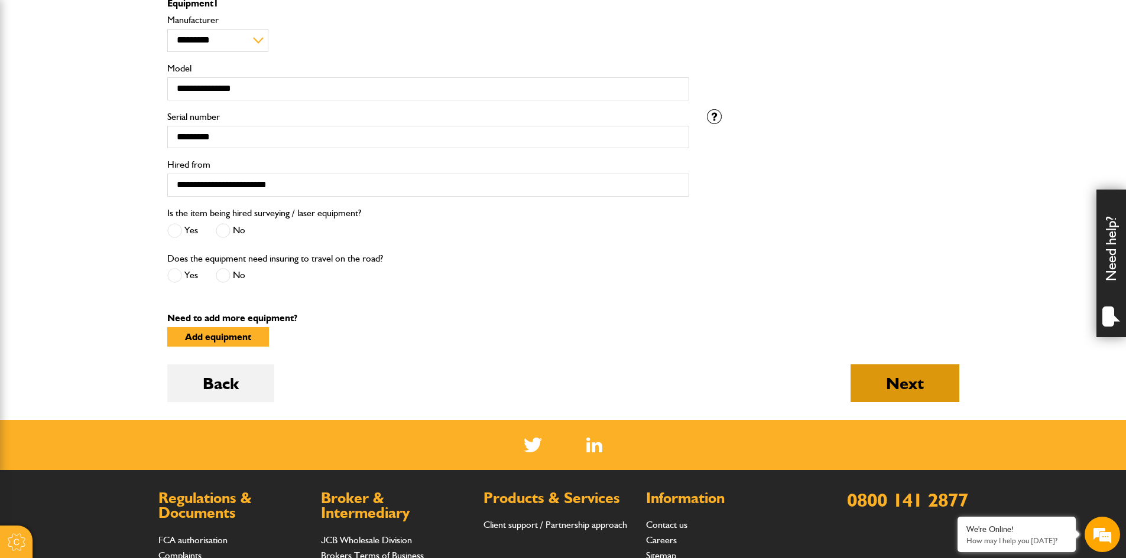
click at [891, 376] on button "Next" at bounding box center [904, 384] width 109 height 38
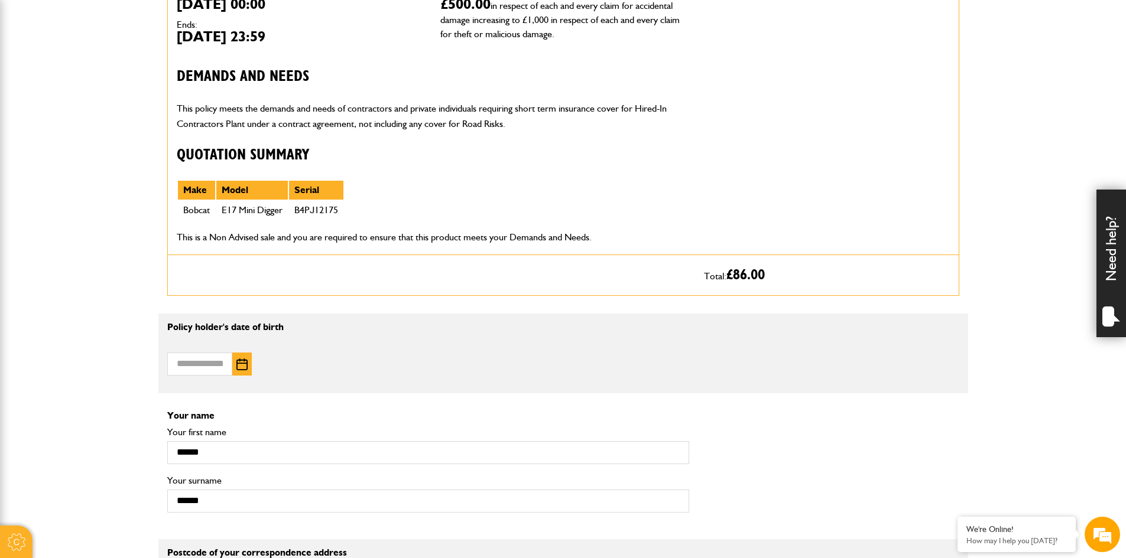
scroll to position [473, 0]
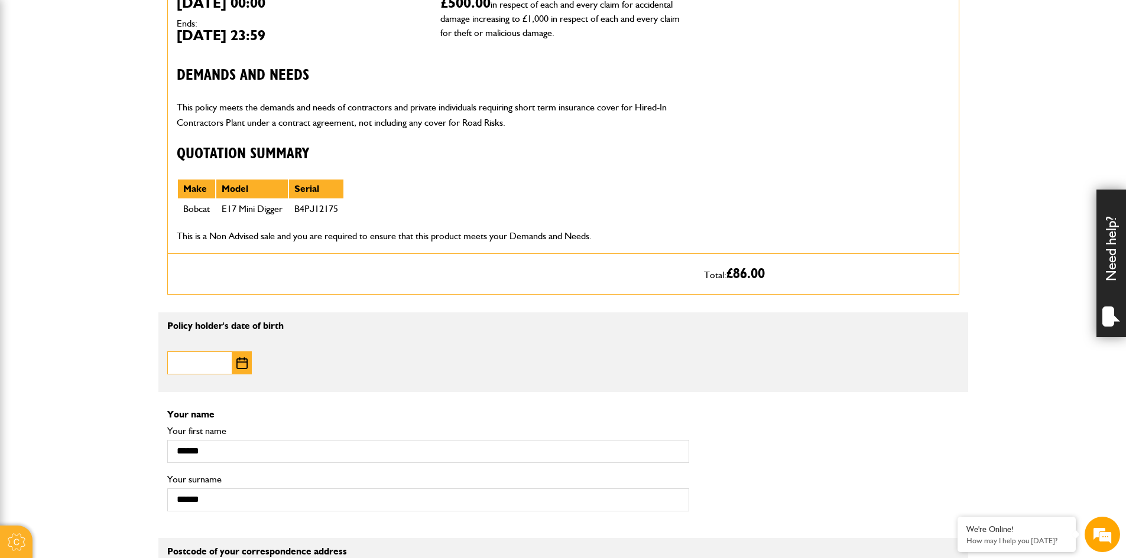
click at [204, 367] on input "Date of birth" at bounding box center [199, 363] width 65 height 23
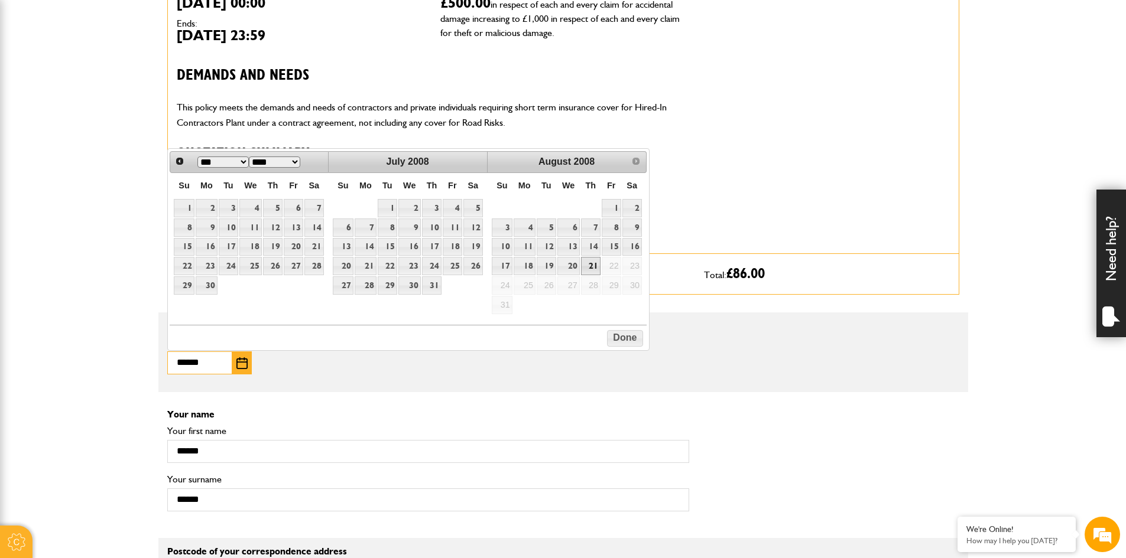
scroll to position [0, 0]
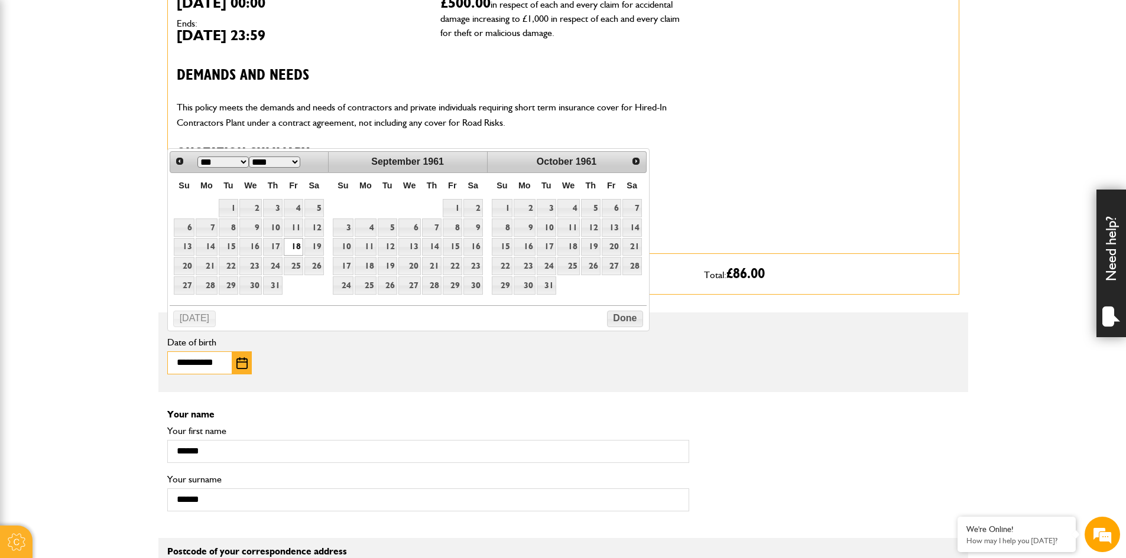
type input "**********"
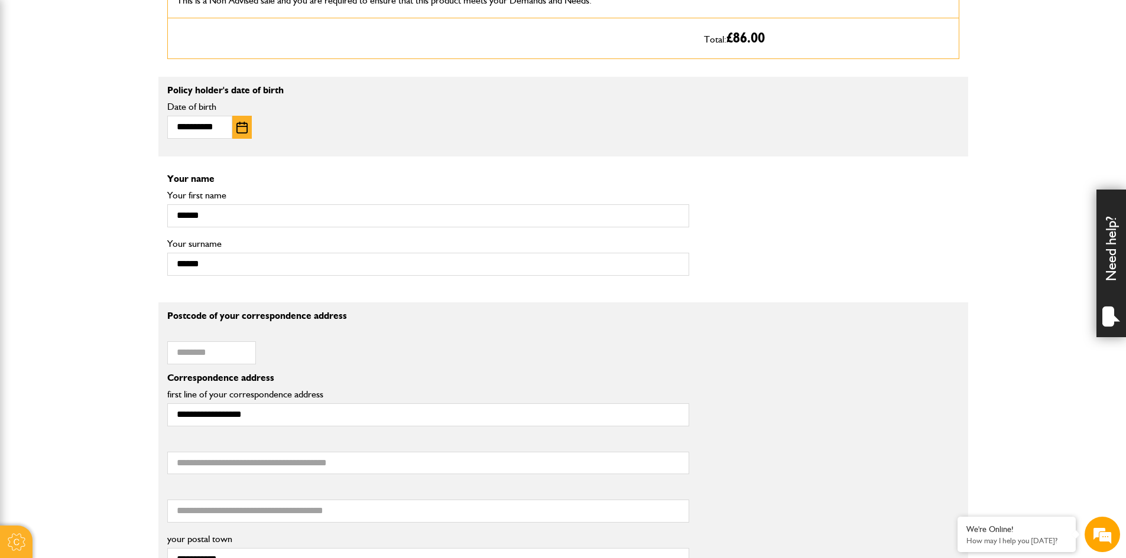
scroll to position [709, 0]
click at [190, 357] on input "Postcode of your correspondence address" at bounding box center [211, 352] width 89 height 23
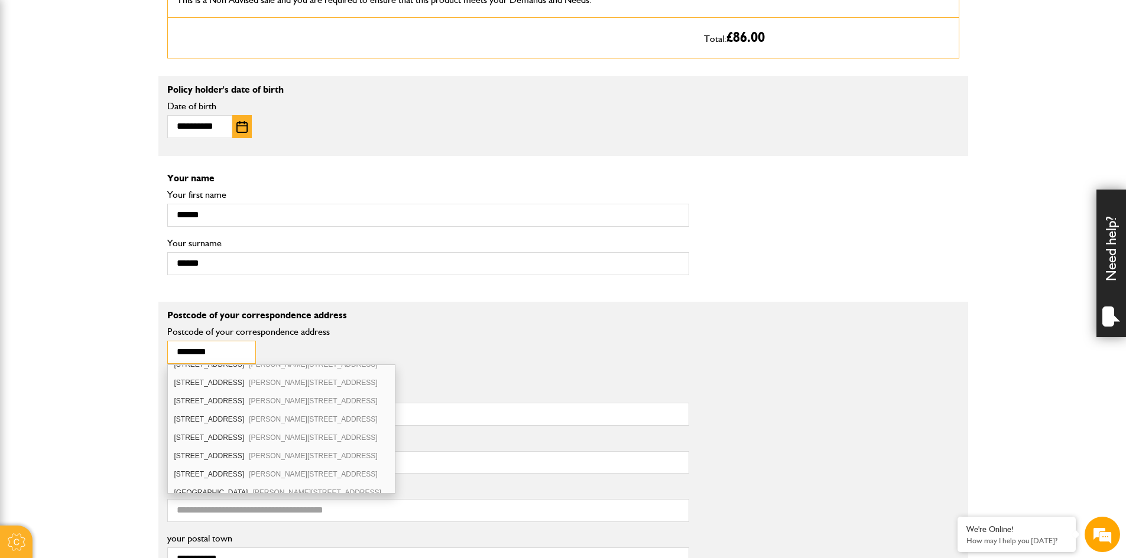
scroll to position [586, 0]
type input "********"
click at [234, 489] on div "Frankland Mount Frankland Drive Whitley Bay NE25 9DS" at bounding box center [281, 485] width 227 height 18
type input "**********"
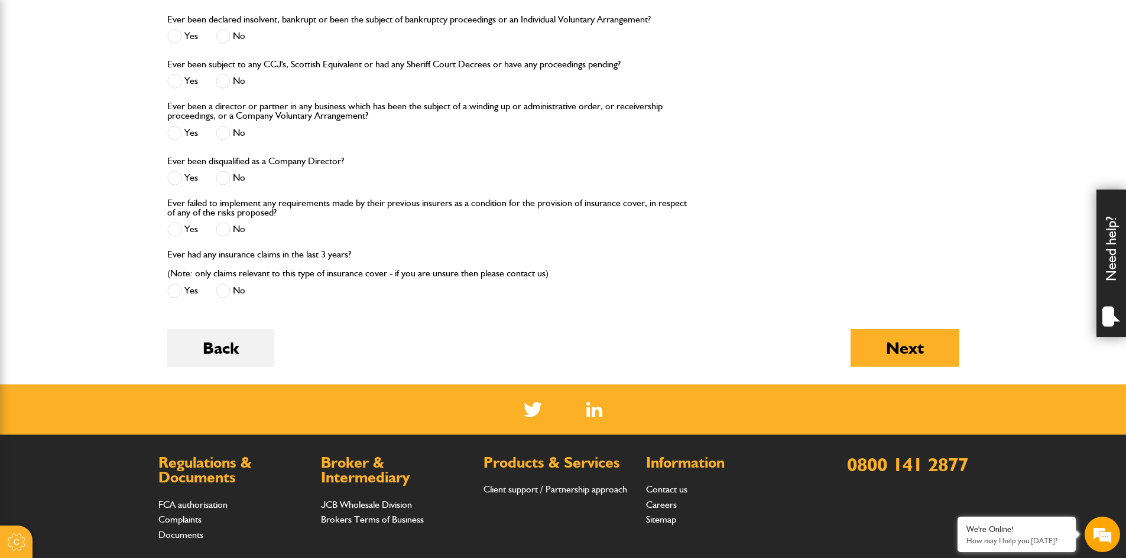
scroll to position [1536, 0]
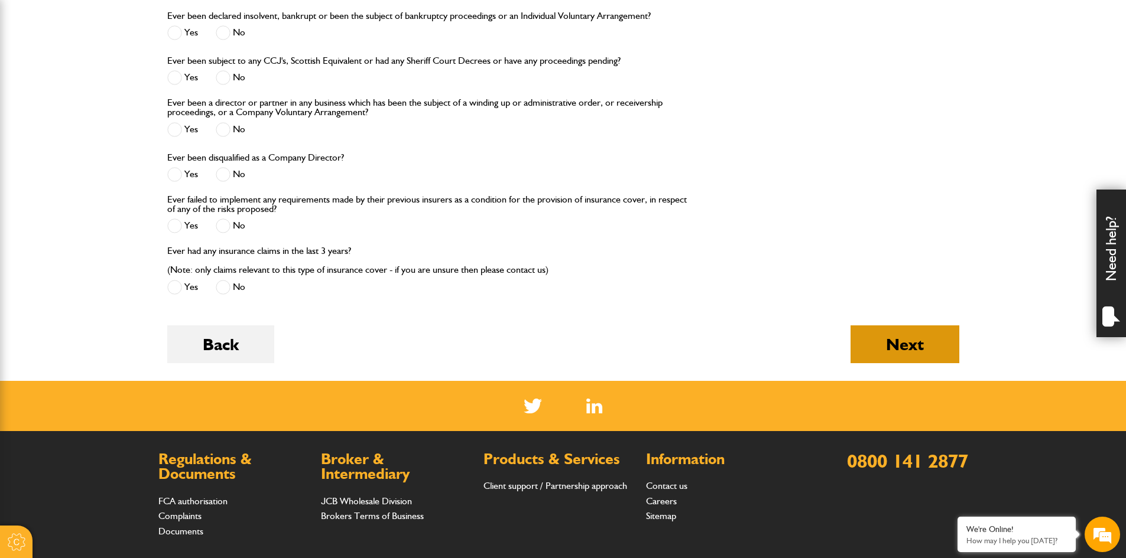
click at [892, 342] on button "Next" at bounding box center [904, 345] width 109 height 38
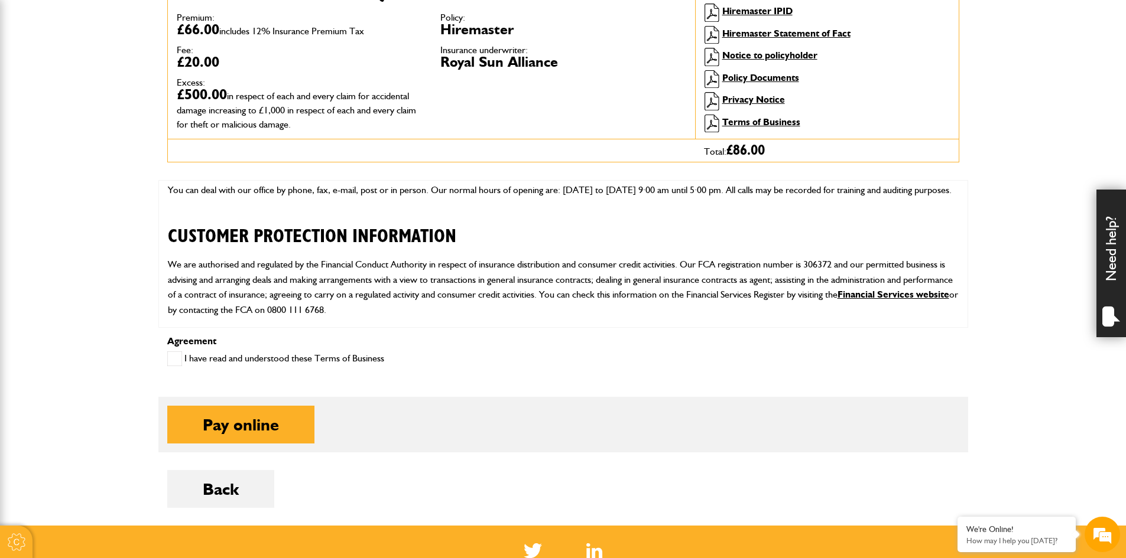
scroll to position [414, 0]
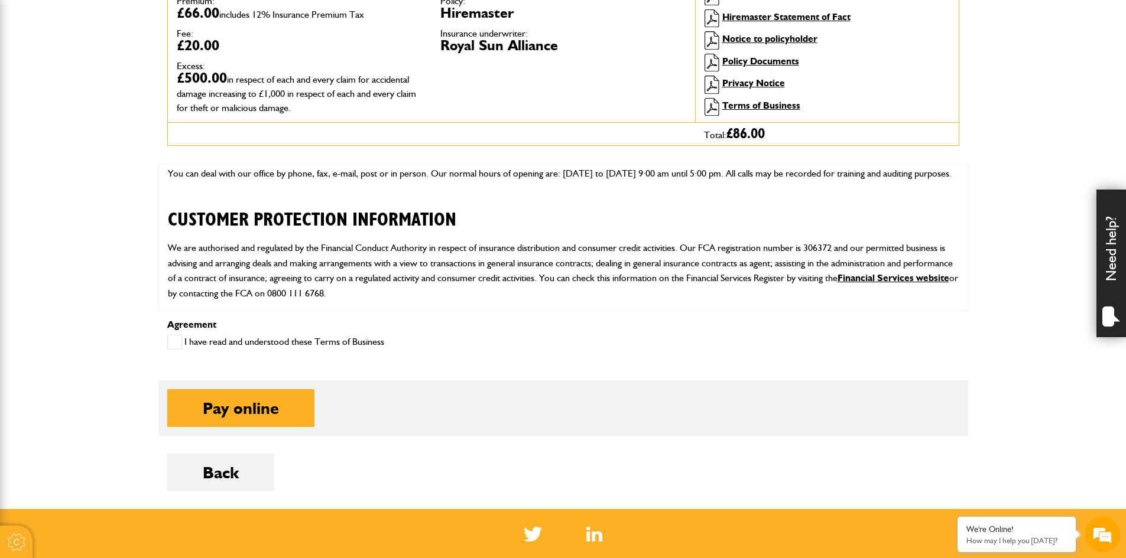
click at [168, 345] on span at bounding box center [174, 342] width 15 height 15
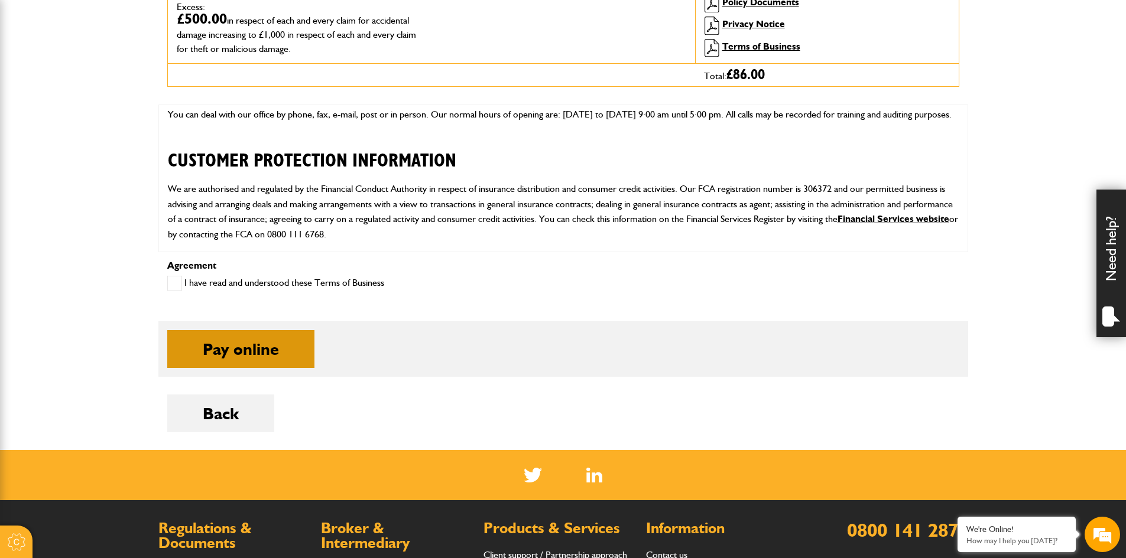
click at [287, 356] on button "Pay online" at bounding box center [240, 349] width 147 height 38
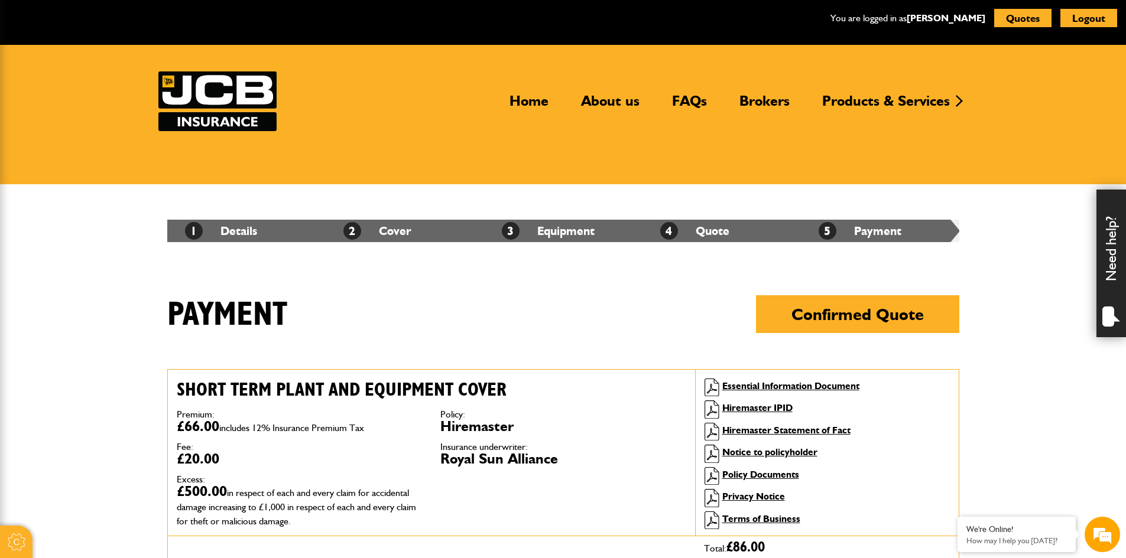
scroll to position [59, 0]
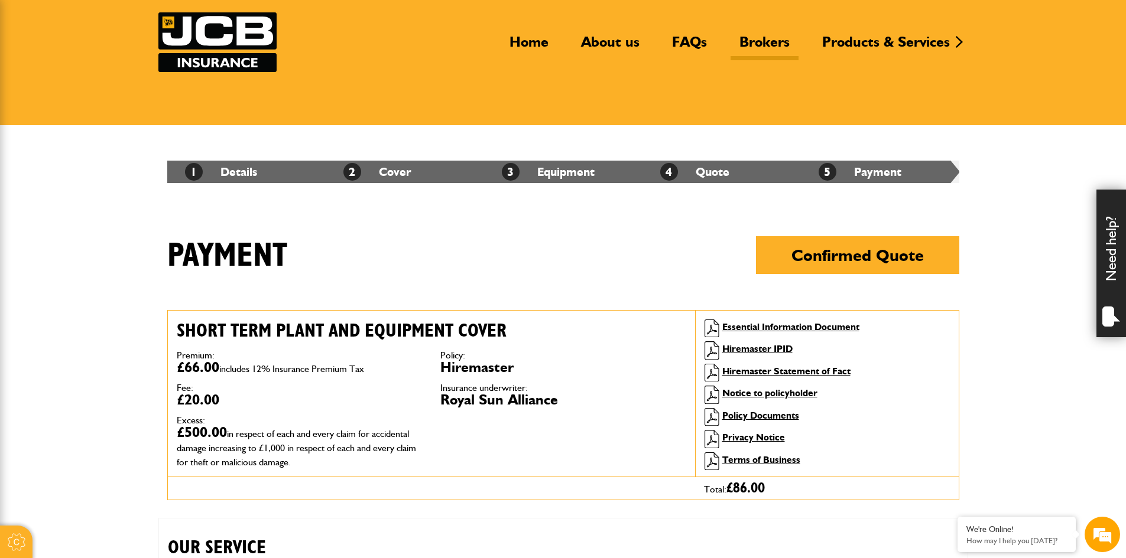
click at [733, 36] on link "Brokers" at bounding box center [764, 46] width 68 height 27
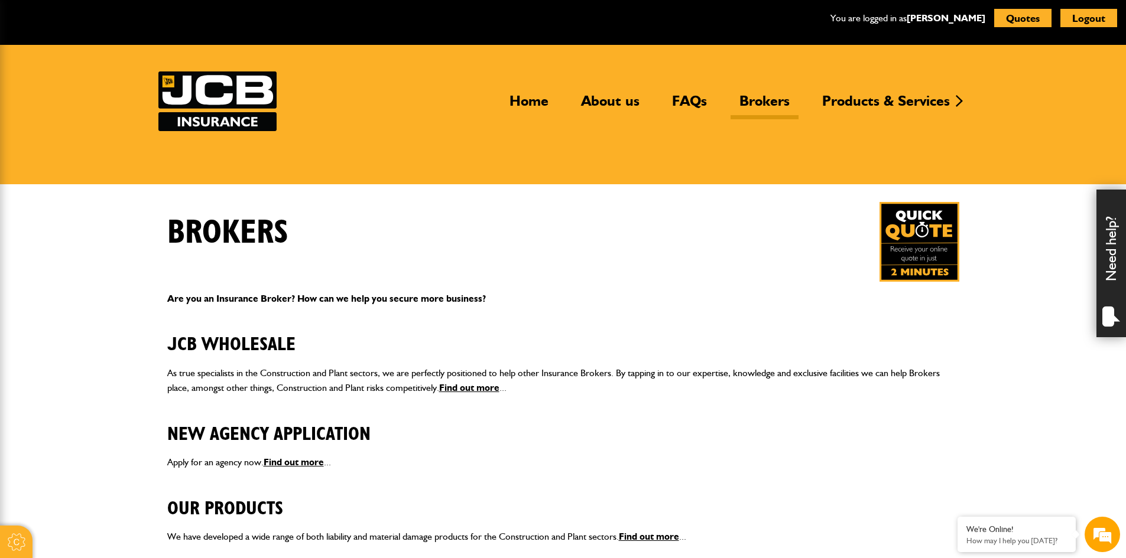
click at [745, 106] on link "Brokers" at bounding box center [764, 105] width 68 height 27
click at [1009, 25] on button "Quotes" at bounding box center [1022, 18] width 57 height 18
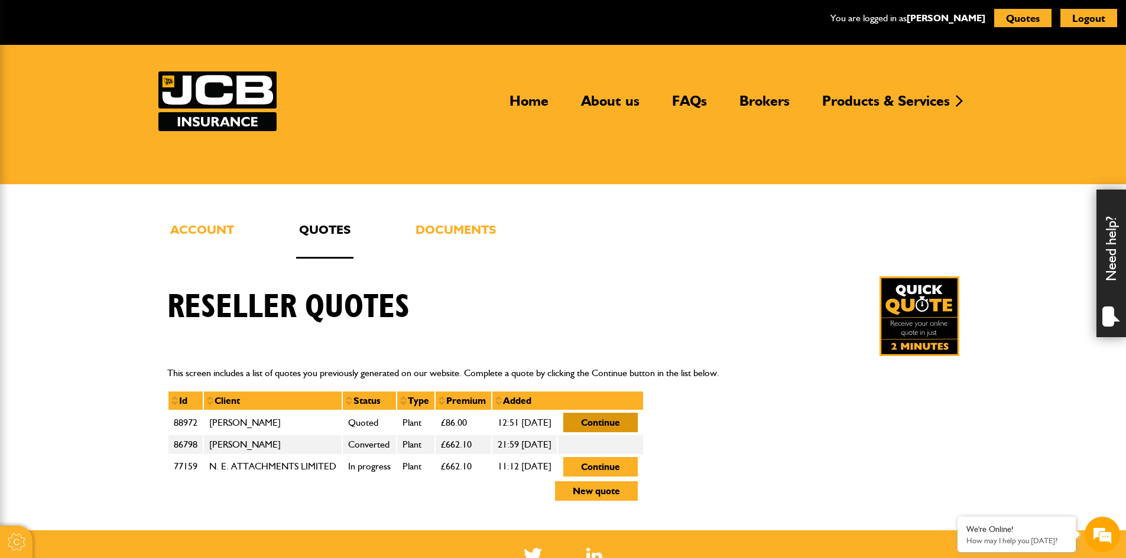
click at [638, 423] on button "Continue" at bounding box center [600, 423] width 74 height 20
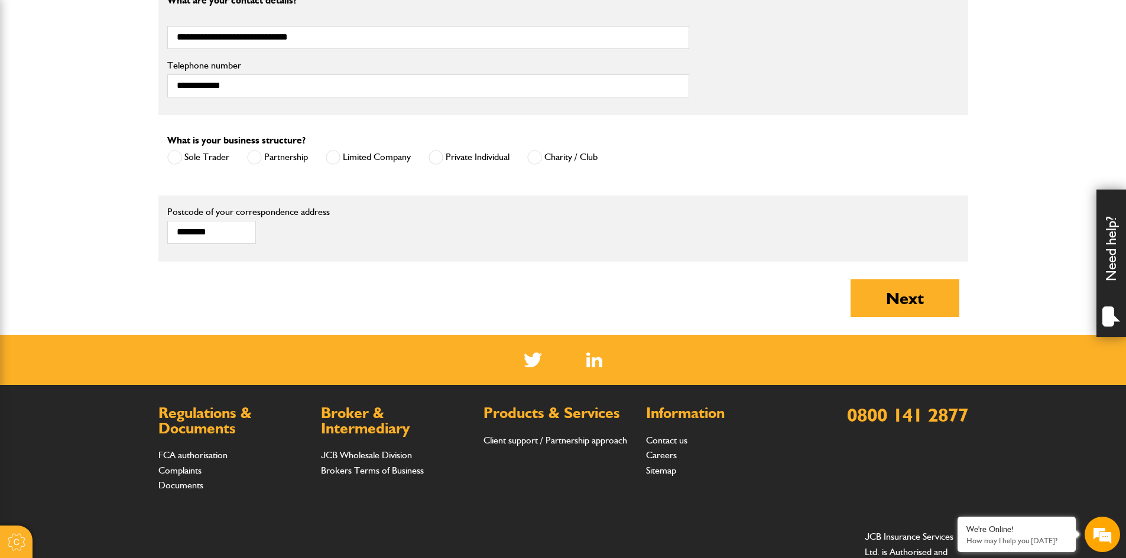
scroll to position [710, 0]
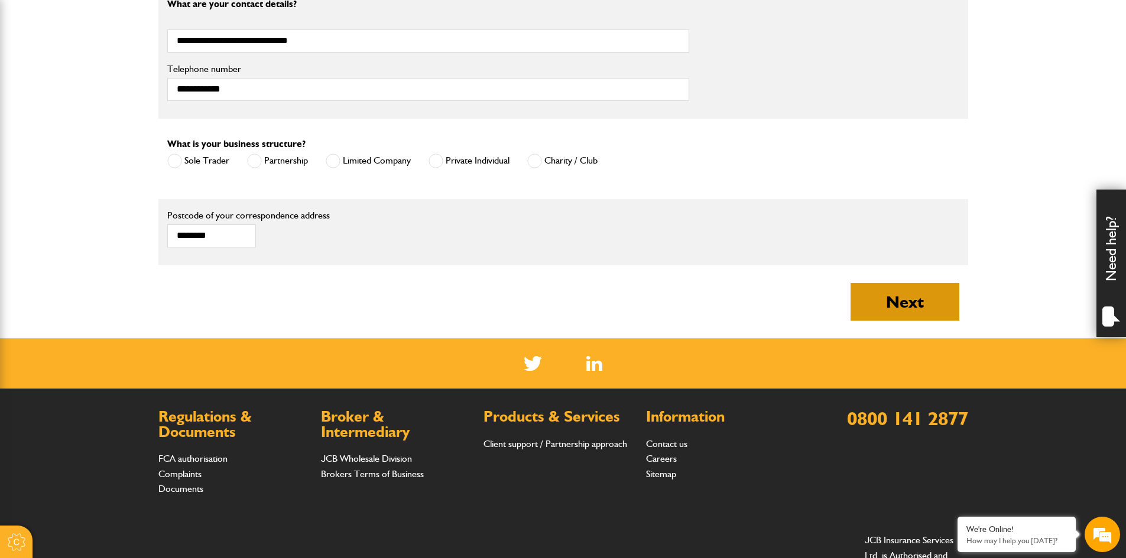
click at [917, 297] on button "Next" at bounding box center [904, 302] width 109 height 38
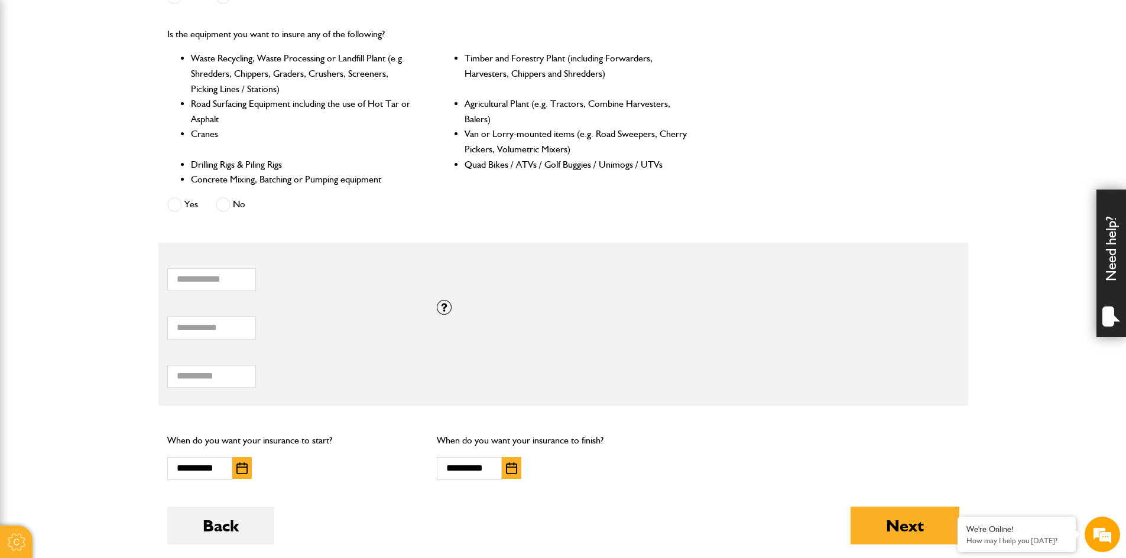
scroll to position [709, 0]
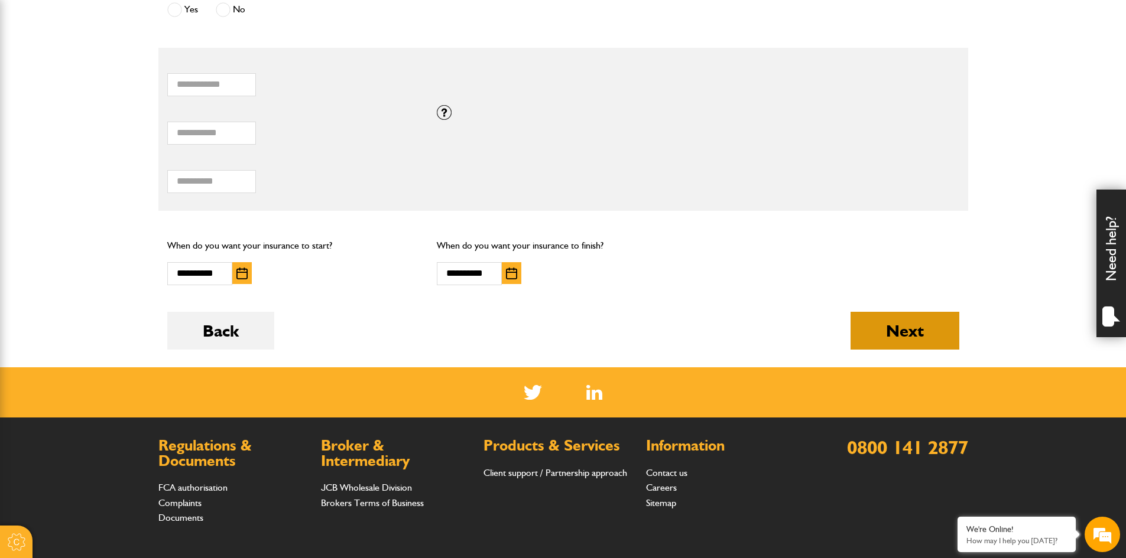
click at [915, 320] on button "Next" at bounding box center [904, 331] width 109 height 38
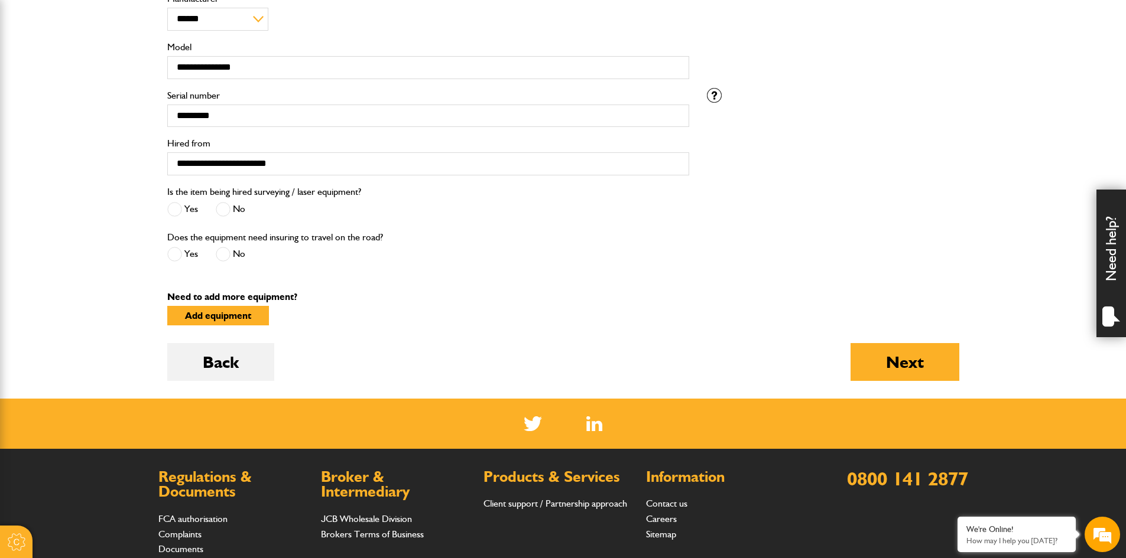
scroll to position [473, 0]
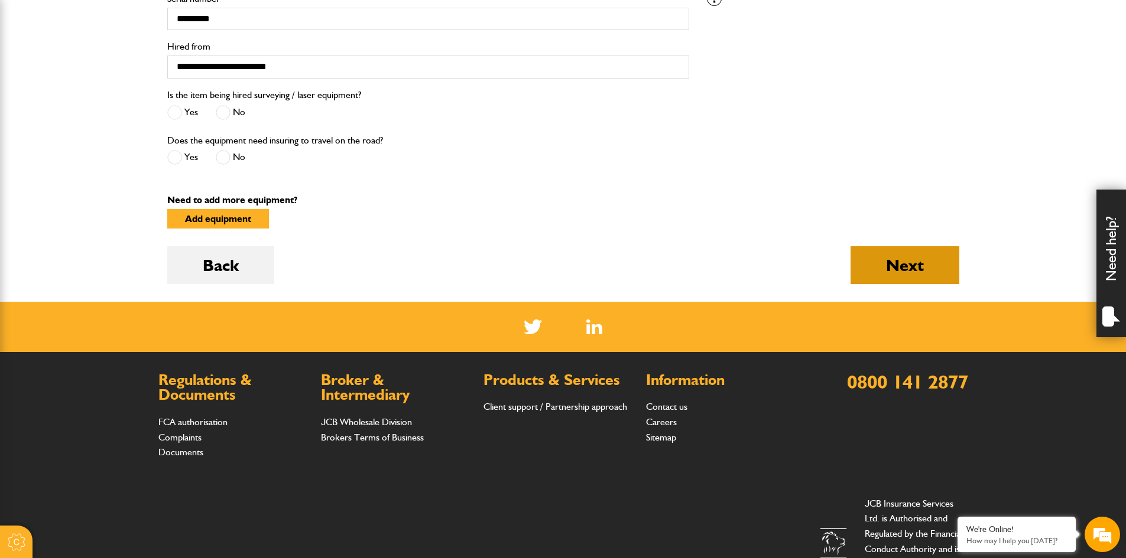
click at [913, 251] on button "Next" at bounding box center [904, 265] width 109 height 38
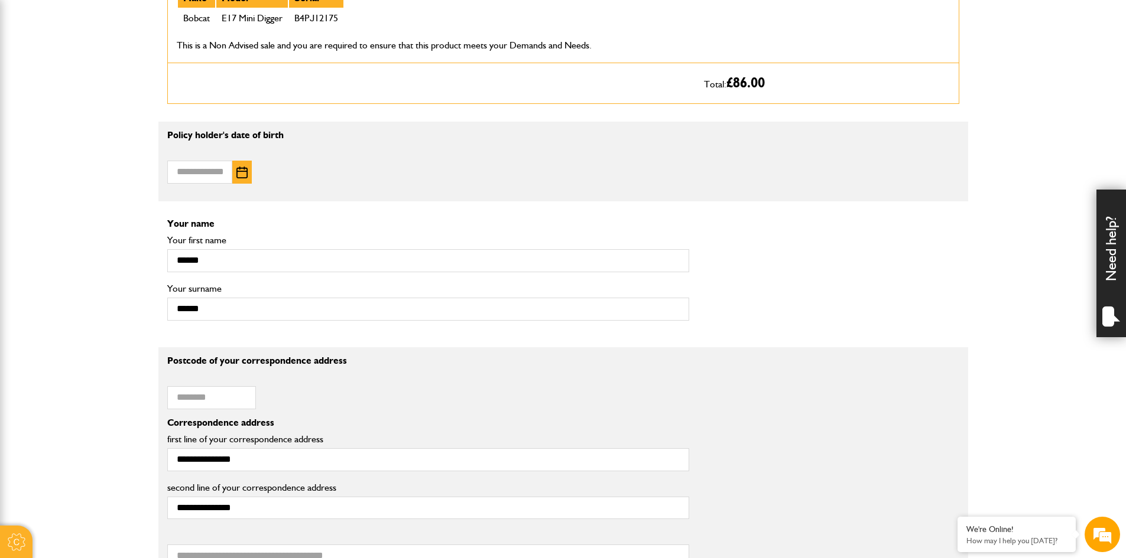
scroll to position [473, 0]
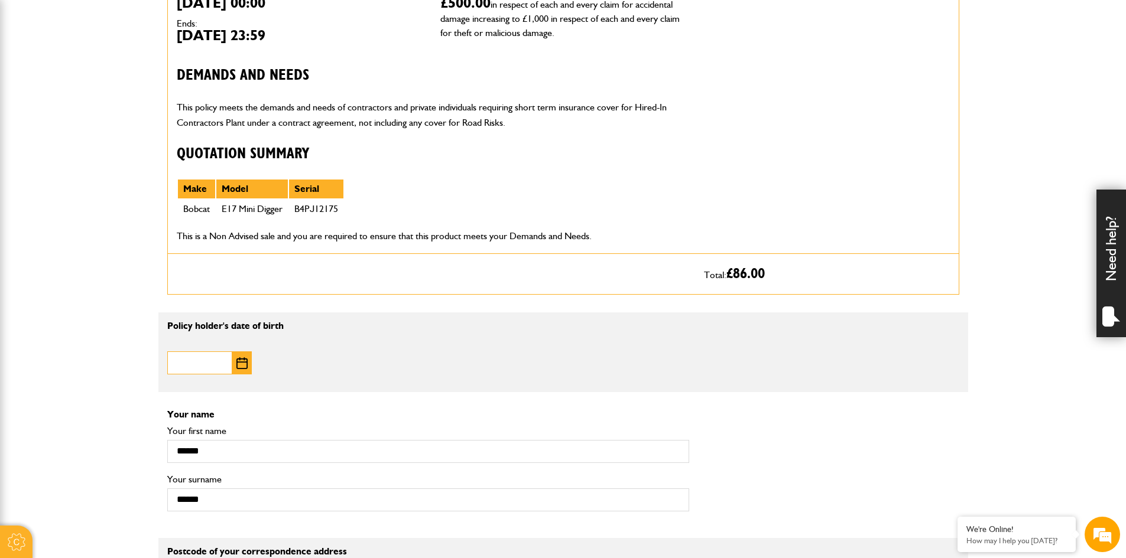
click at [183, 362] on input "Date of birth" at bounding box center [199, 363] width 65 height 23
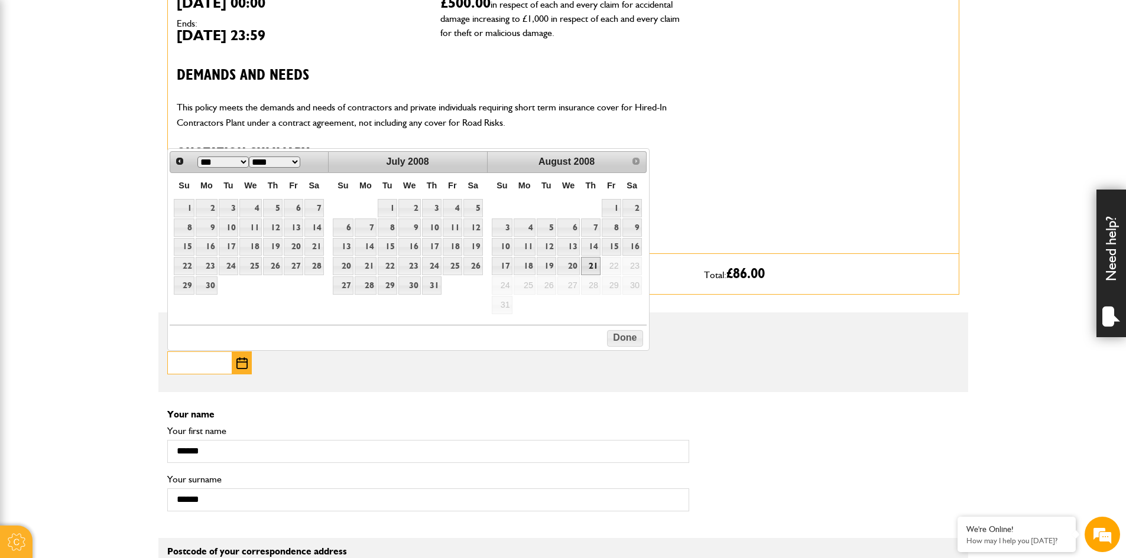
scroll to position [0, 0]
type input "**********"
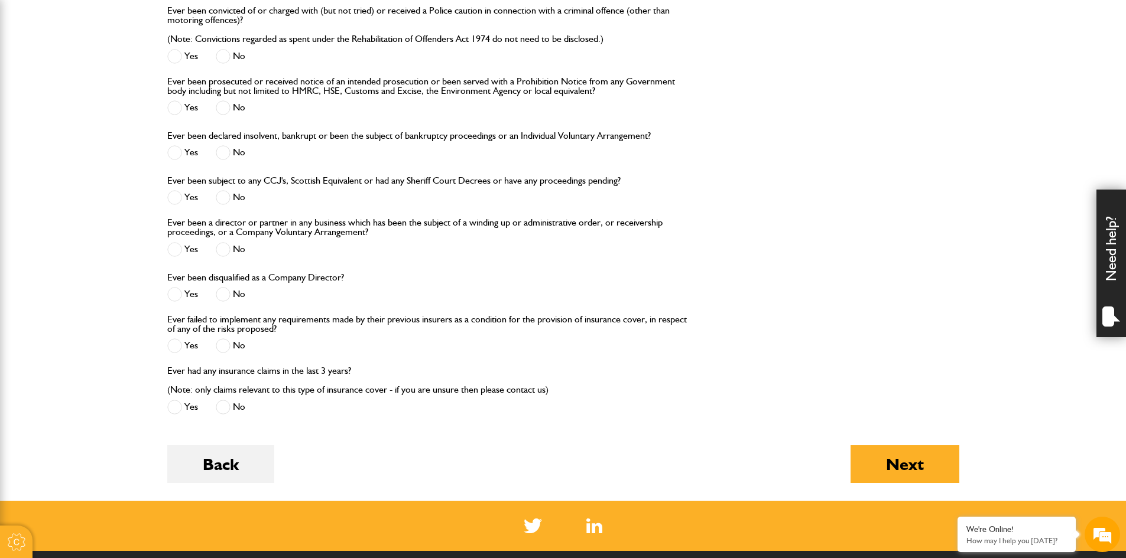
scroll to position [1596, 0]
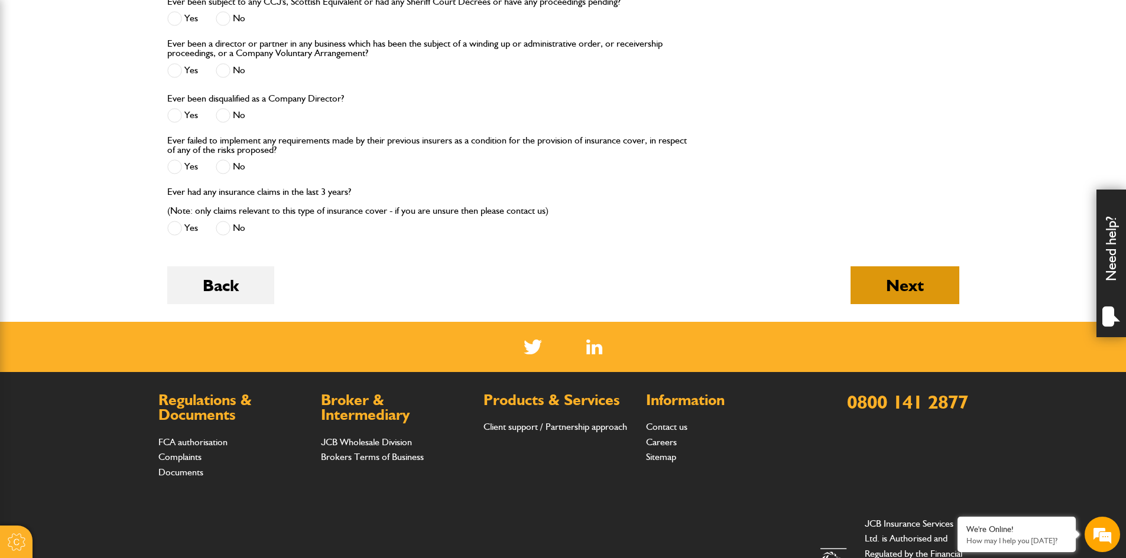
click at [916, 284] on button "Next" at bounding box center [904, 286] width 109 height 38
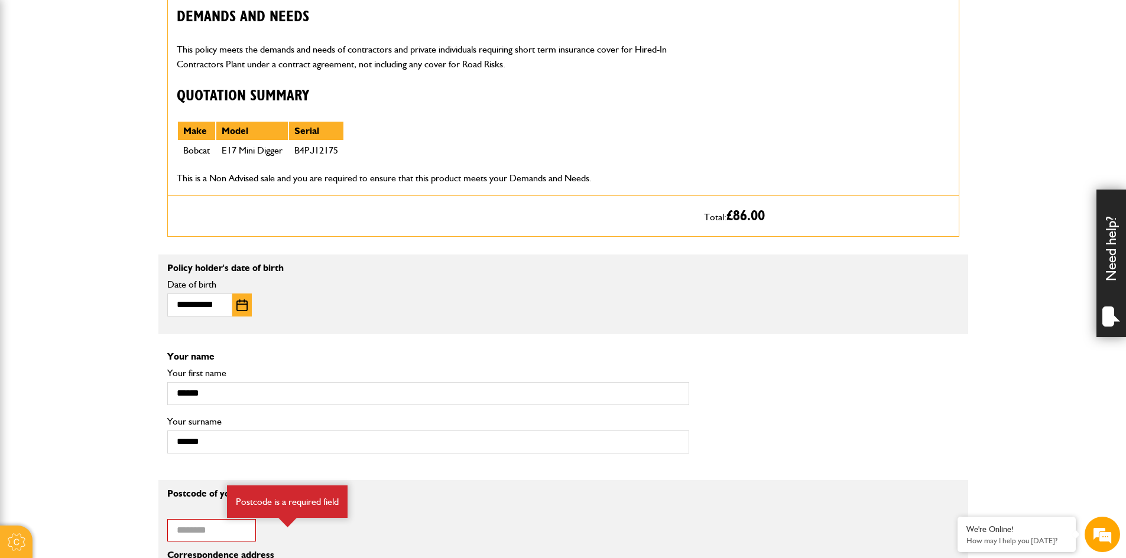
scroll to position [886, 0]
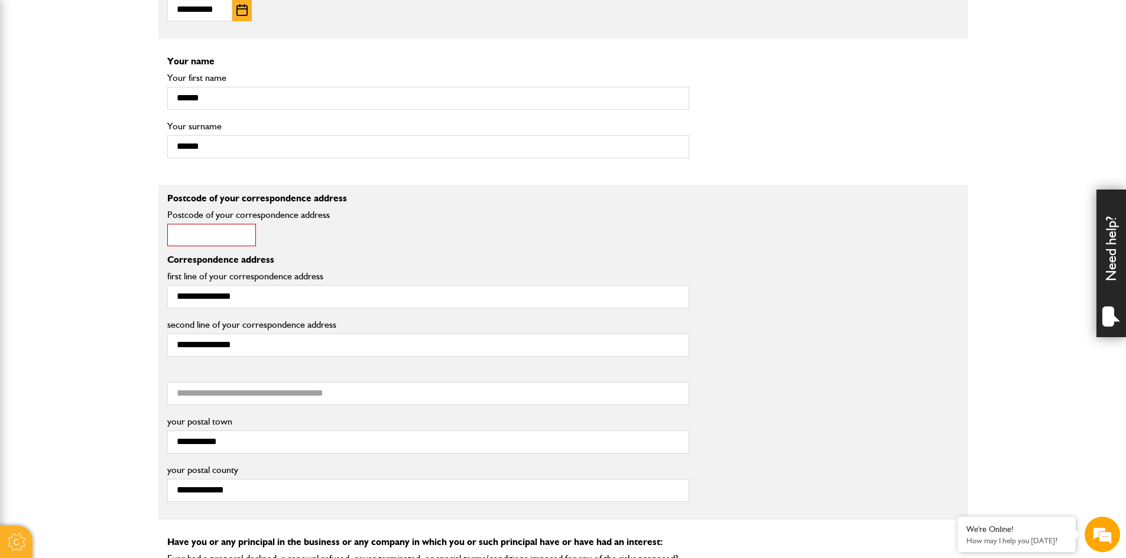
click at [216, 238] on input "Postcode of your correspondence address" at bounding box center [211, 235] width 89 height 23
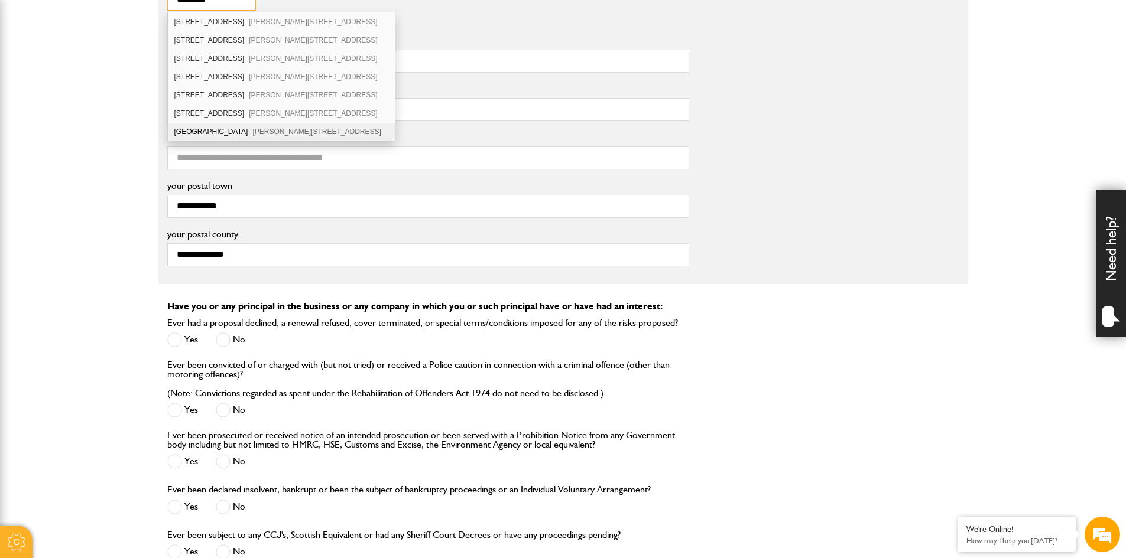
scroll to position [1123, 0]
type input "********"
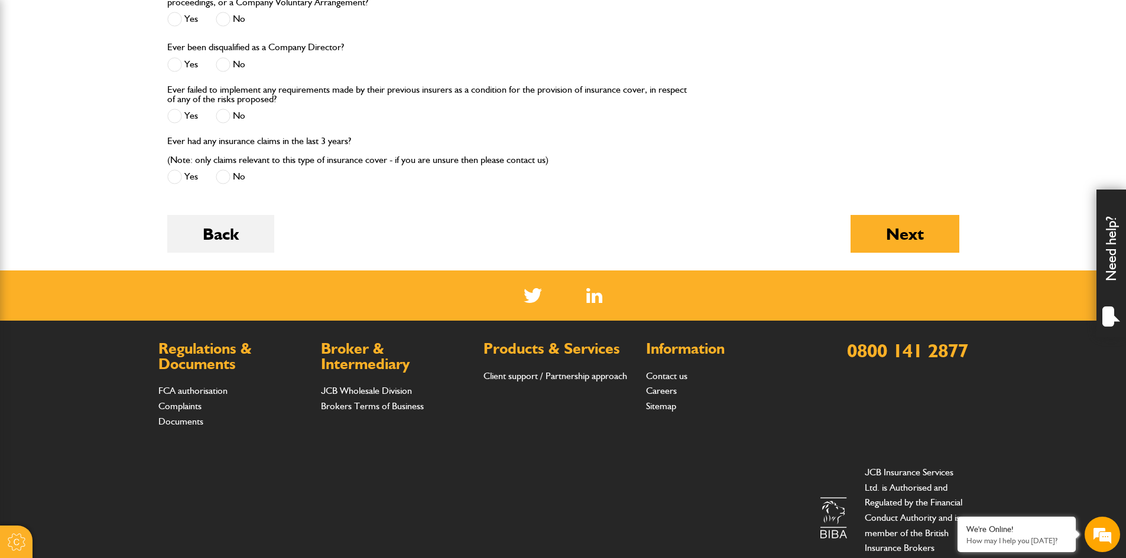
scroll to position [1759, 0]
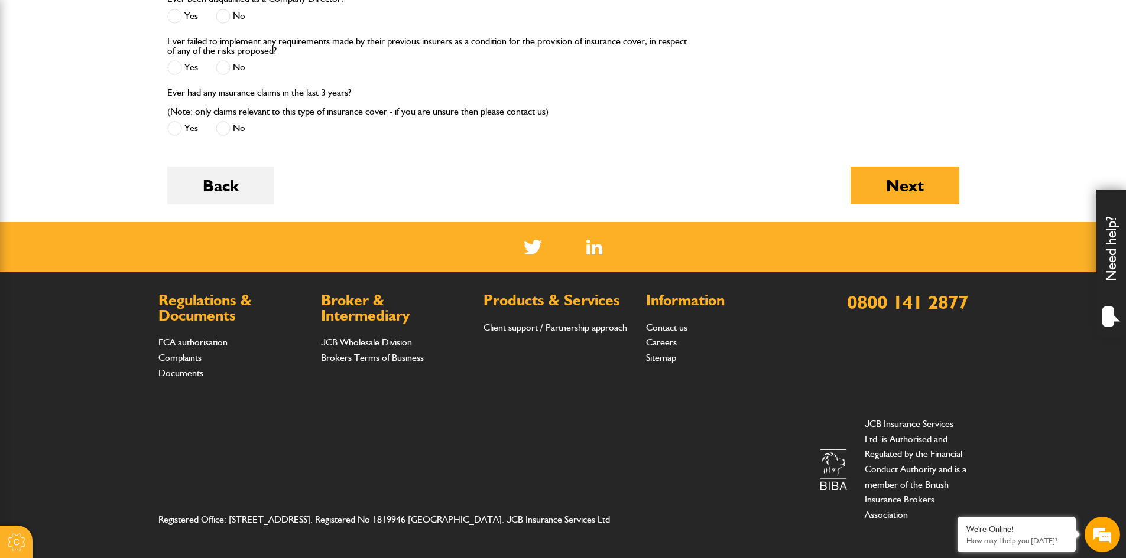
click at [908, 206] on div "Next" at bounding box center [904, 195] width 109 height 56
click at [908, 185] on button "Next" at bounding box center [904, 186] width 109 height 38
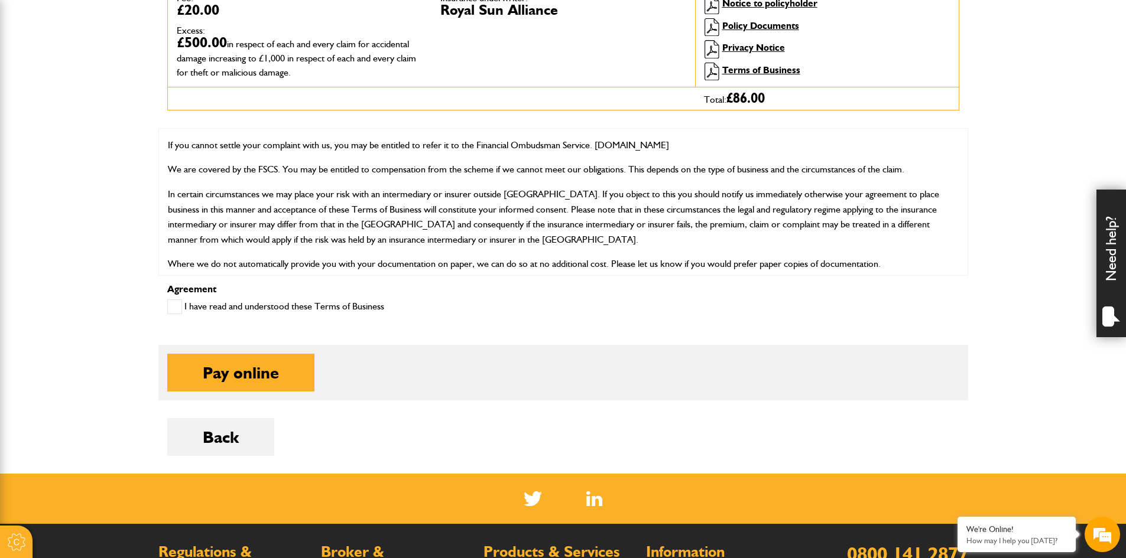
scroll to position [473, 0]
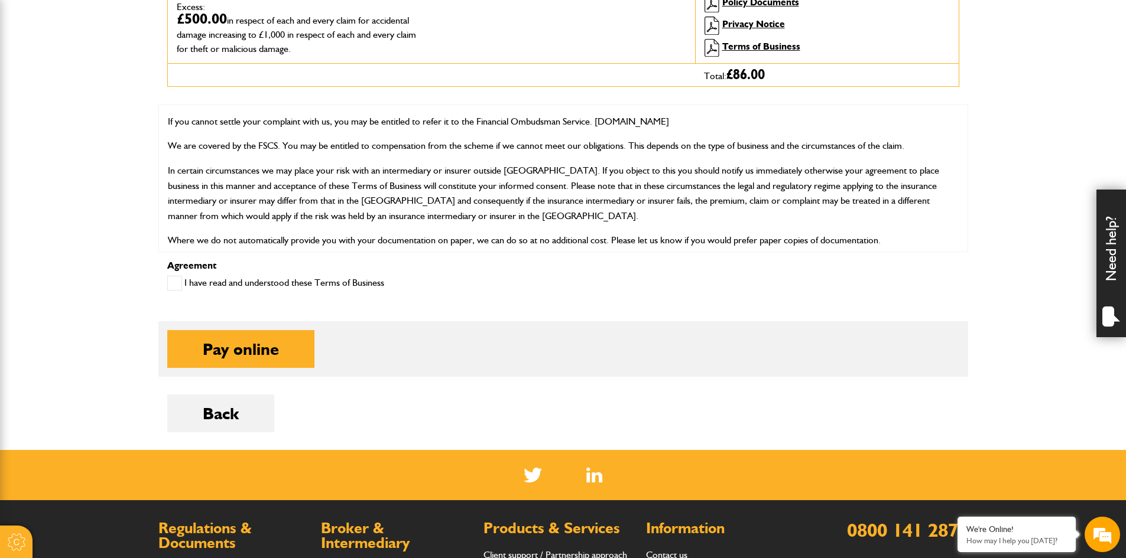
drag, startPoint x: 169, startPoint y: 279, endPoint x: 224, endPoint y: 288, distance: 55.7
click at [169, 279] on span at bounding box center [174, 283] width 15 height 15
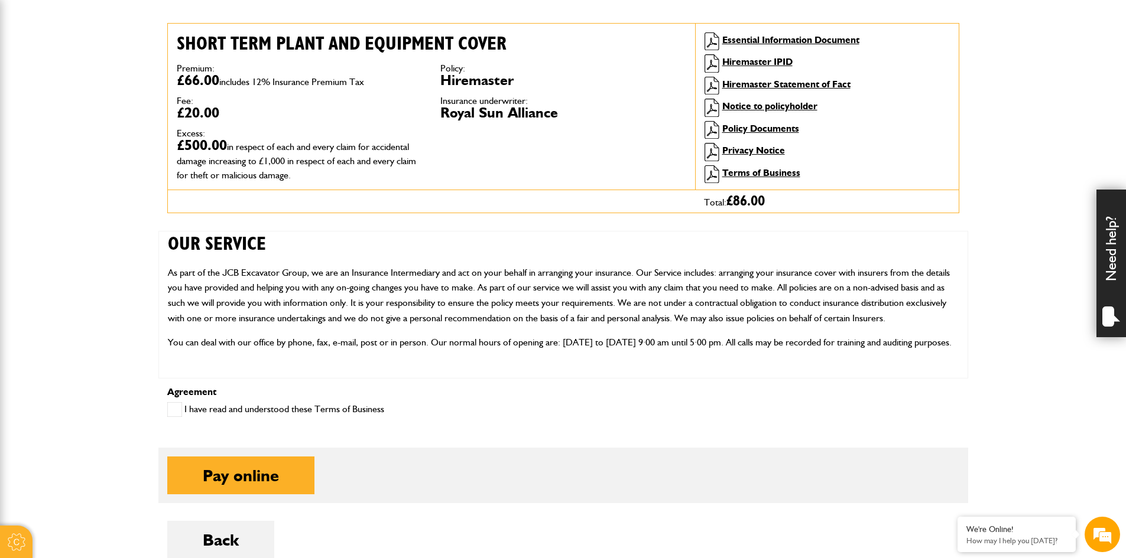
scroll to position [0, 0]
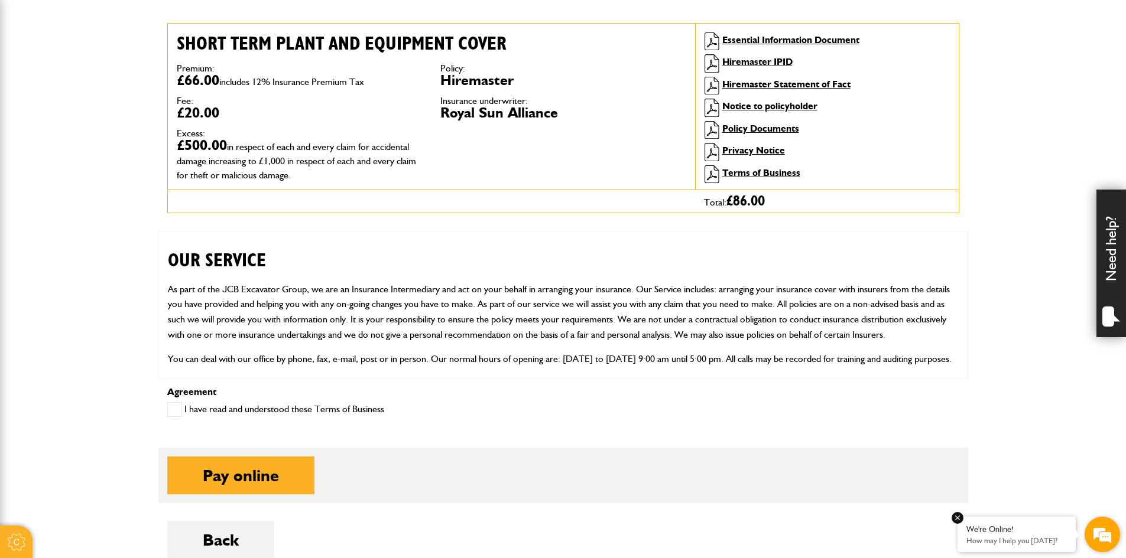
click at [1028, 538] on p "How may I help you [DATE]?" at bounding box center [1016, 541] width 100 height 9
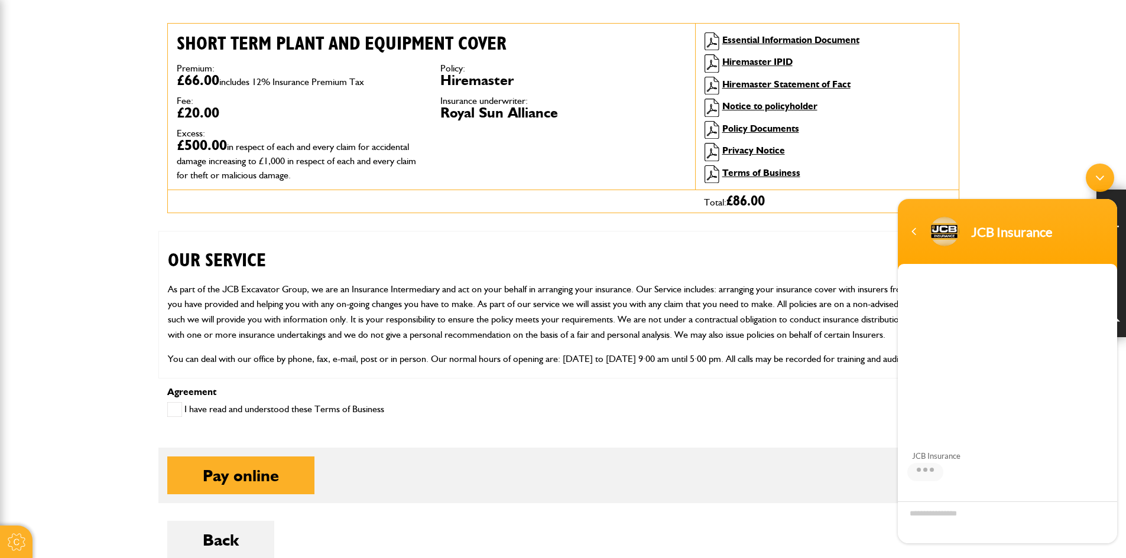
scroll to position [79, 0]
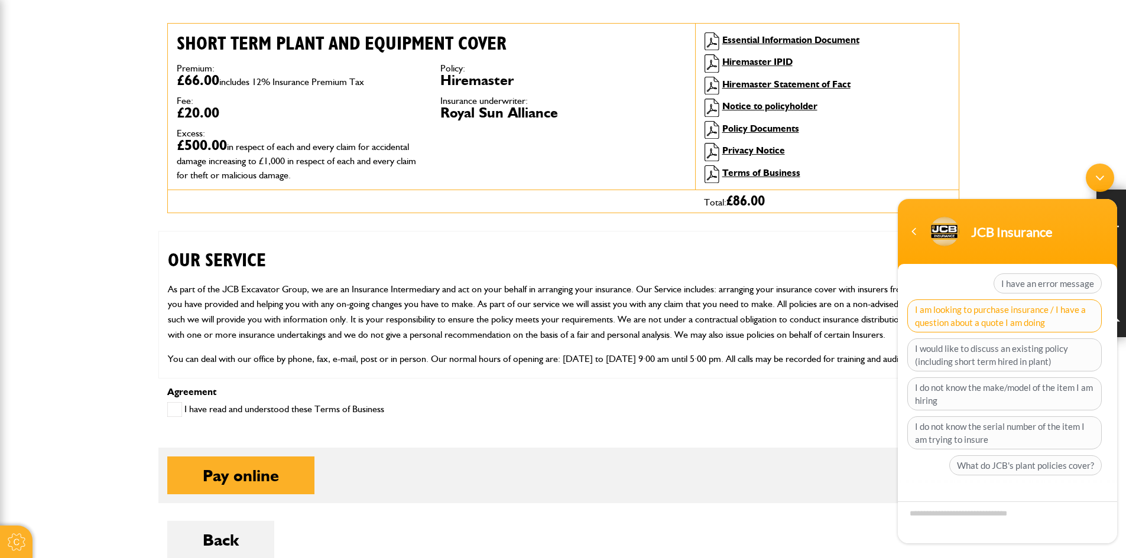
click at [1067, 324] on span "I am looking to purchase insurance / I have a question about a quote I am doing" at bounding box center [1004, 316] width 194 height 33
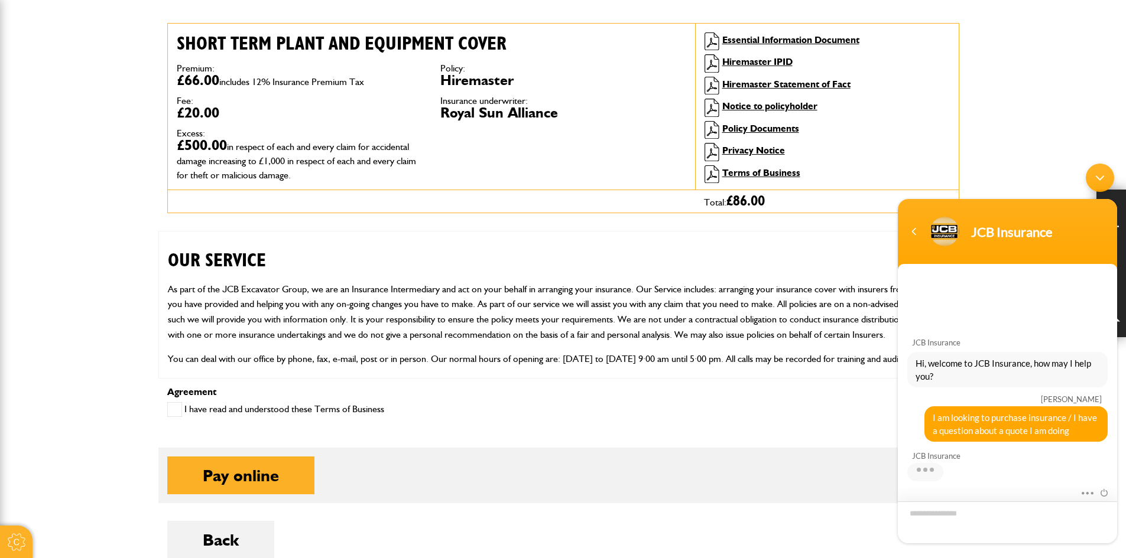
scroll to position [100, 0]
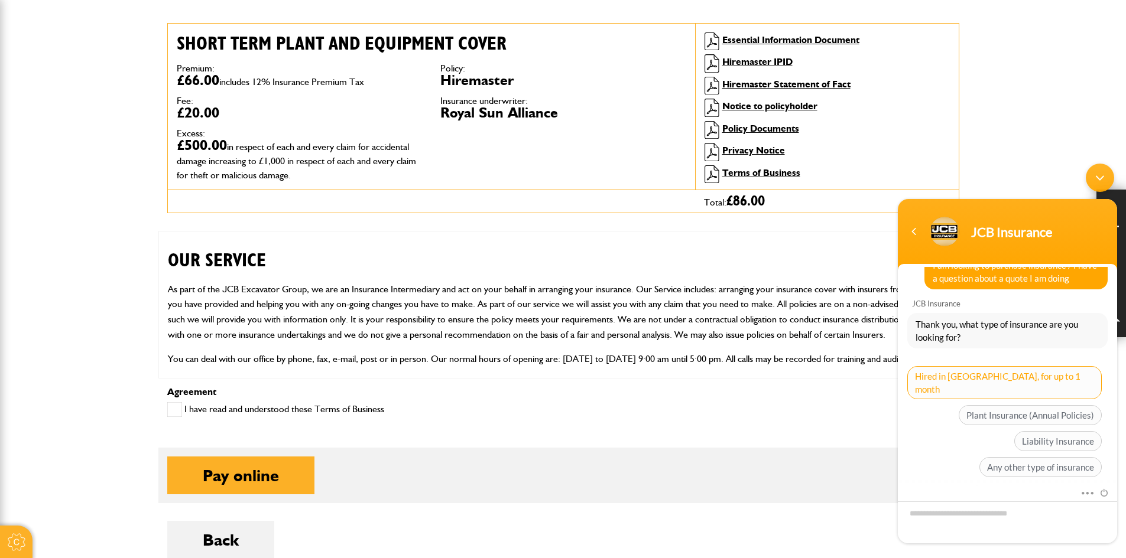
click at [1087, 380] on span "Hired in Plant, for up to 1 month" at bounding box center [1004, 382] width 194 height 33
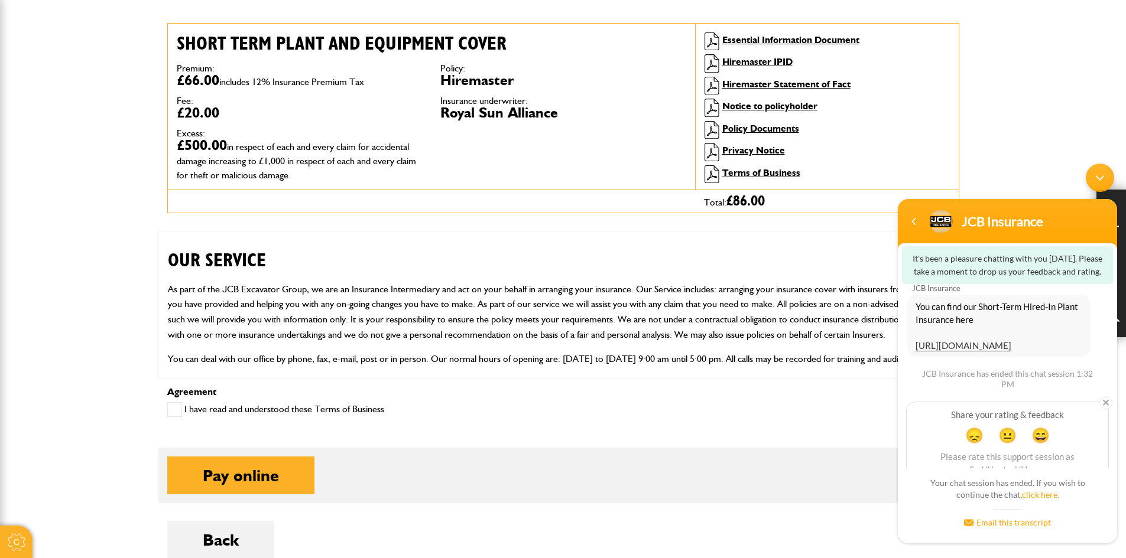
scroll to position [226, 0]
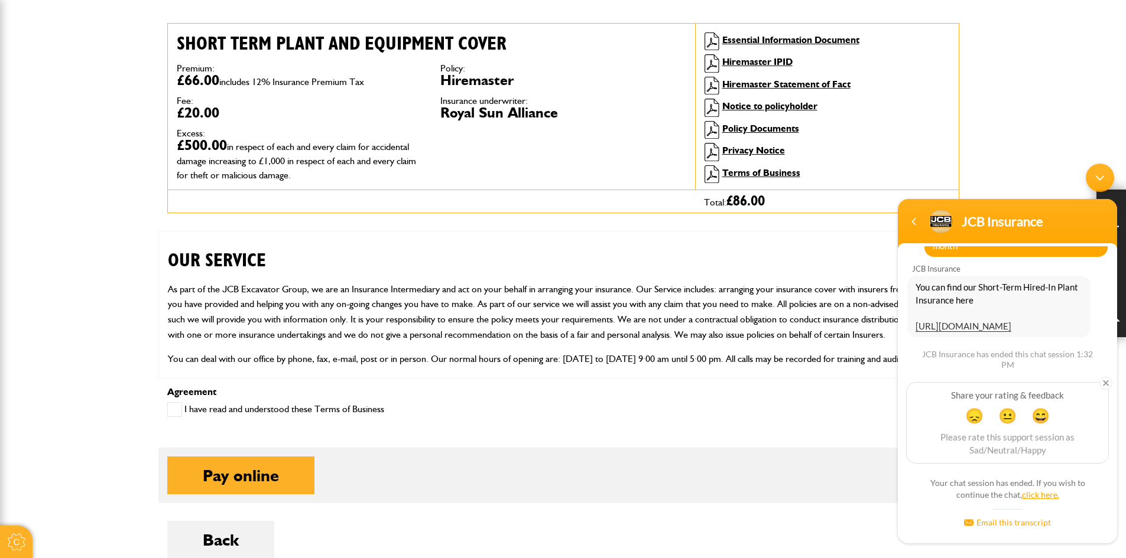
click at [1045, 495] on link "click here." at bounding box center [1040, 495] width 37 height 10
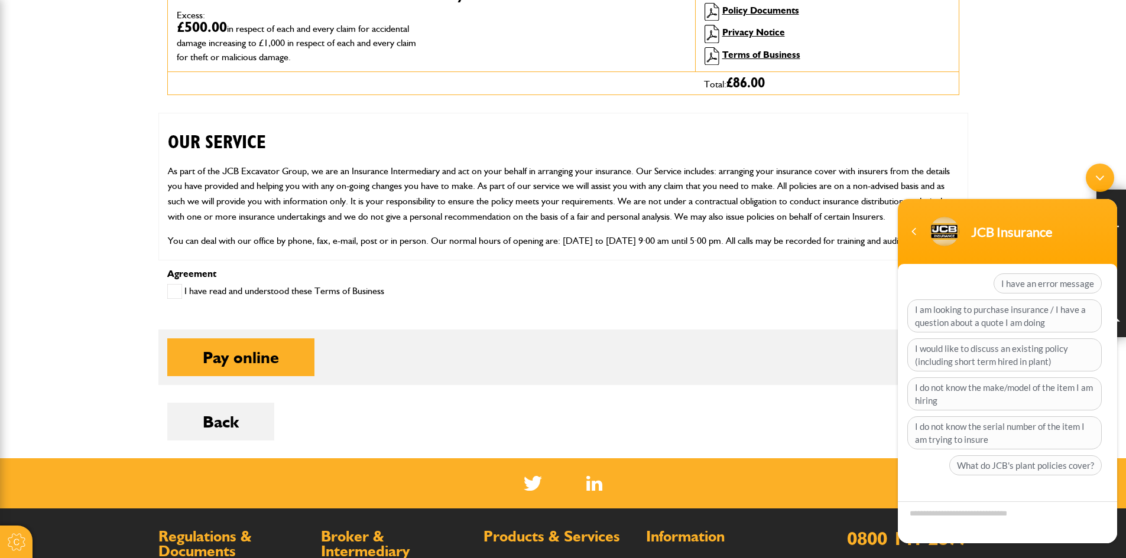
scroll to position [524, 0]
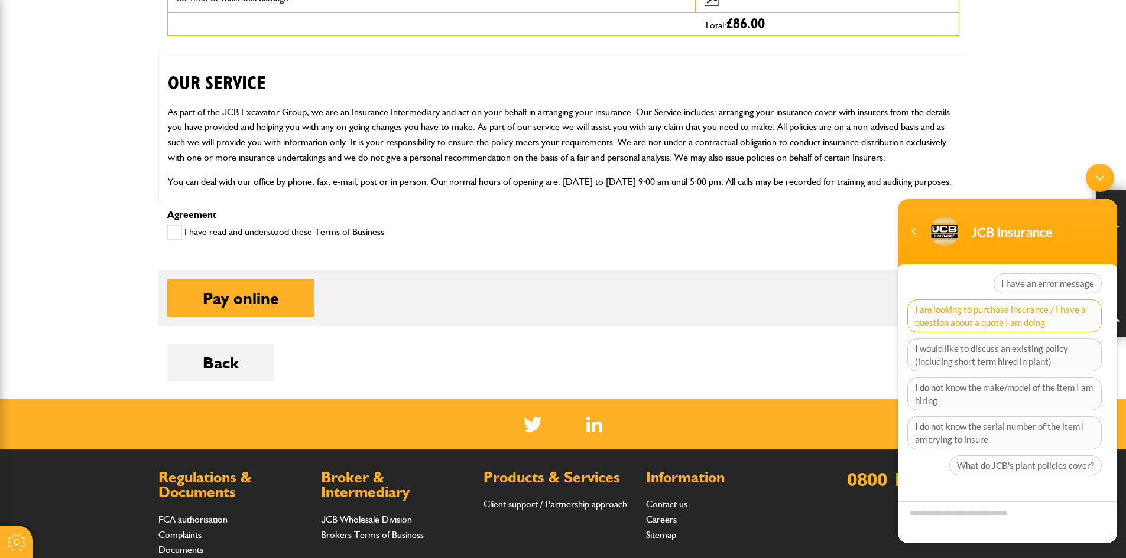
click at [1031, 330] on span "I am looking to purchase insurance / I have a question about a quote I am doing" at bounding box center [1004, 316] width 194 height 33
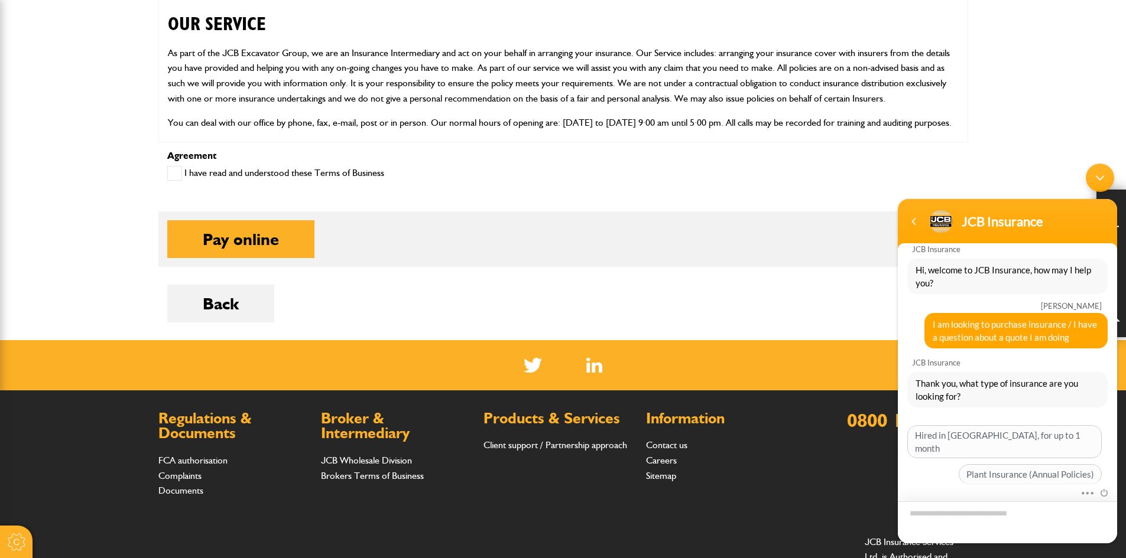
scroll to position [79, 0]
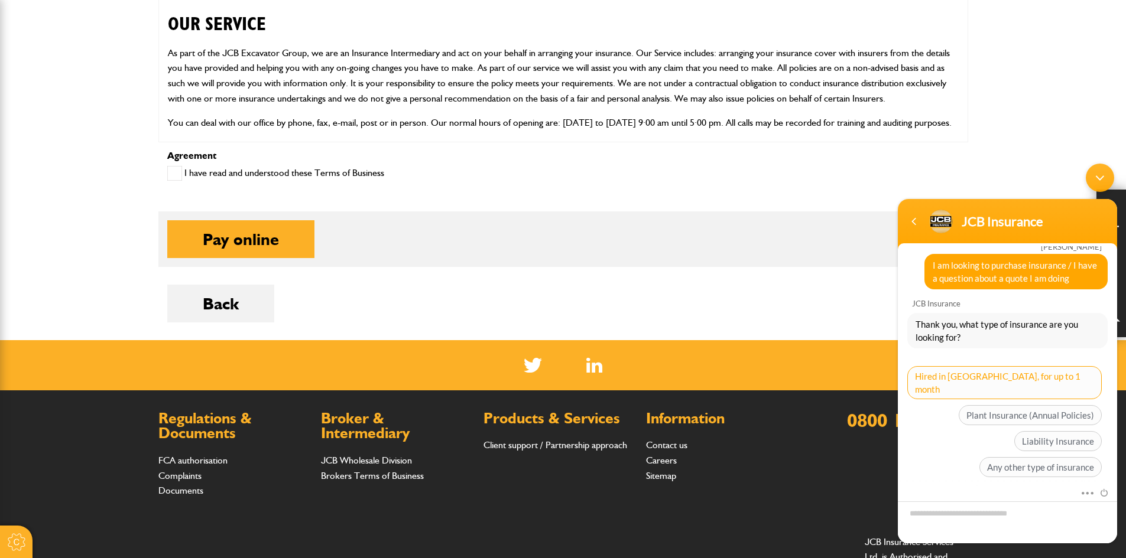
click at [1037, 384] on span "Hired in [GEOGRAPHIC_DATA], for up to 1 month" at bounding box center [1004, 382] width 194 height 33
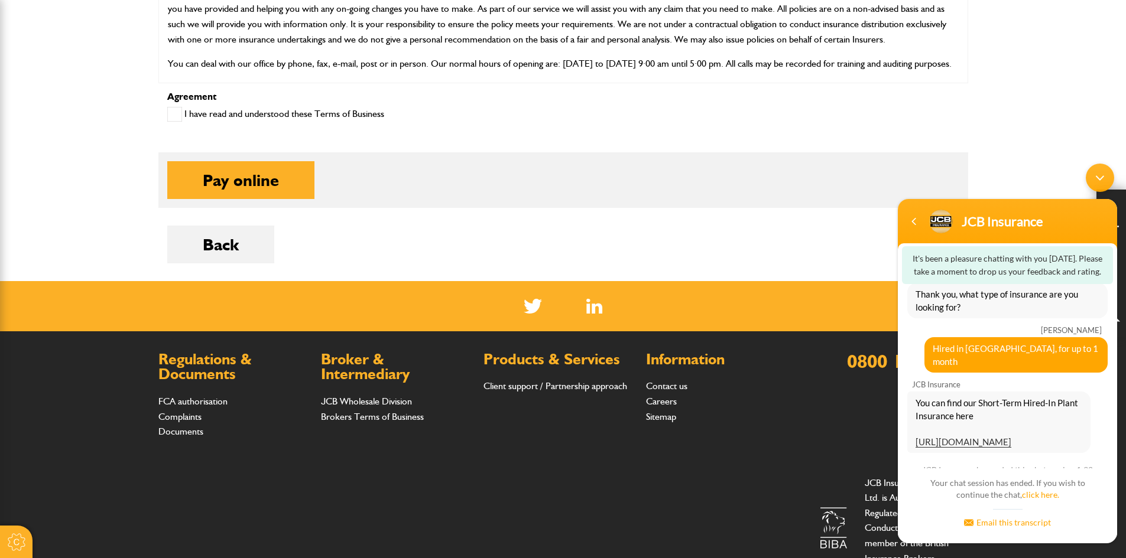
scroll to position [108, 0]
click at [1035, 444] on span "You can find our Short-Term Hired-In Plant Insurance here https://www.jcbinsura…" at bounding box center [998, 424] width 167 height 52
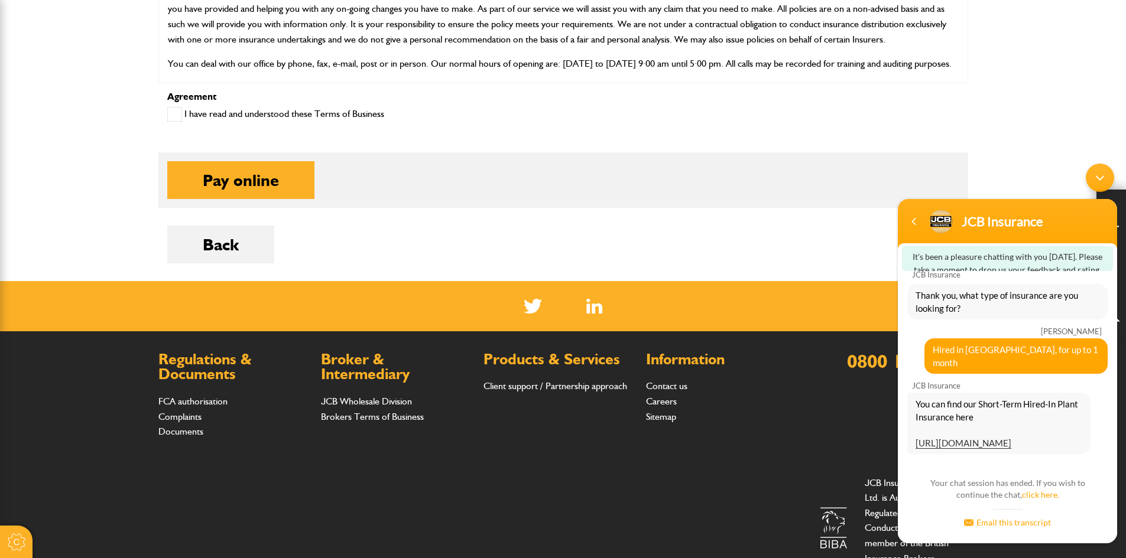
click at [1036, 437] on span "You can find our Short-Term Hired-In Plant Insurance here https://www.jcbinsura…" at bounding box center [998, 424] width 167 height 52
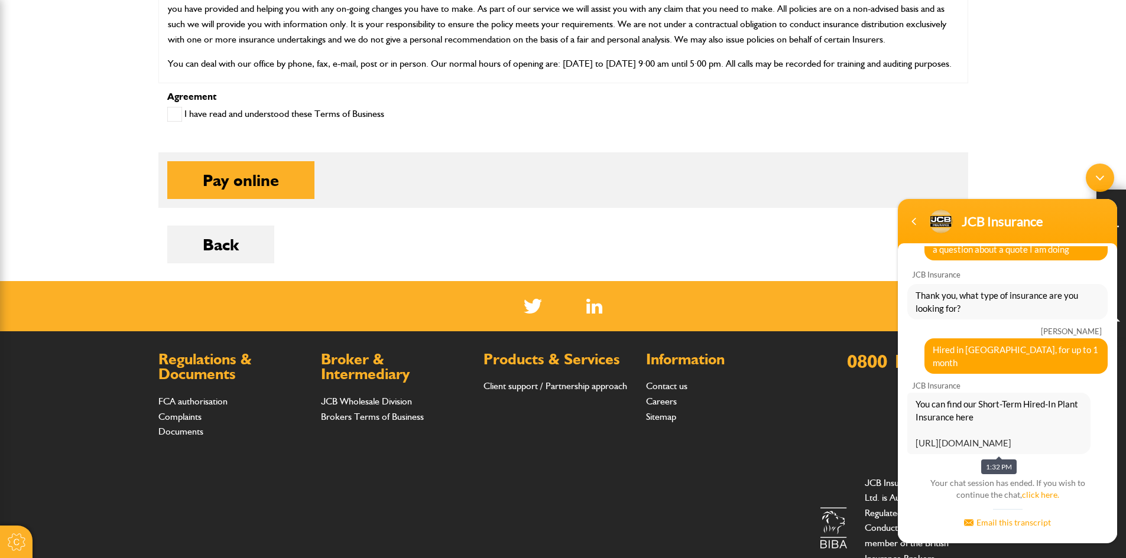
click at [1011, 438] on link "[URL][DOMAIN_NAME]" at bounding box center [963, 443] width 96 height 11
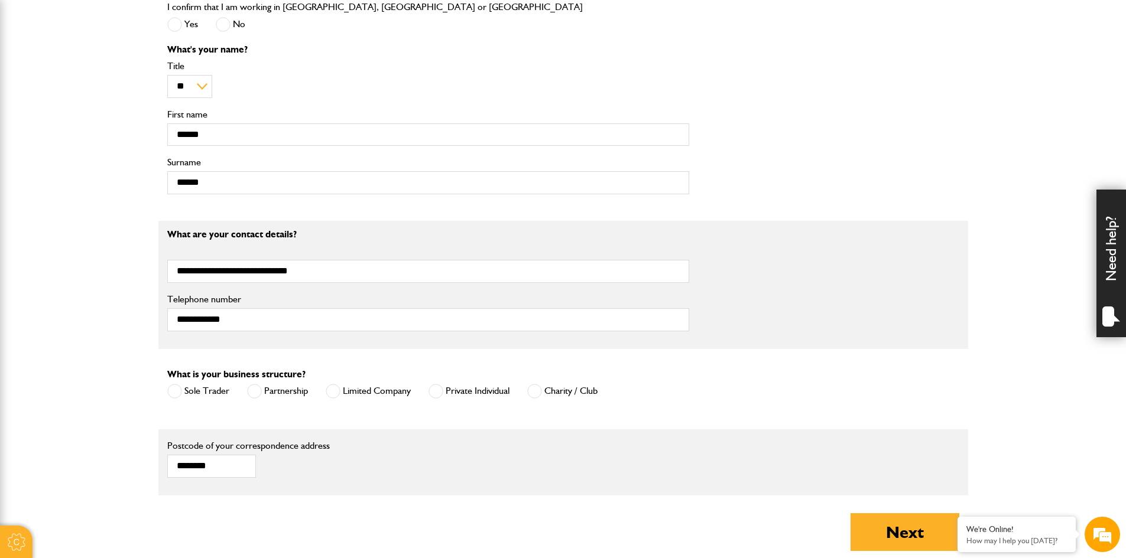
scroll to position [473, 0]
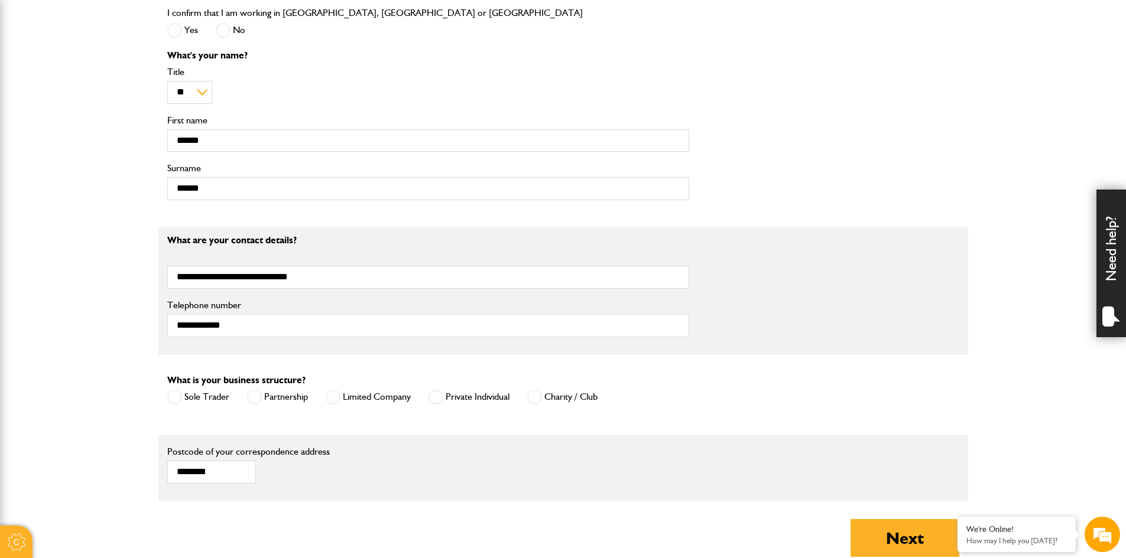
click at [1108, 301] on div "Need help?" at bounding box center [1111, 264] width 30 height 148
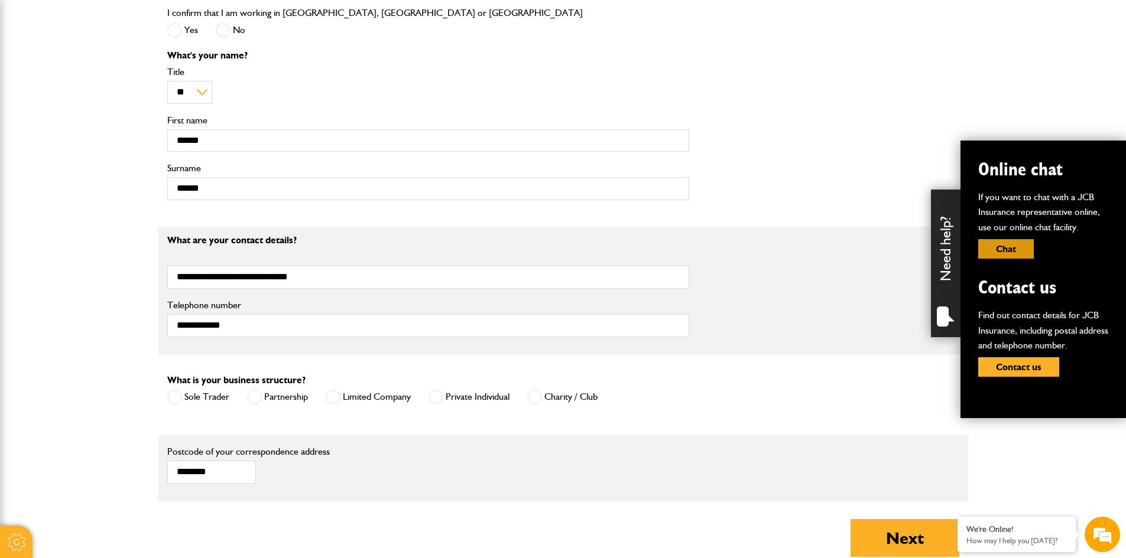
click at [993, 250] on button "Chat" at bounding box center [1006, 249] width 56 height 20
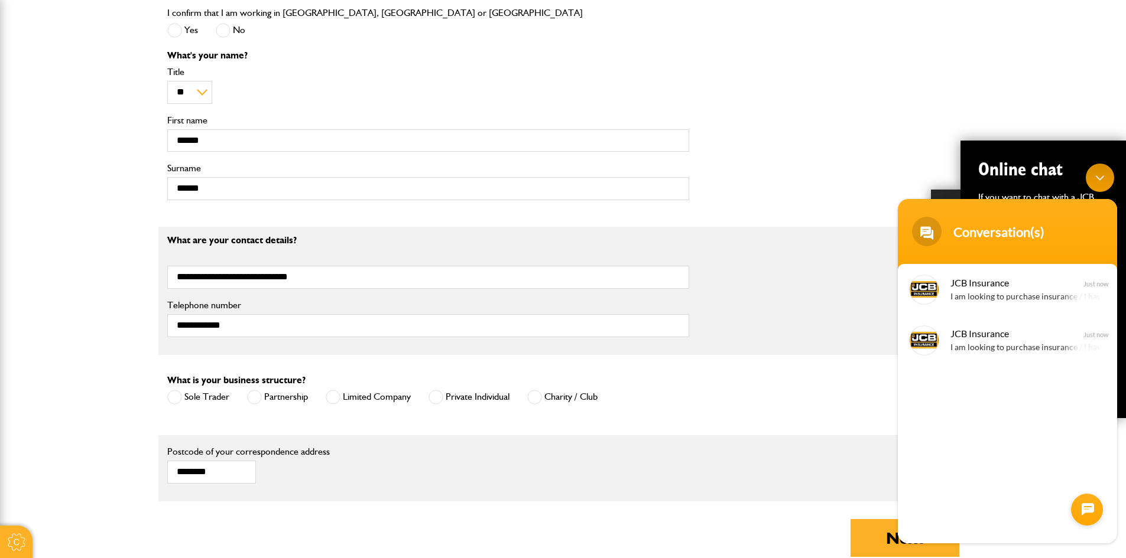
scroll to position [0, 0]
click at [1084, 186] on body "**********" at bounding box center [1007, 354] width 231 height 392
click at [1089, 185] on div "Minimize live chat window" at bounding box center [1100, 178] width 28 height 28
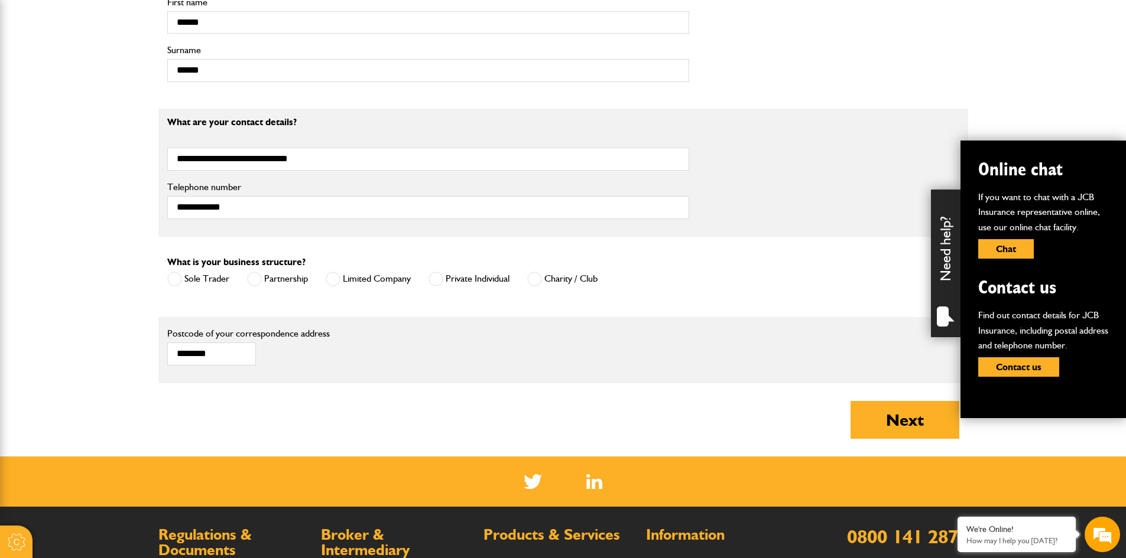
scroll to position [828, 0]
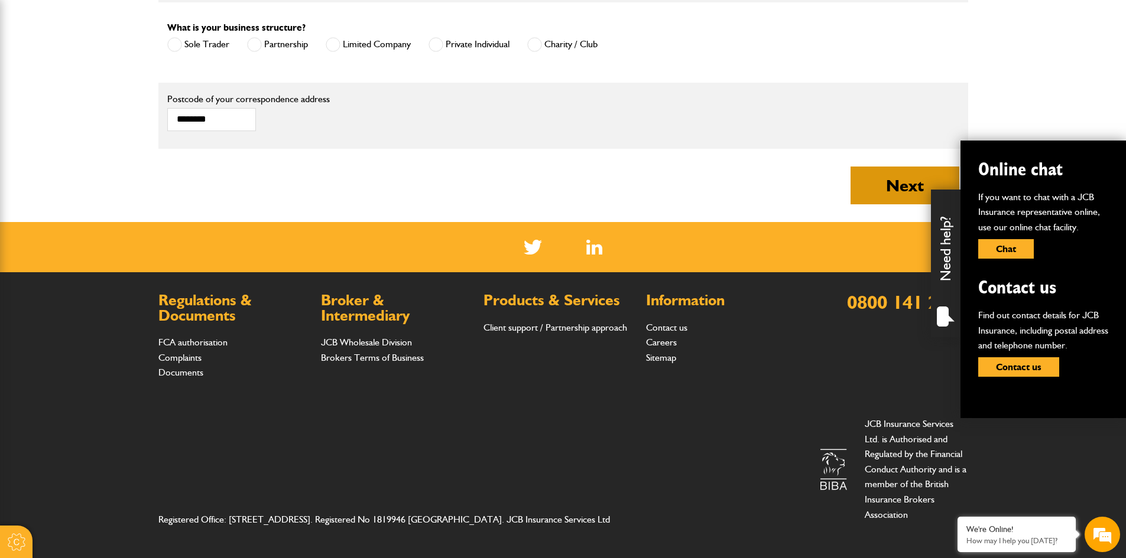
click at [866, 183] on button "Next" at bounding box center [904, 186] width 109 height 38
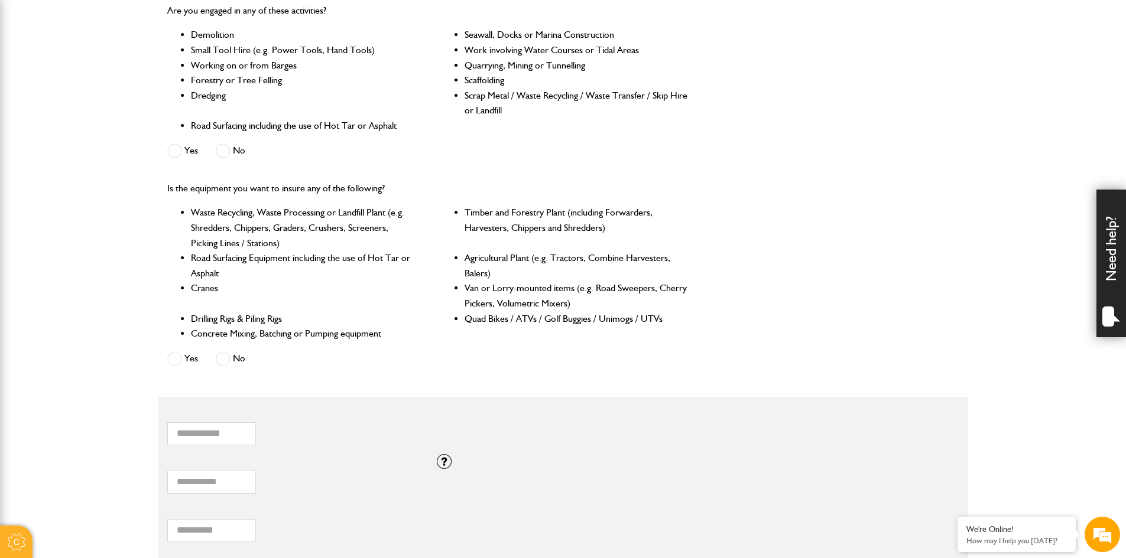
scroll to position [591, 0]
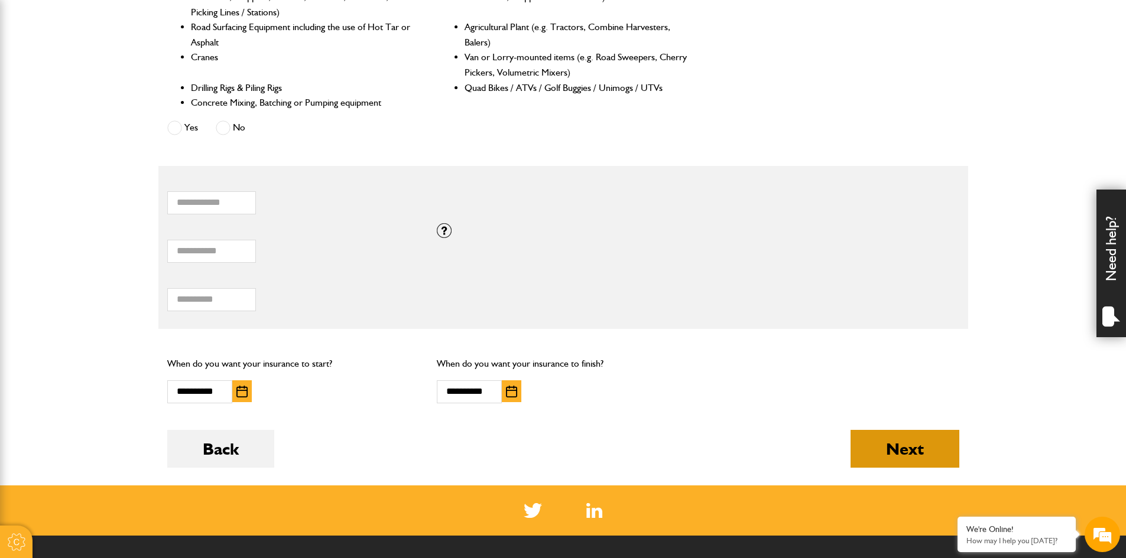
click at [888, 457] on button "Next" at bounding box center [904, 449] width 109 height 38
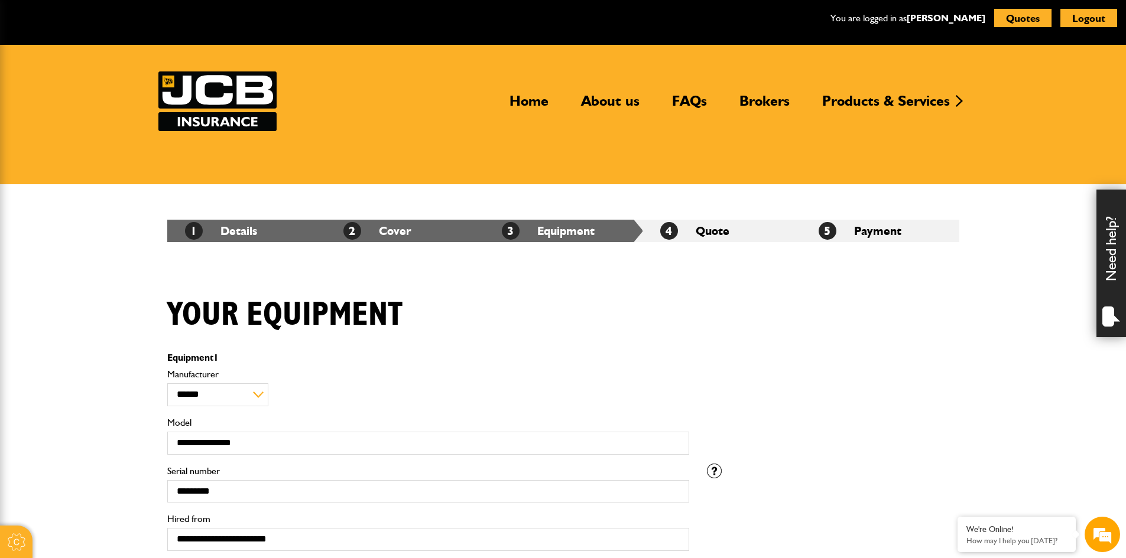
scroll to position [236, 0]
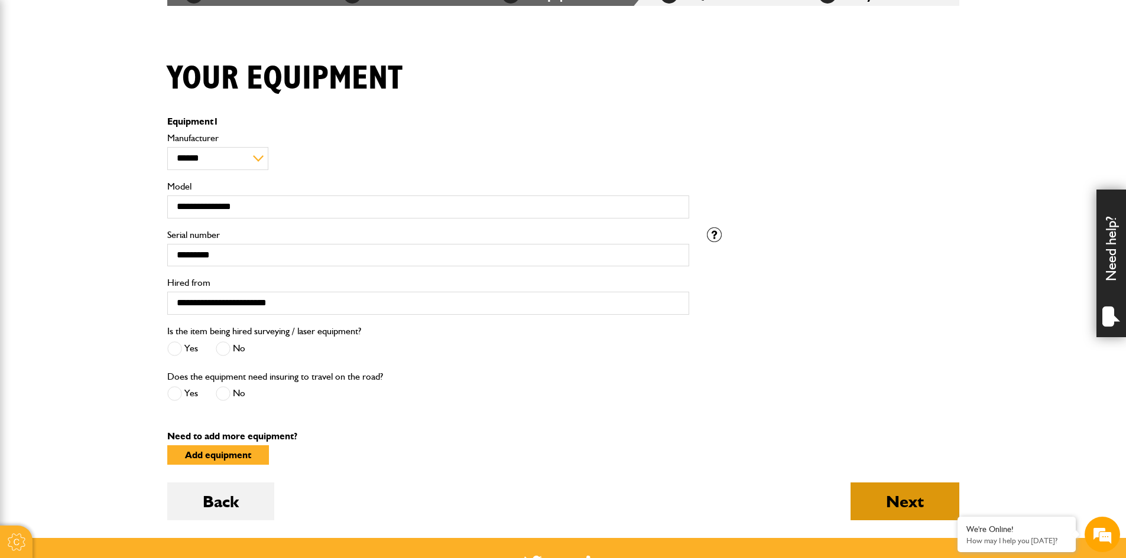
click at [869, 504] on button "Next" at bounding box center [904, 502] width 109 height 38
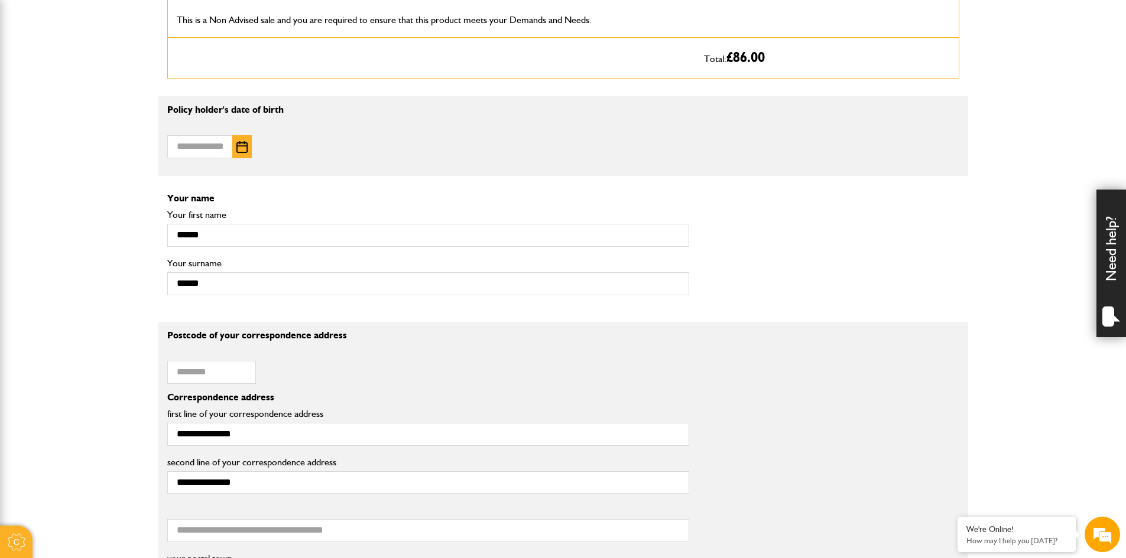
scroll to position [709, 0]
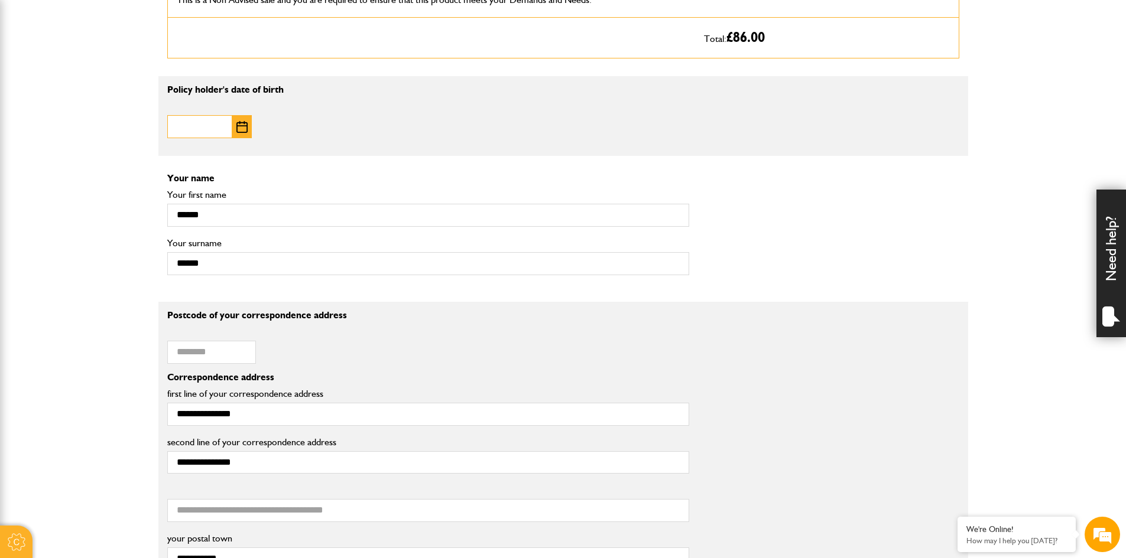
click at [209, 132] on input "Date of birth" at bounding box center [199, 126] width 65 height 23
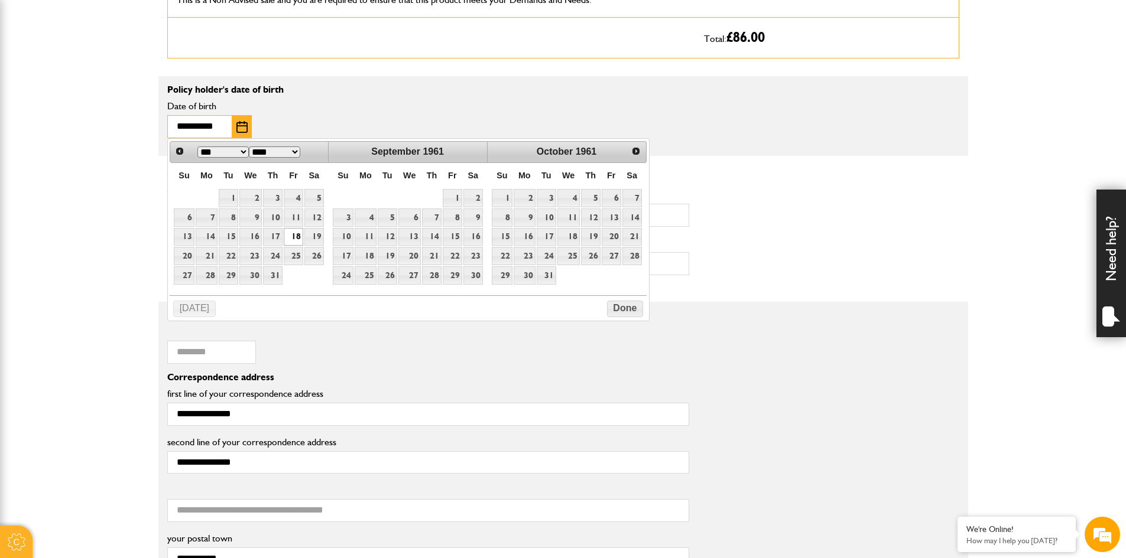
type input "**********"
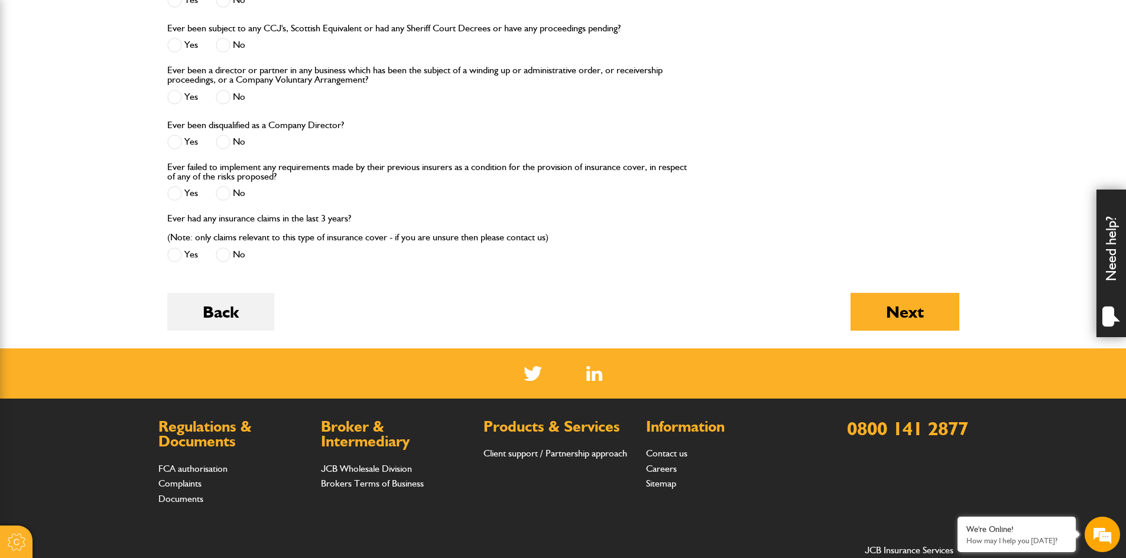
scroll to position [1698, 0]
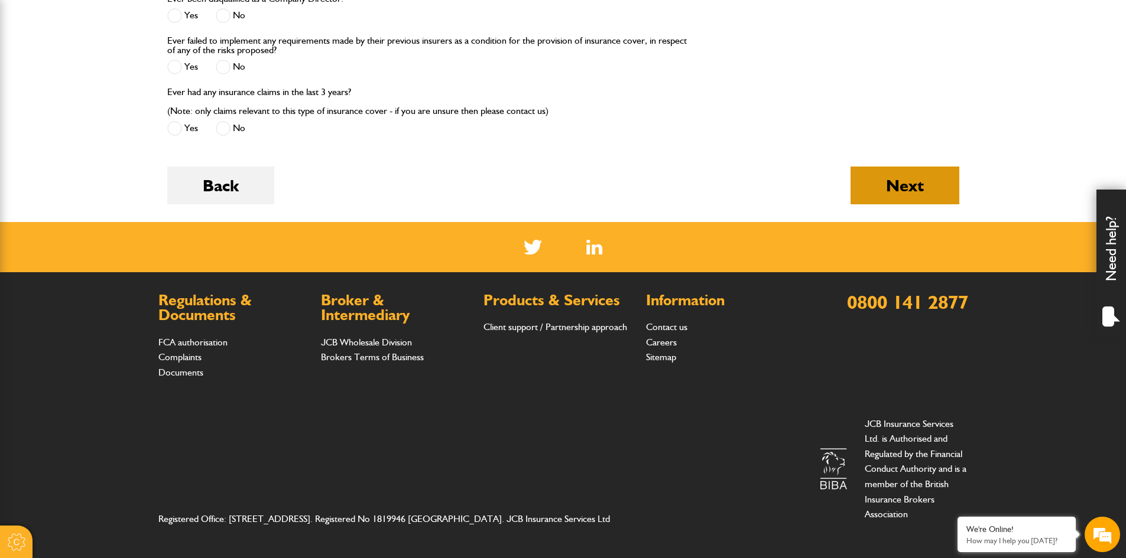
click at [889, 180] on button "Next" at bounding box center [904, 186] width 109 height 38
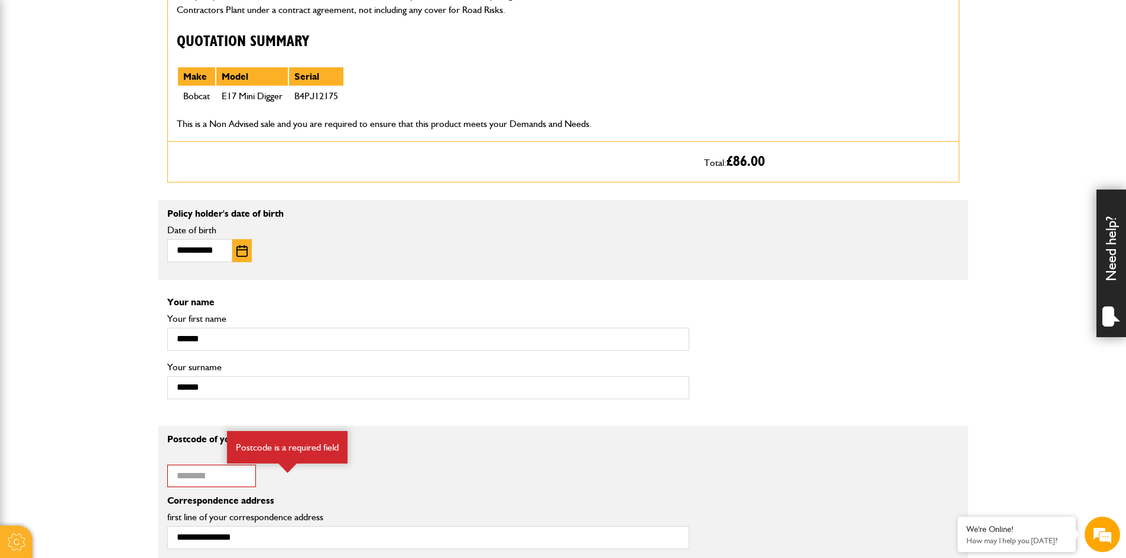
scroll to position [768, 0]
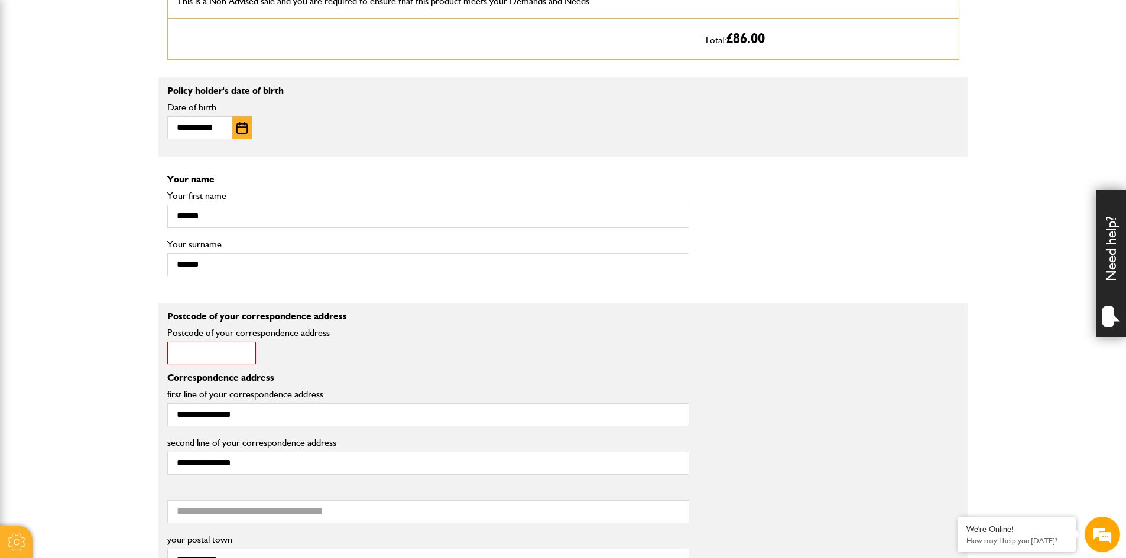
click at [200, 360] on input "Postcode of your correspondence address" at bounding box center [211, 353] width 89 height 23
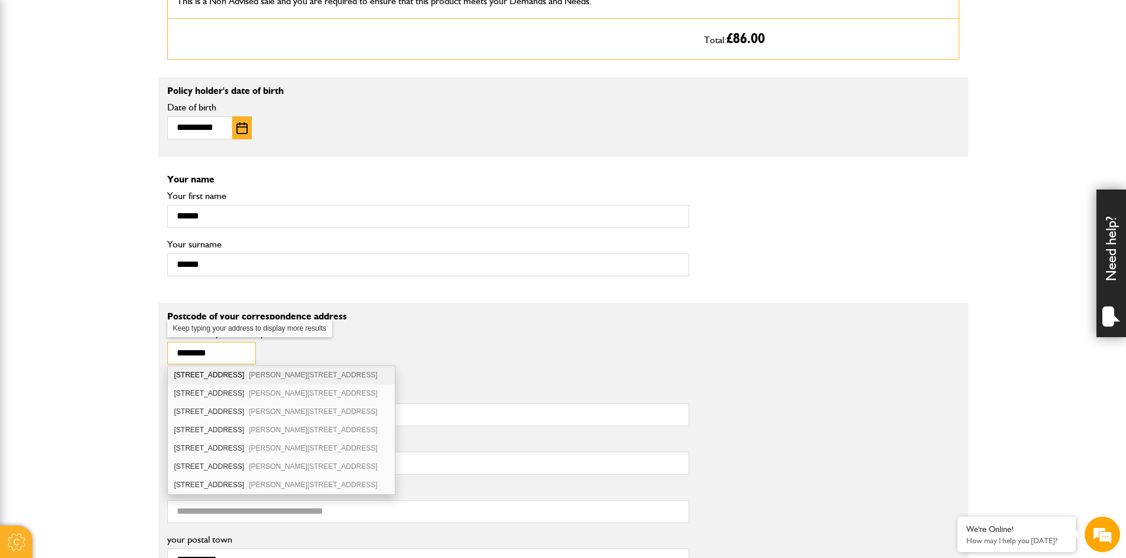
scroll to position [0, 0]
type input "********"
click at [471, 314] on p "Postcode of your correspondence address" at bounding box center [428, 316] width 522 height 9
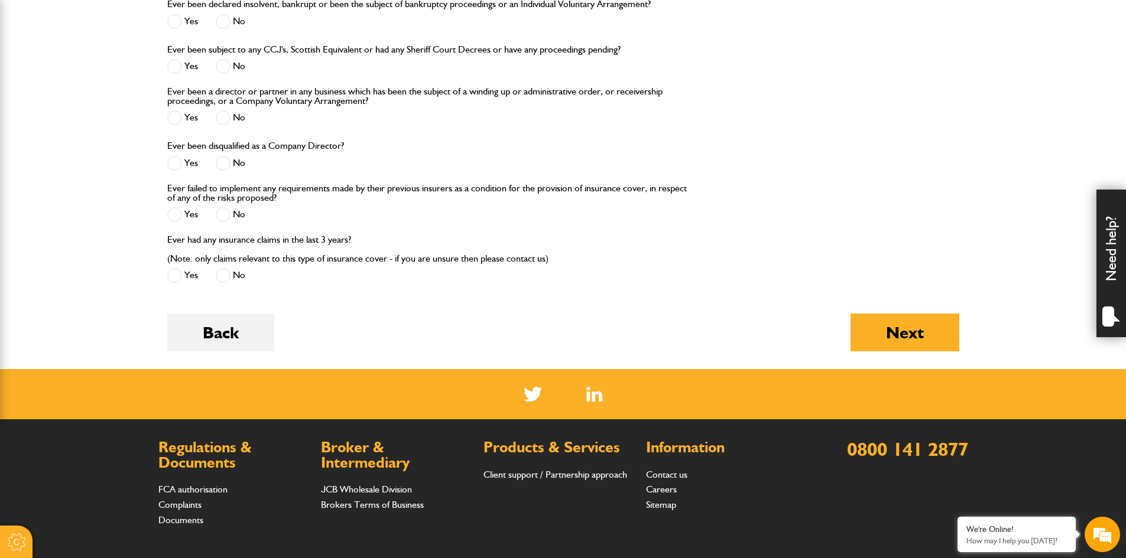
scroll to position [1700, 0]
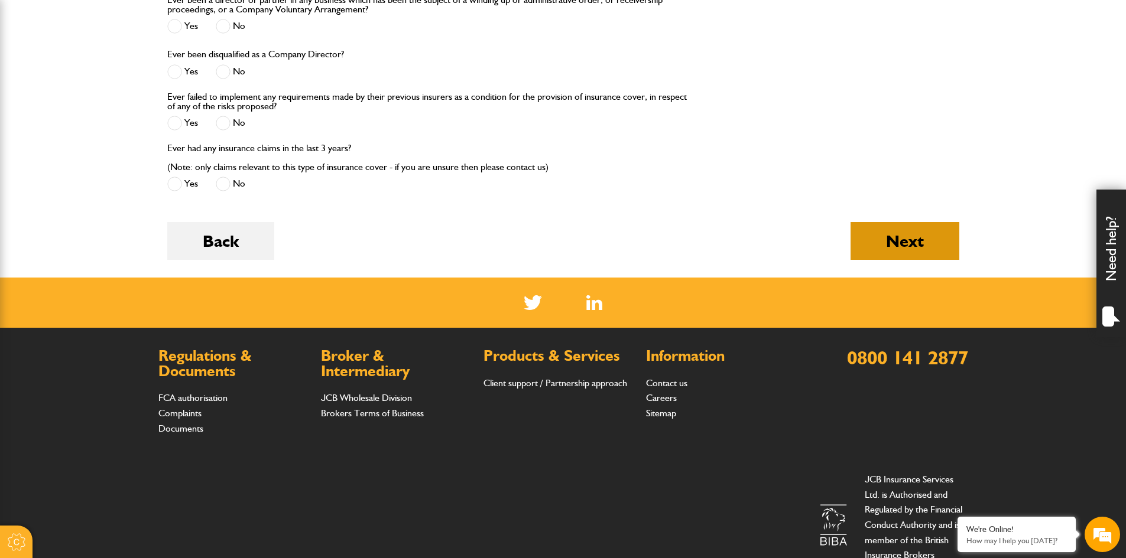
click at [903, 251] on button "Next" at bounding box center [904, 241] width 109 height 38
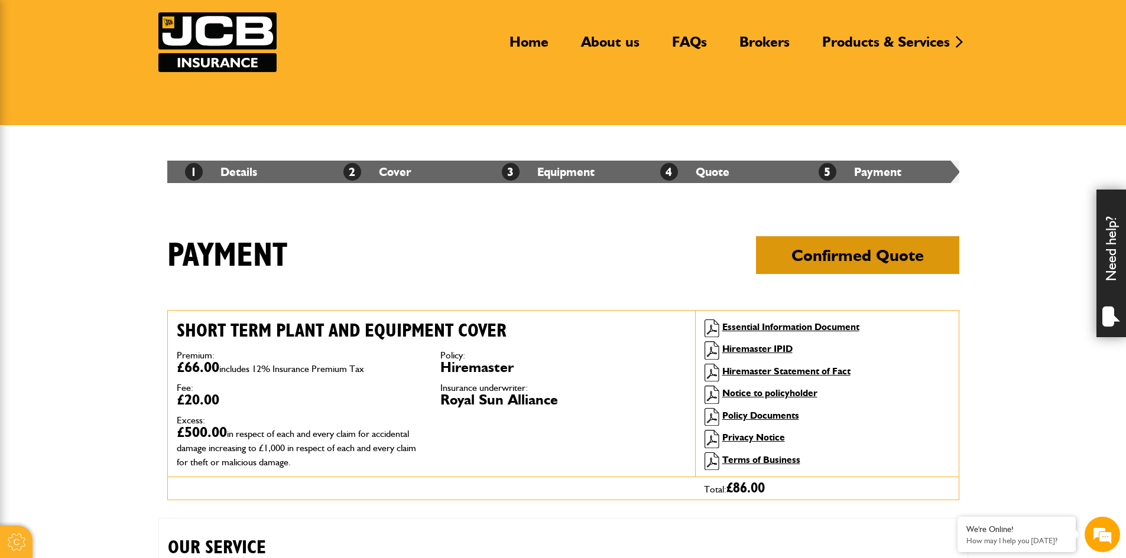
scroll to position [118, 0]
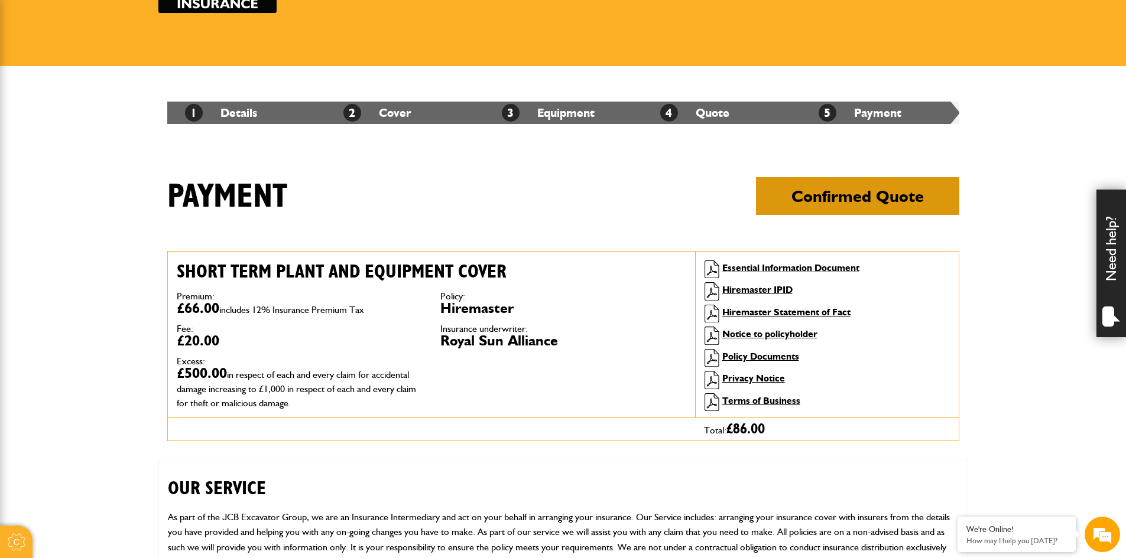
click at [841, 203] on button "Confirmed Quote" at bounding box center [857, 196] width 203 height 38
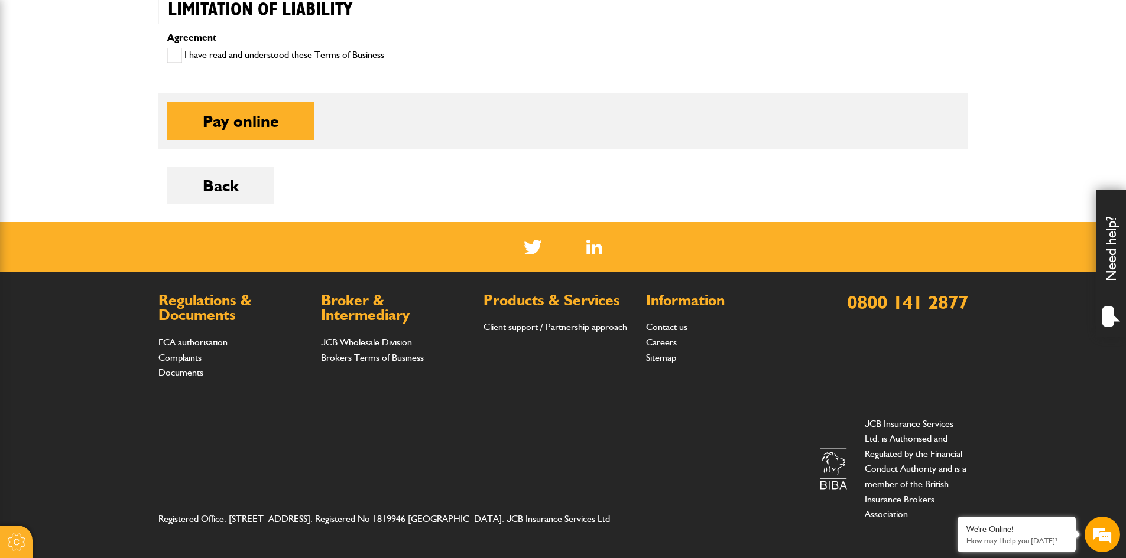
scroll to position [464, 0]
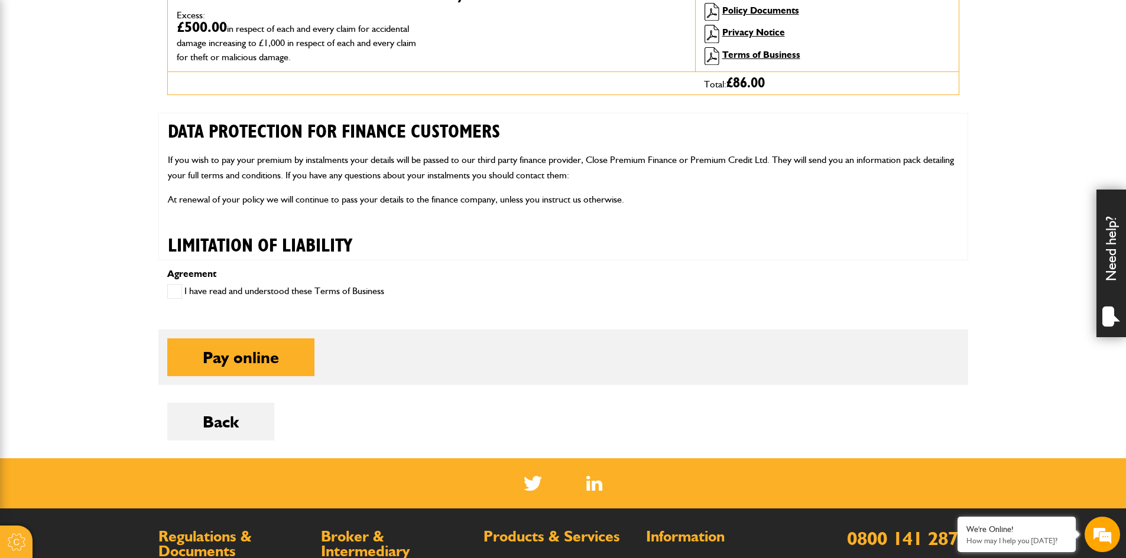
click at [178, 297] on span at bounding box center [174, 291] width 15 height 15
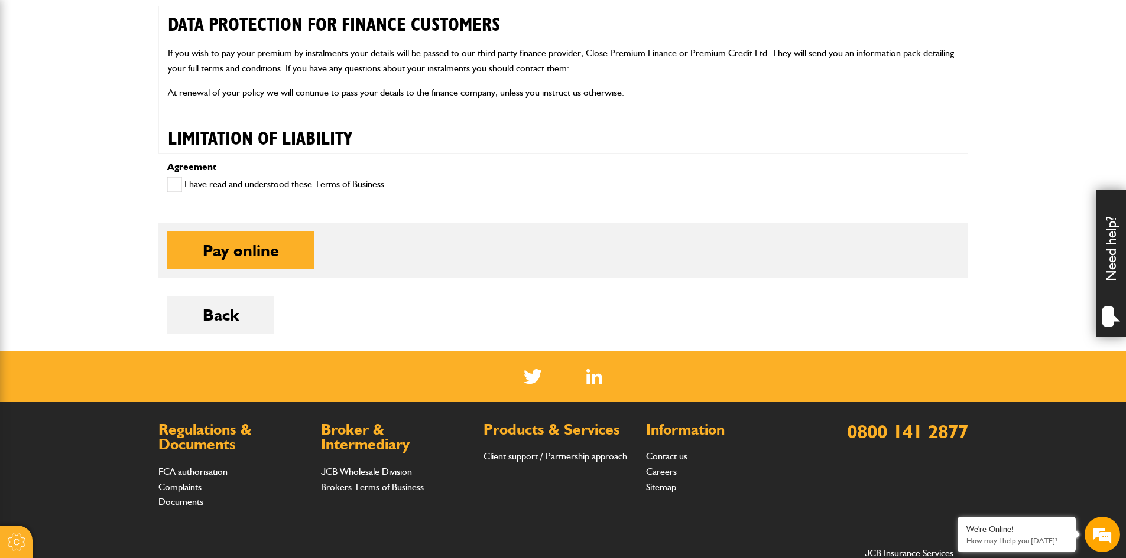
scroll to position [583, 0]
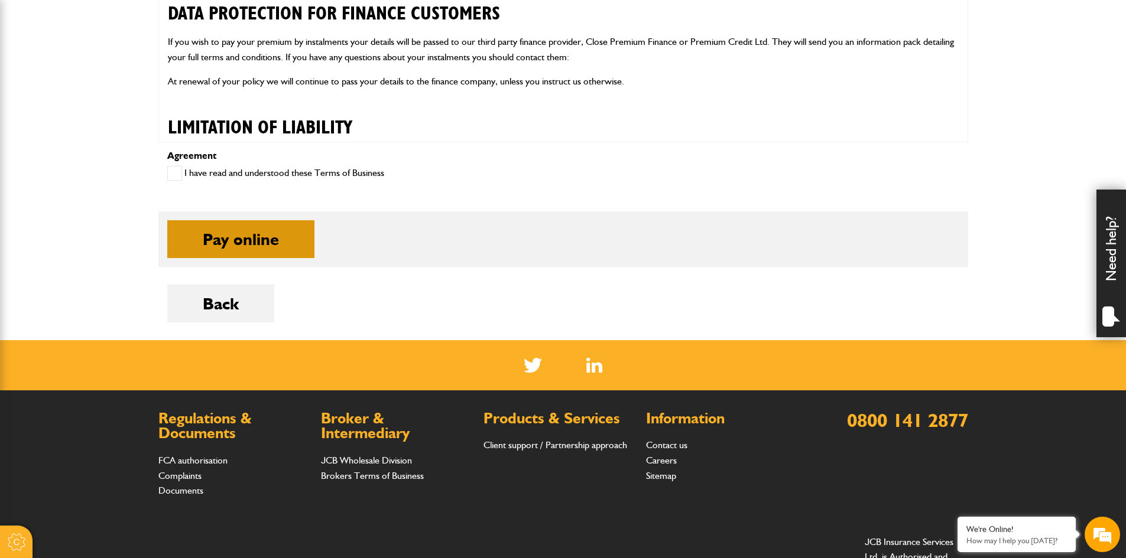
click at [280, 246] on button "Pay online" at bounding box center [240, 239] width 147 height 38
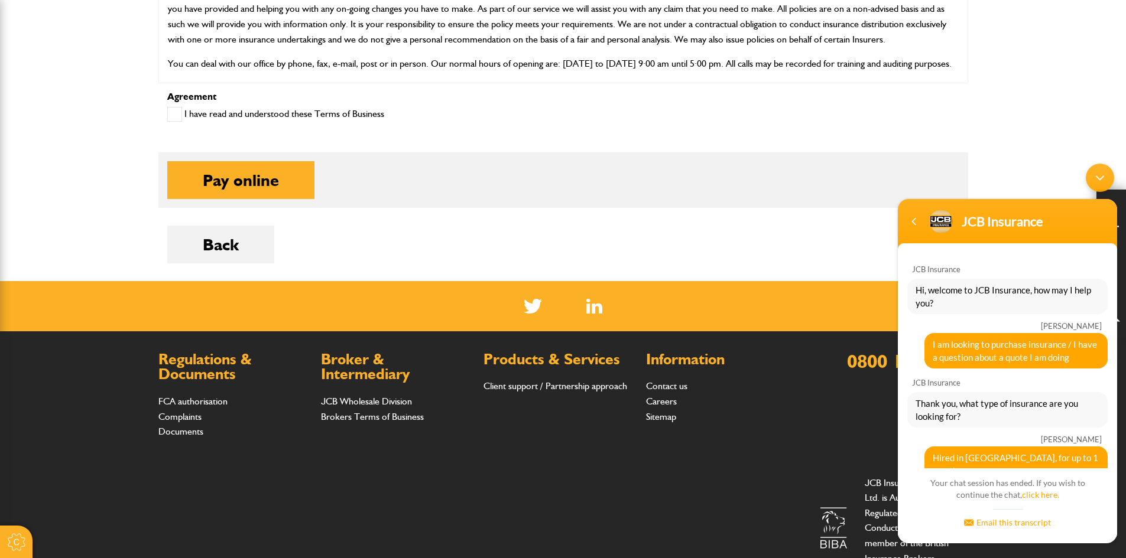
scroll to position [108, 0]
